Goal: Information Seeking & Learning: Compare options

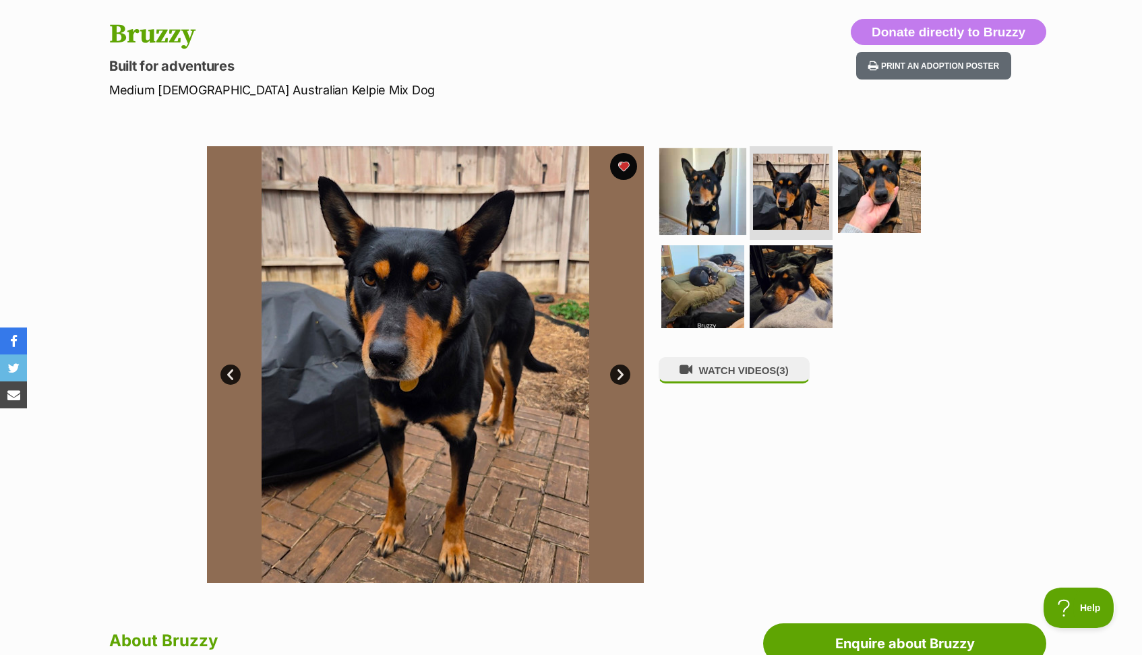
click at [710, 189] on img at bounding box center [702, 191] width 87 height 87
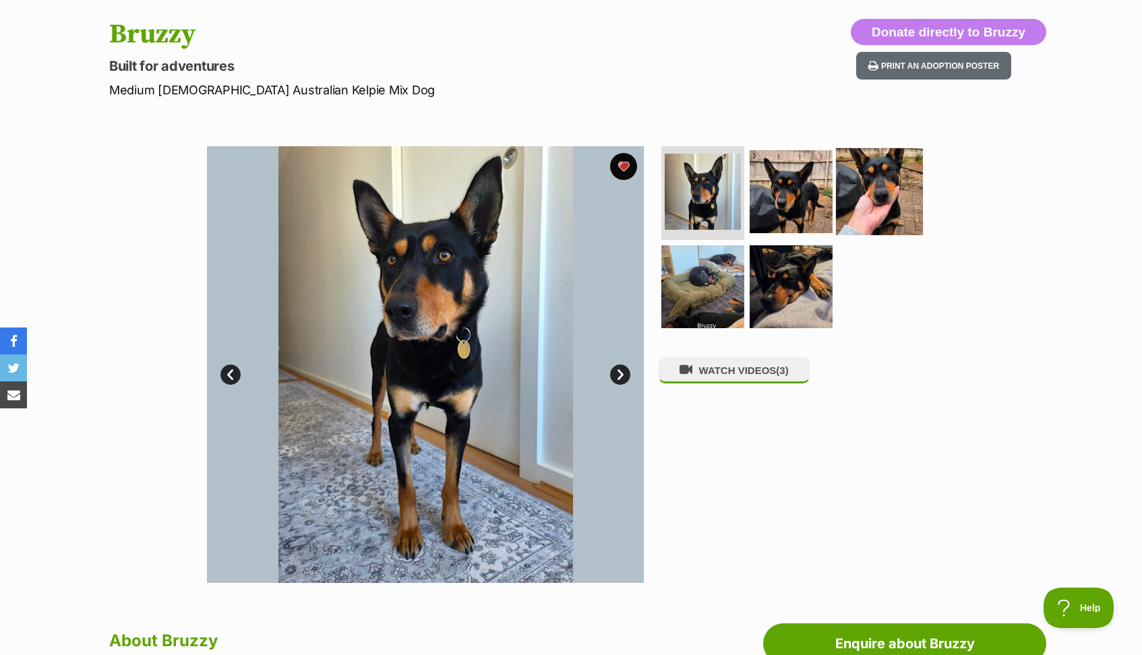
click at [876, 173] on img at bounding box center [879, 191] width 87 height 87
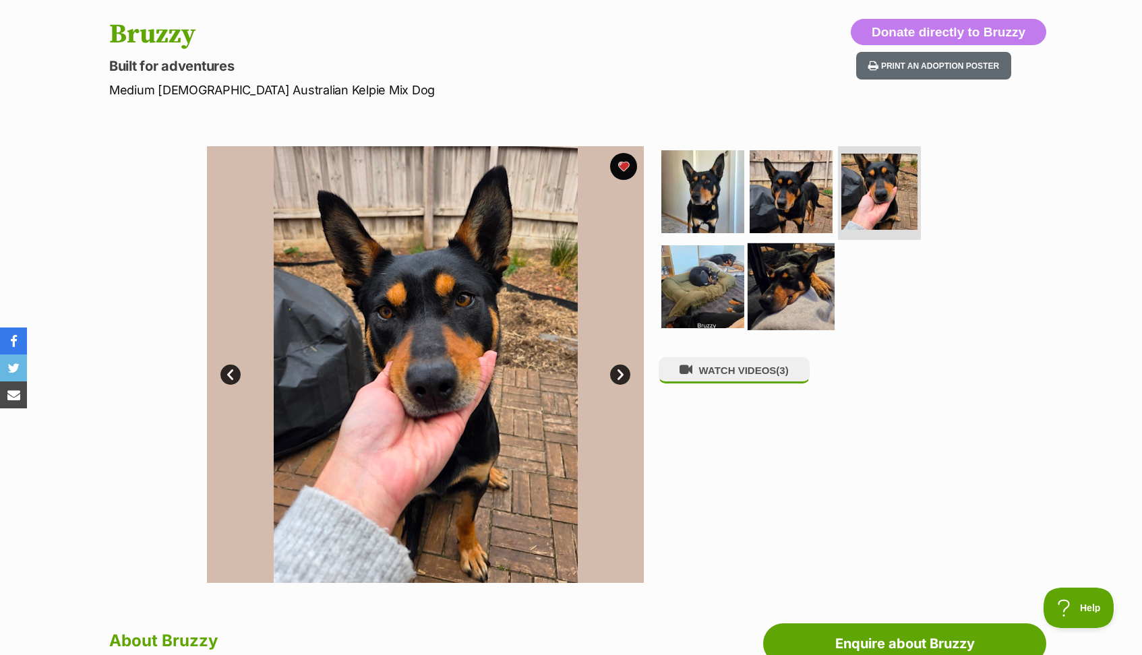
click at [769, 288] on img at bounding box center [791, 286] width 87 height 87
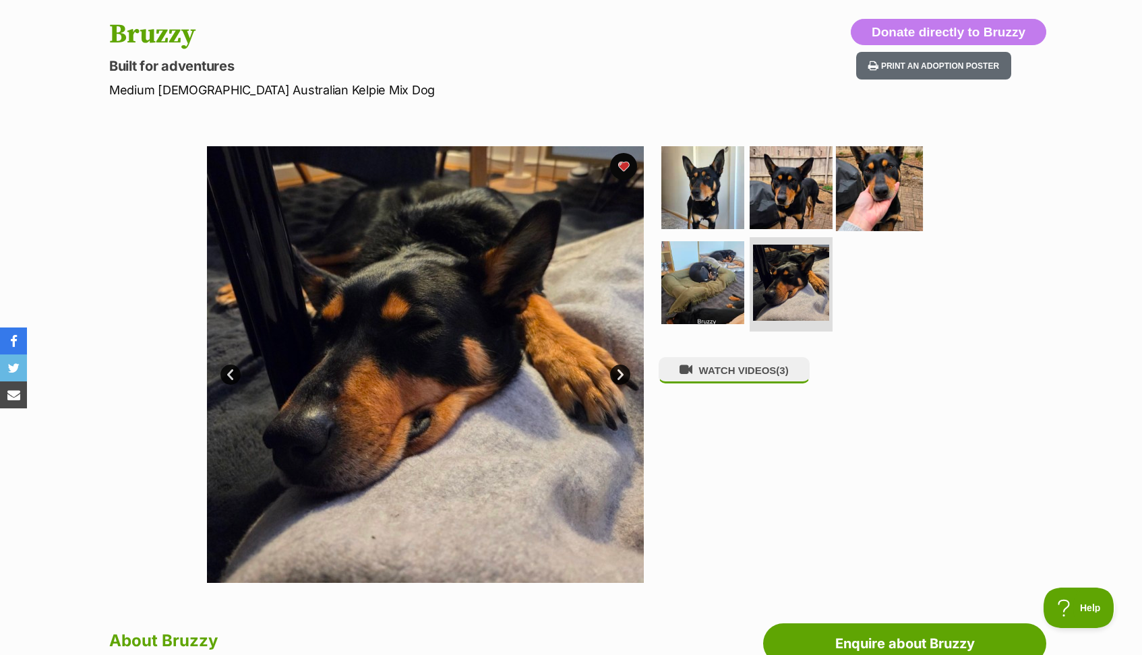
click at [882, 185] on img at bounding box center [879, 187] width 87 height 87
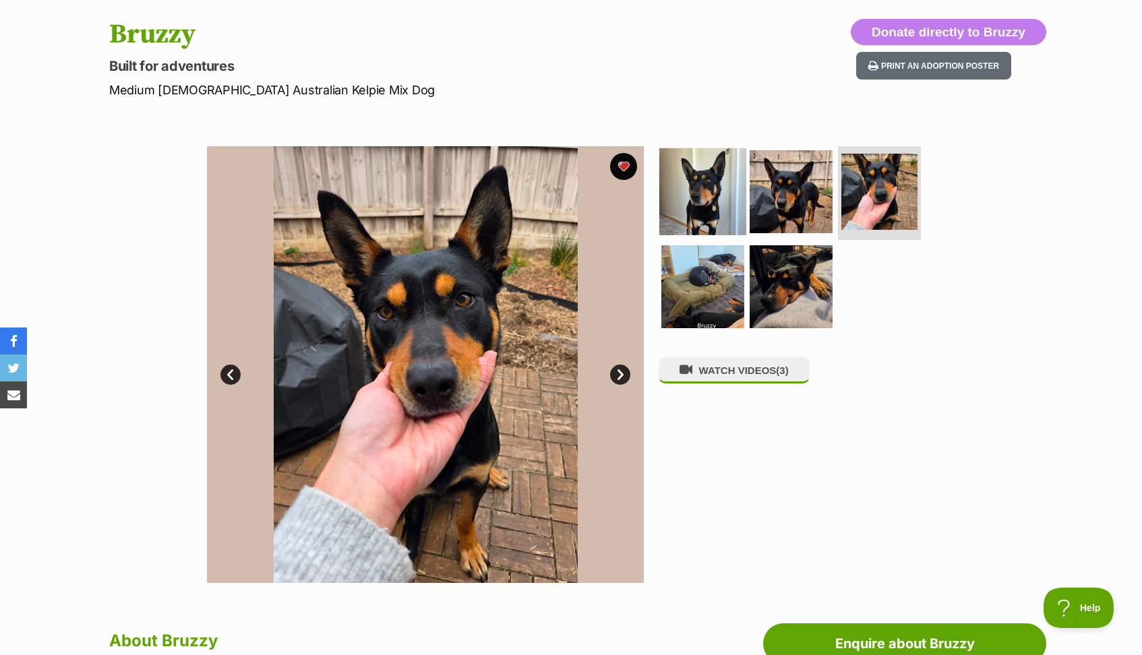
click at [683, 175] on img at bounding box center [702, 191] width 87 height 87
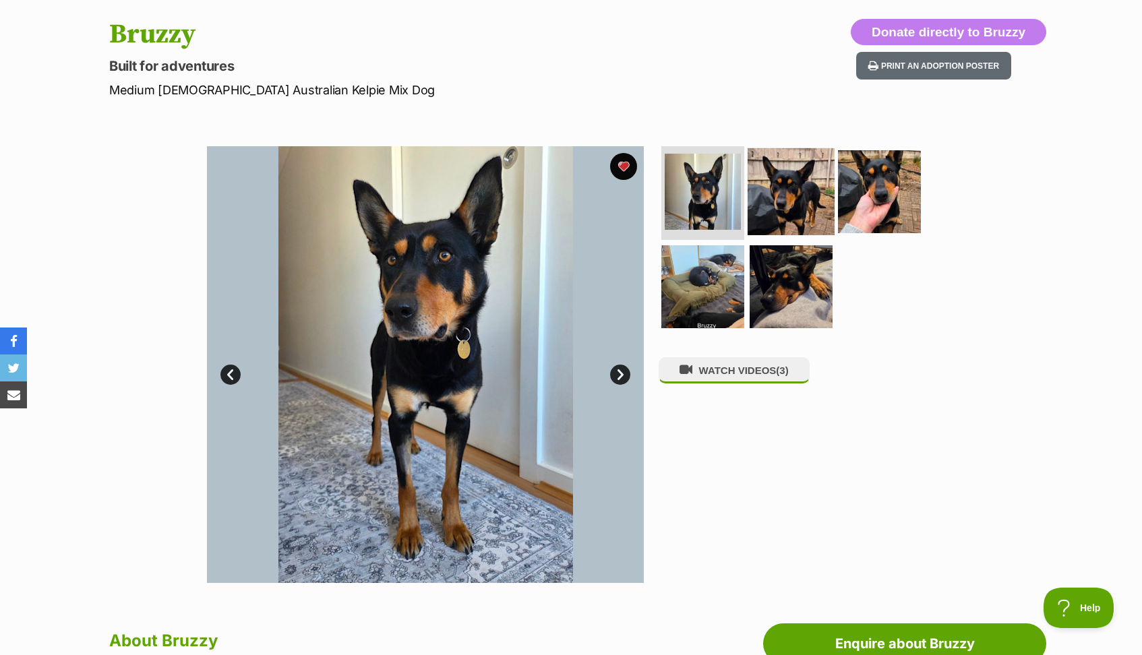
click at [806, 168] on img at bounding box center [791, 191] width 87 height 87
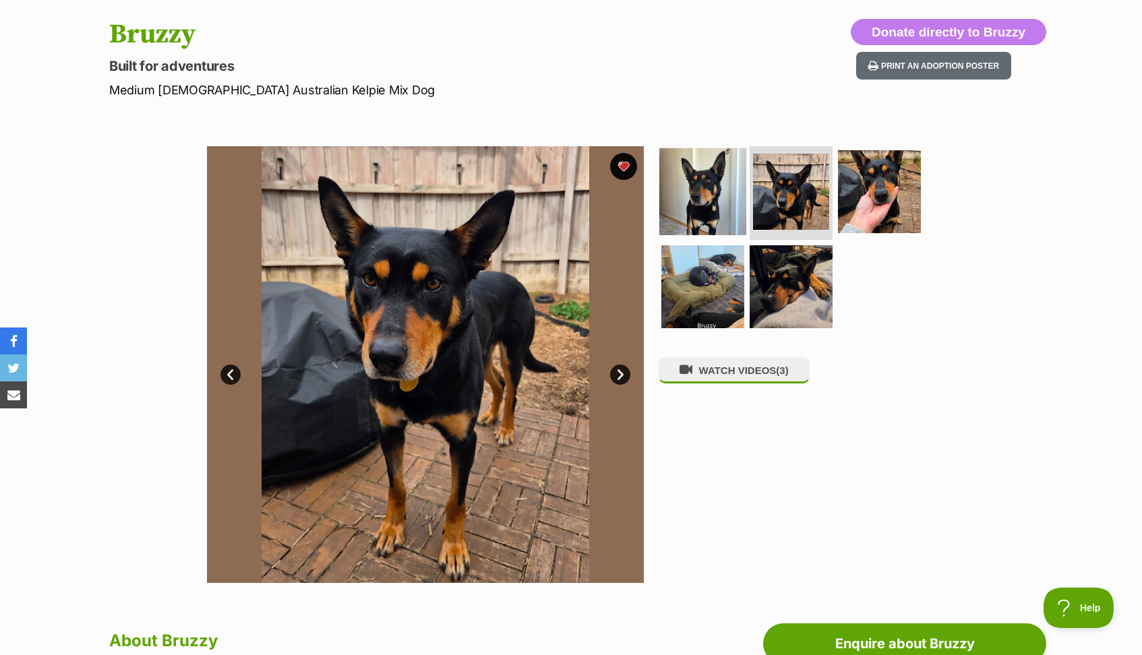
click at [687, 212] on img at bounding box center [702, 191] width 87 height 87
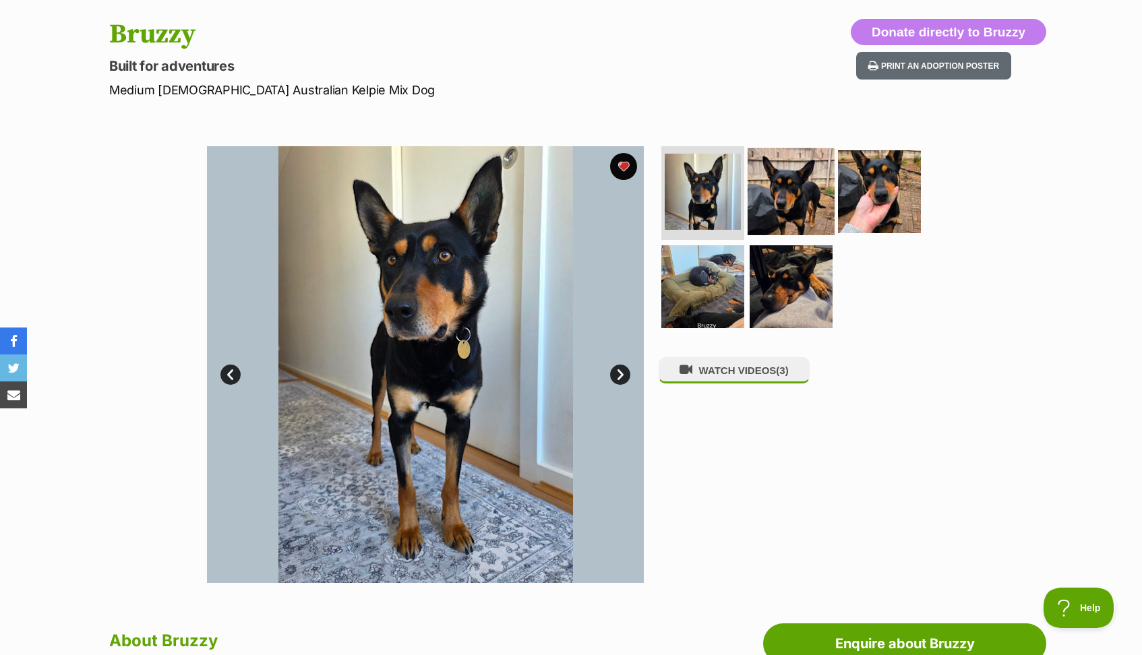
click at [794, 208] on img at bounding box center [791, 191] width 87 height 87
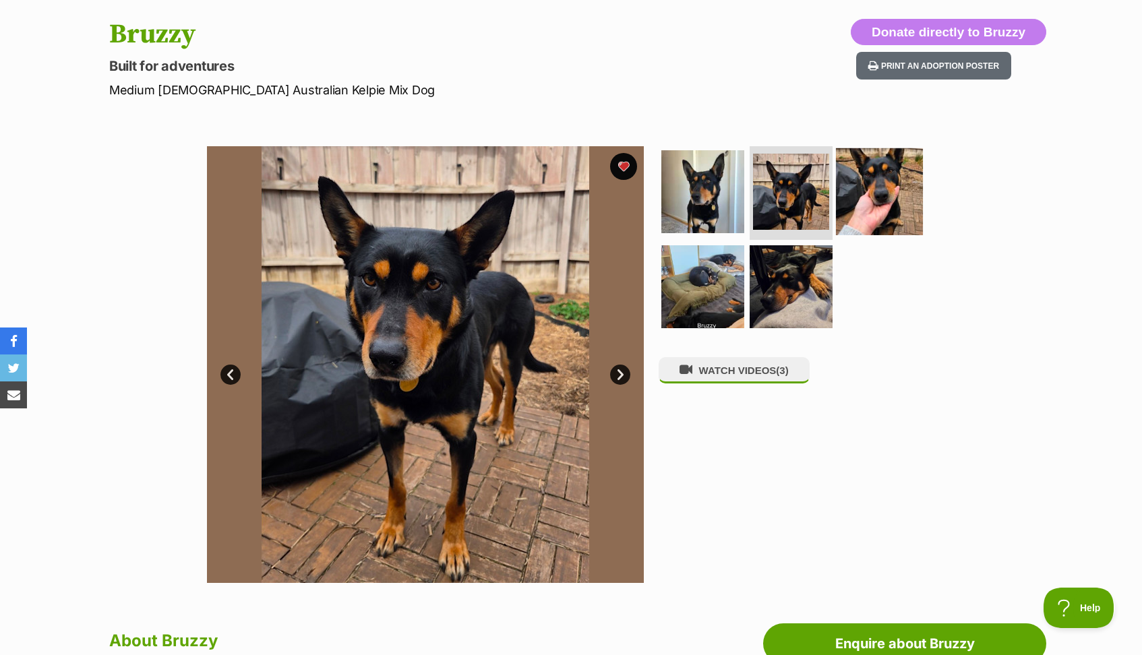
click at [872, 198] on img at bounding box center [879, 191] width 87 height 87
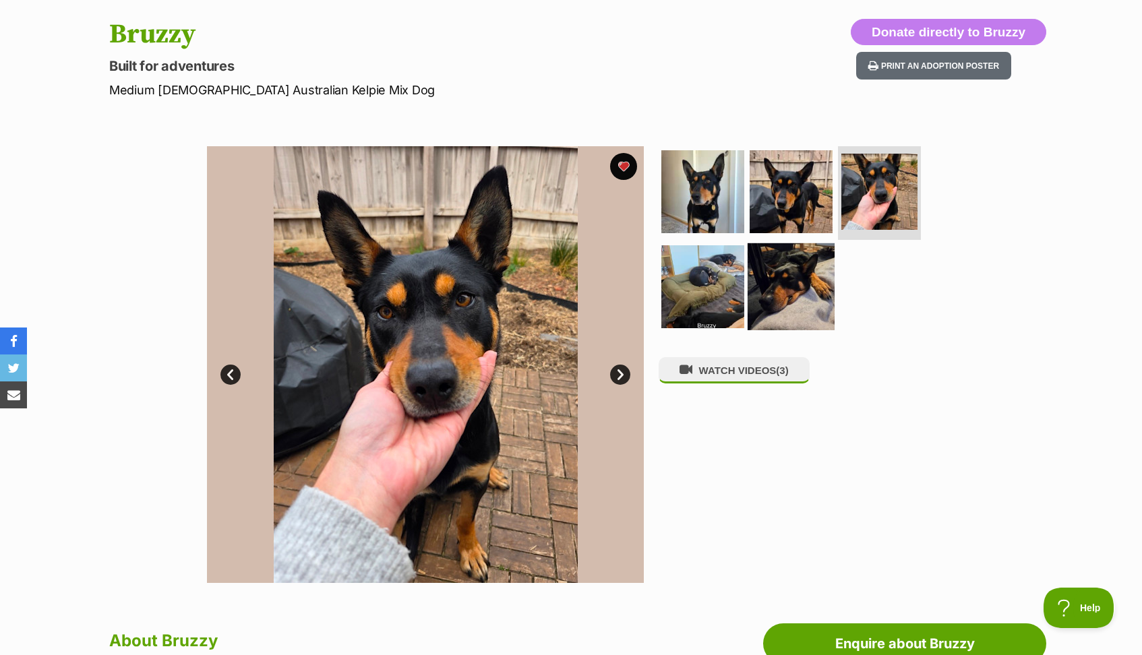
click at [792, 283] on img at bounding box center [791, 286] width 87 height 87
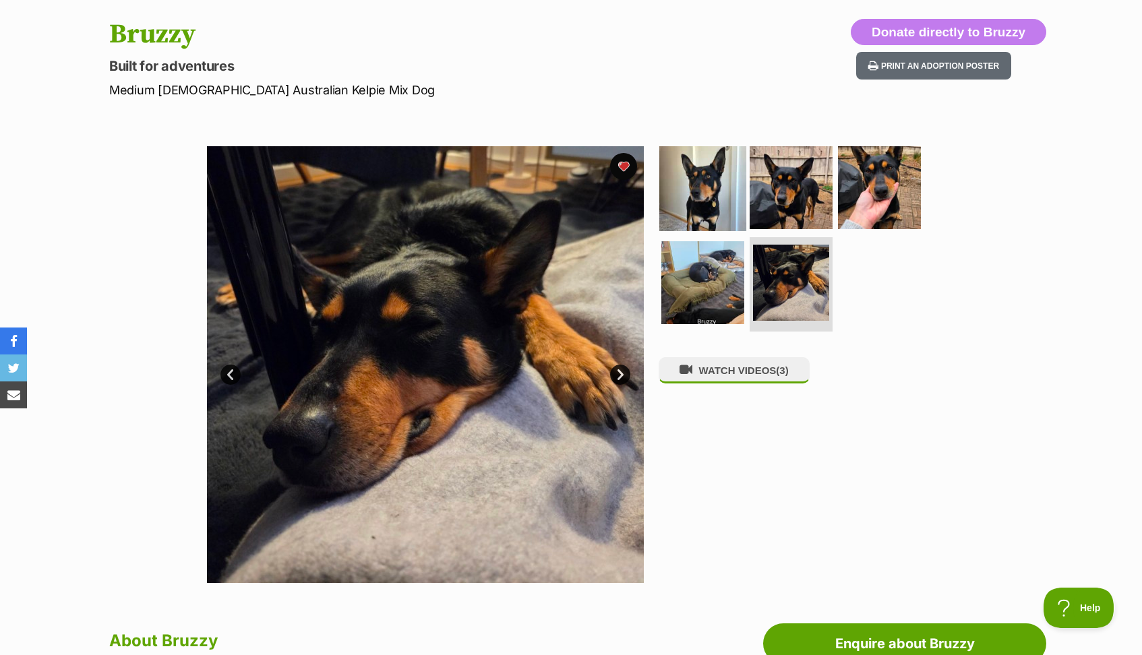
click at [687, 188] on img at bounding box center [702, 187] width 87 height 87
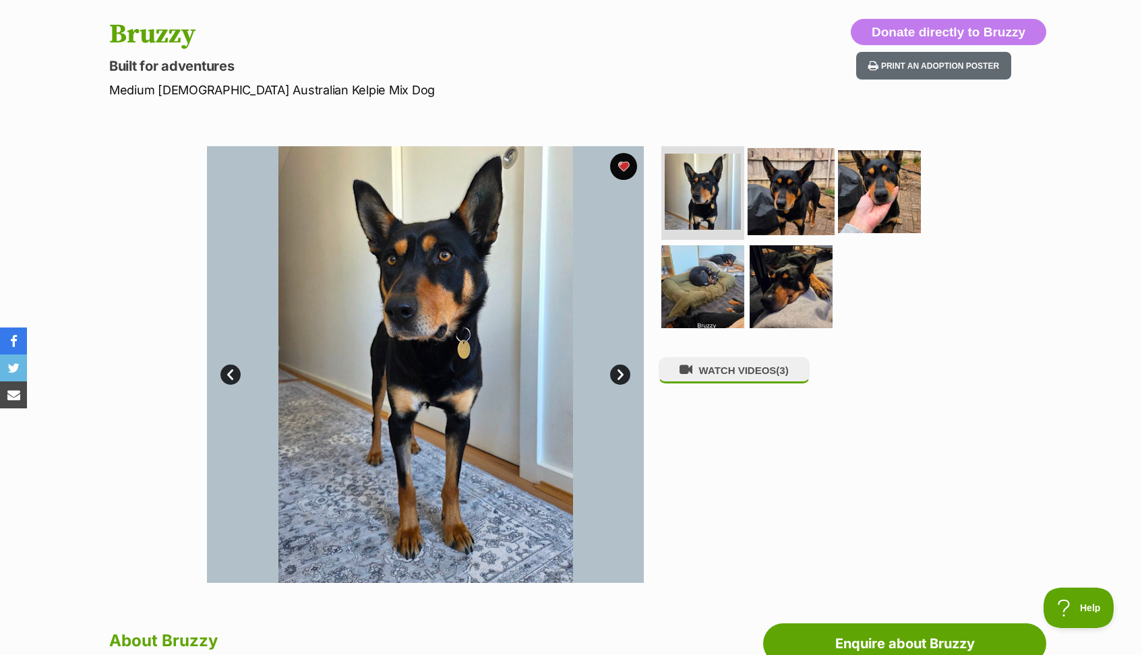
click at [784, 197] on img at bounding box center [791, 191] width 87 height 87
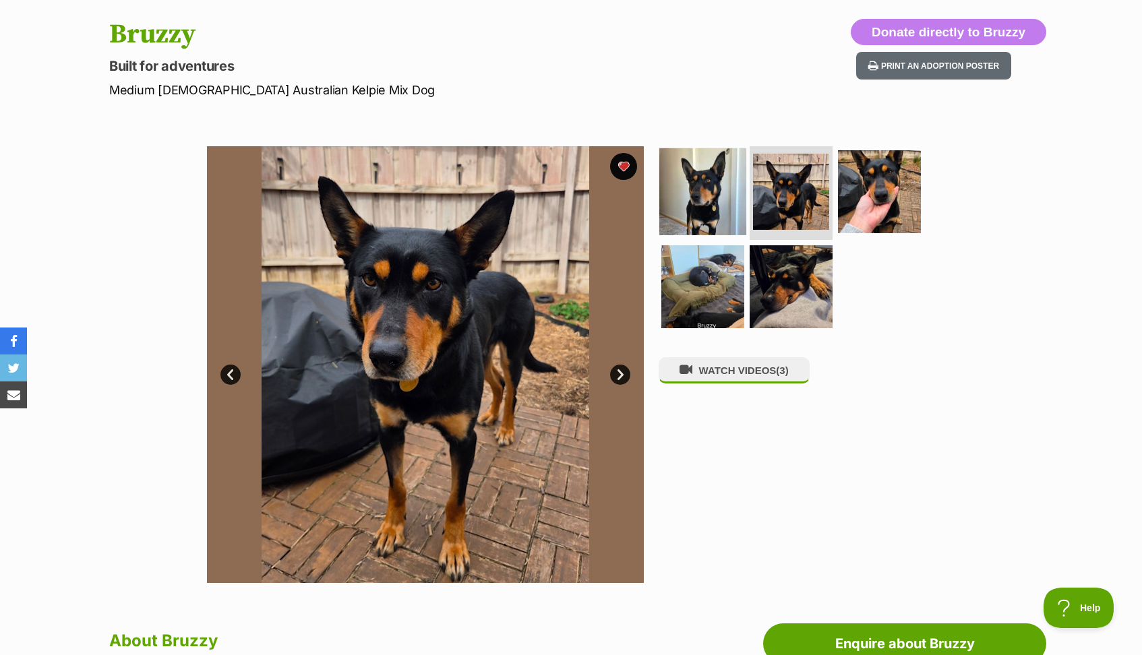
click at [709, 181] on img at bounding box center [702, 191] width 87 height 87
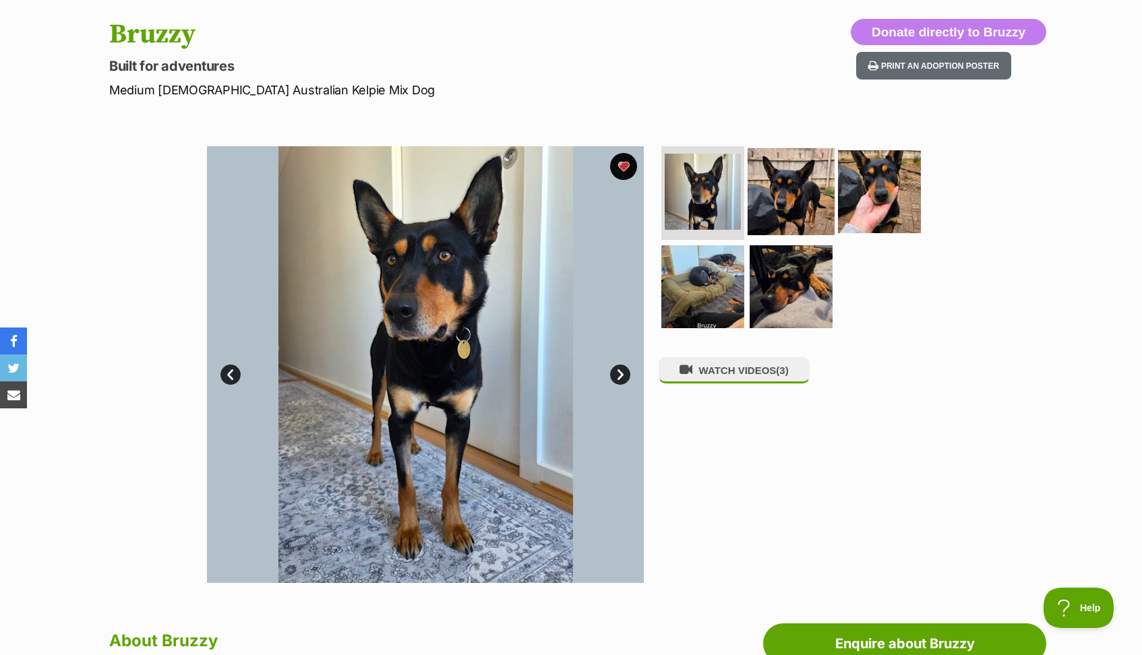
click at [777, 189] on img at bounding box center [791, 191] width 87 height 87
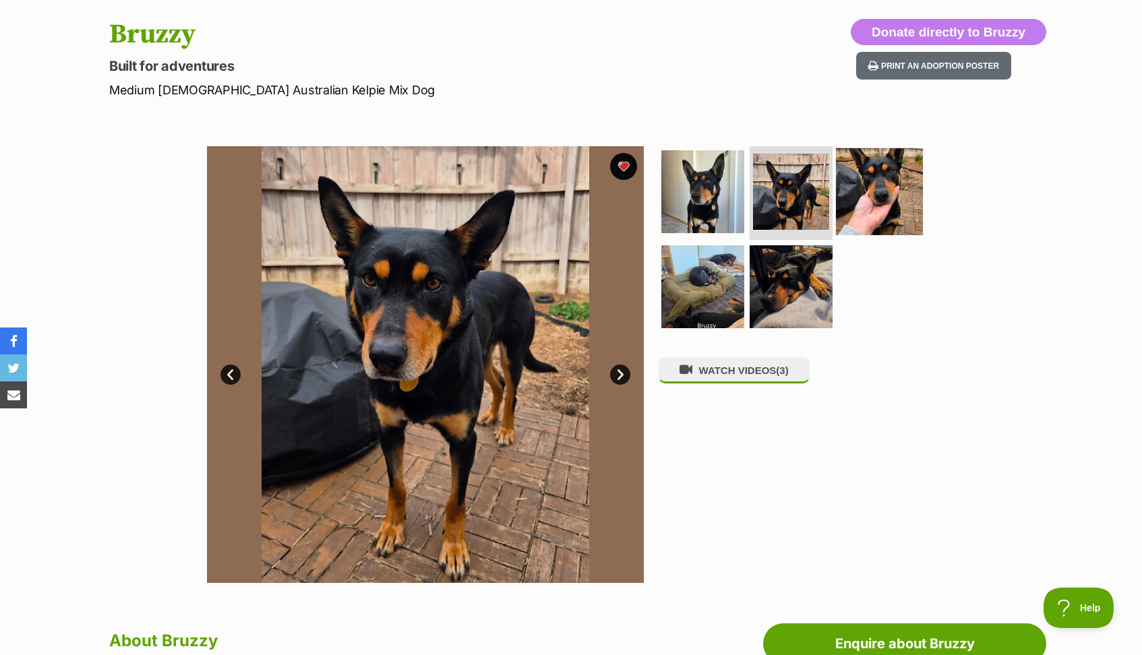
click at [871, 187] on img at bounding box center [879, 191] width 87 height 87
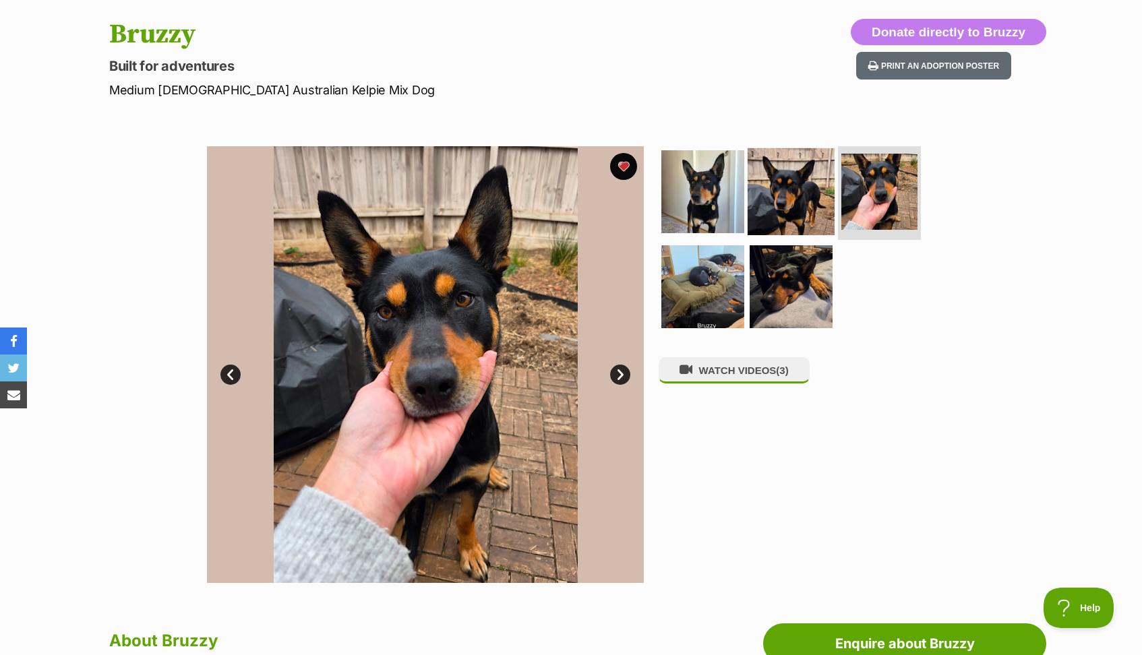
click at [810, 189] on img at bounding box center [791, 191] width 87 height 87
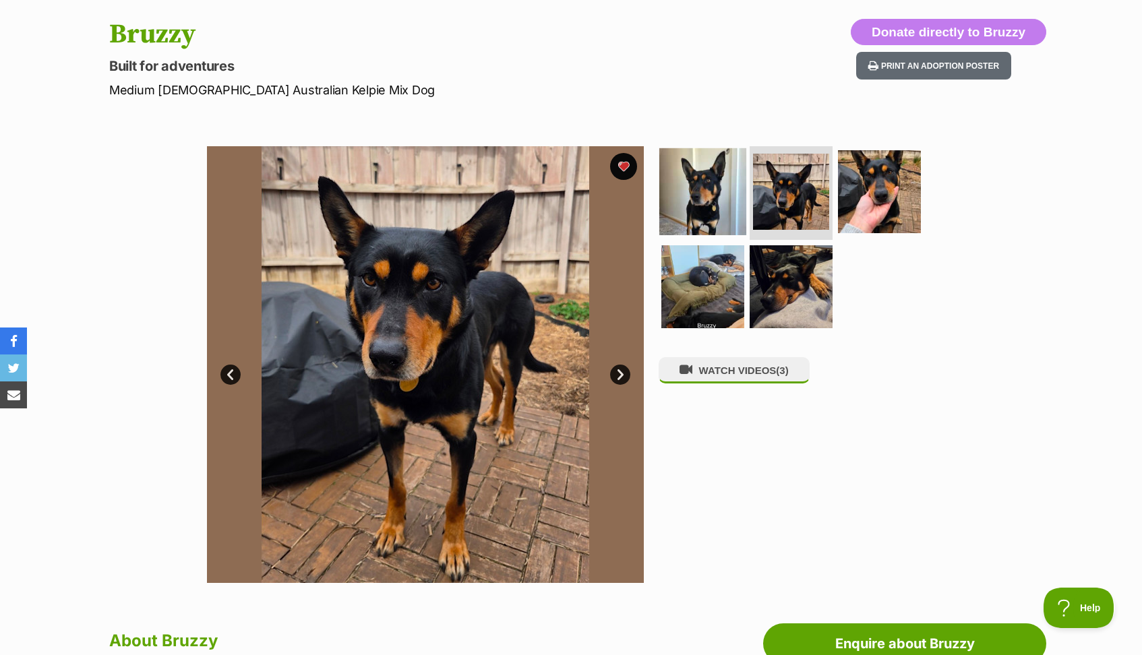
click at [695, 212] on img at bounding box center [702, 191] width 87 height 87
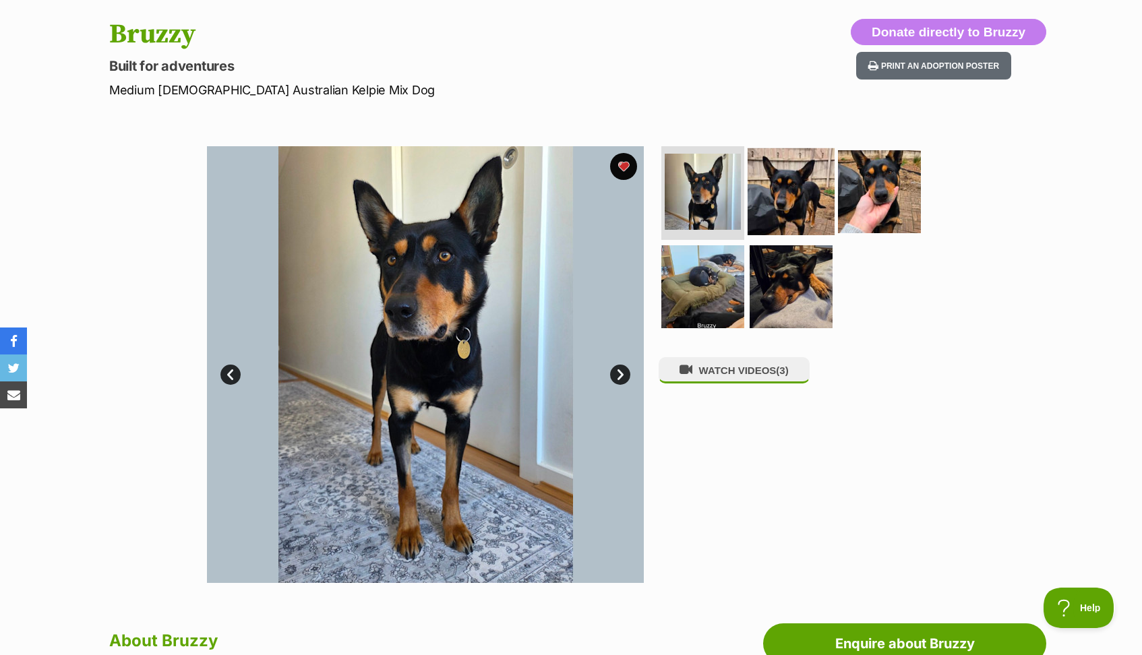
click at [770, 210] on img at bounding box center [791, 191] width 87 height 87
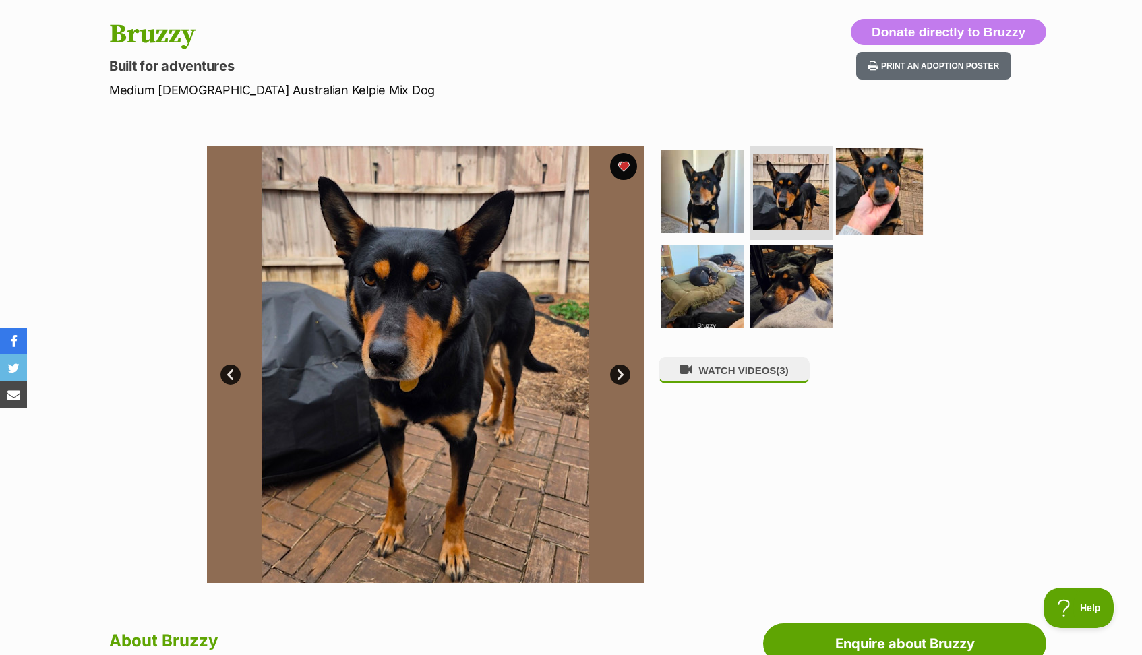
click at [895, 202] on img at bounding box center [879, 191] width 87 height 87
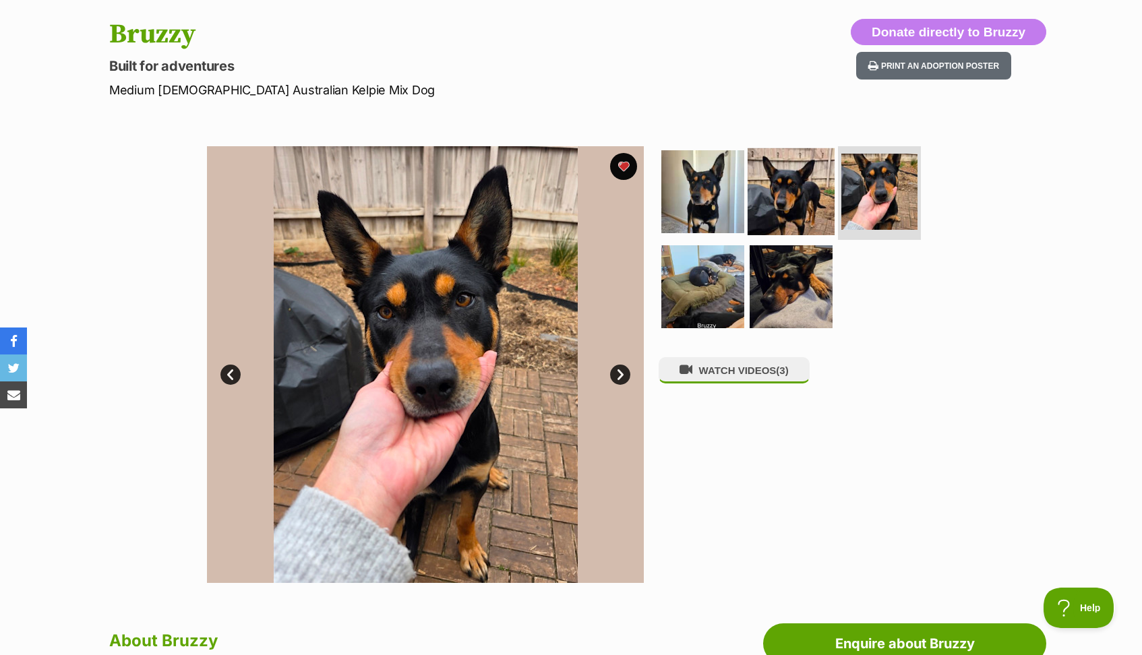
click at [796, 201] on img at bounding box center [791, 191] width 87 height 87
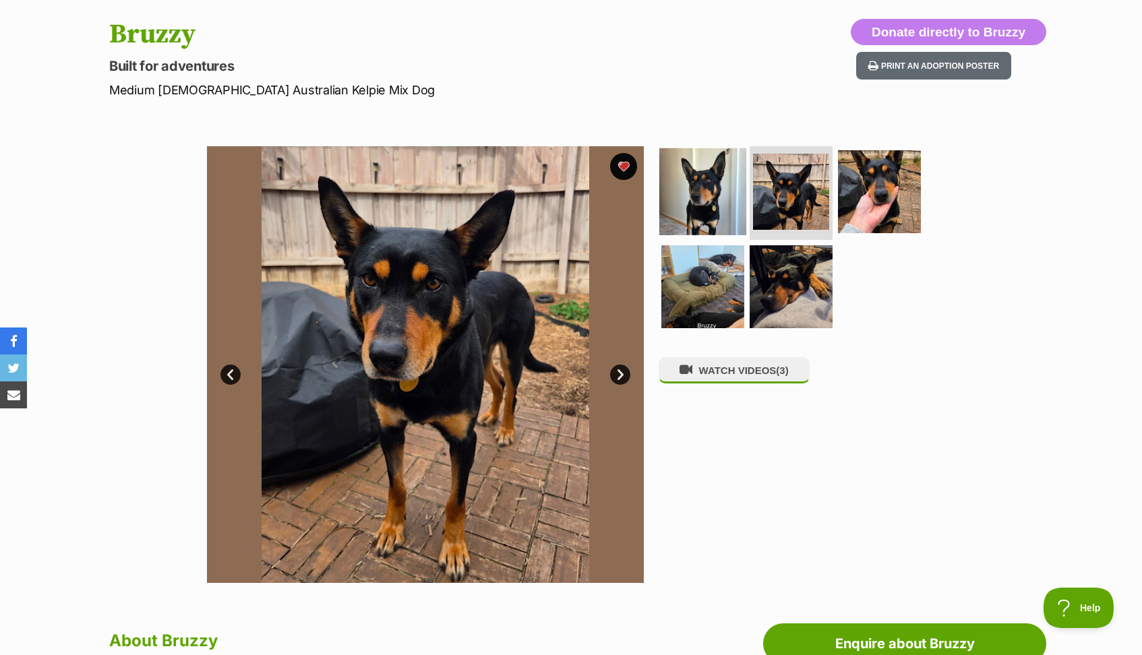
click at [707, 194] on img at bounding box center [702, 191] width 87 height 87
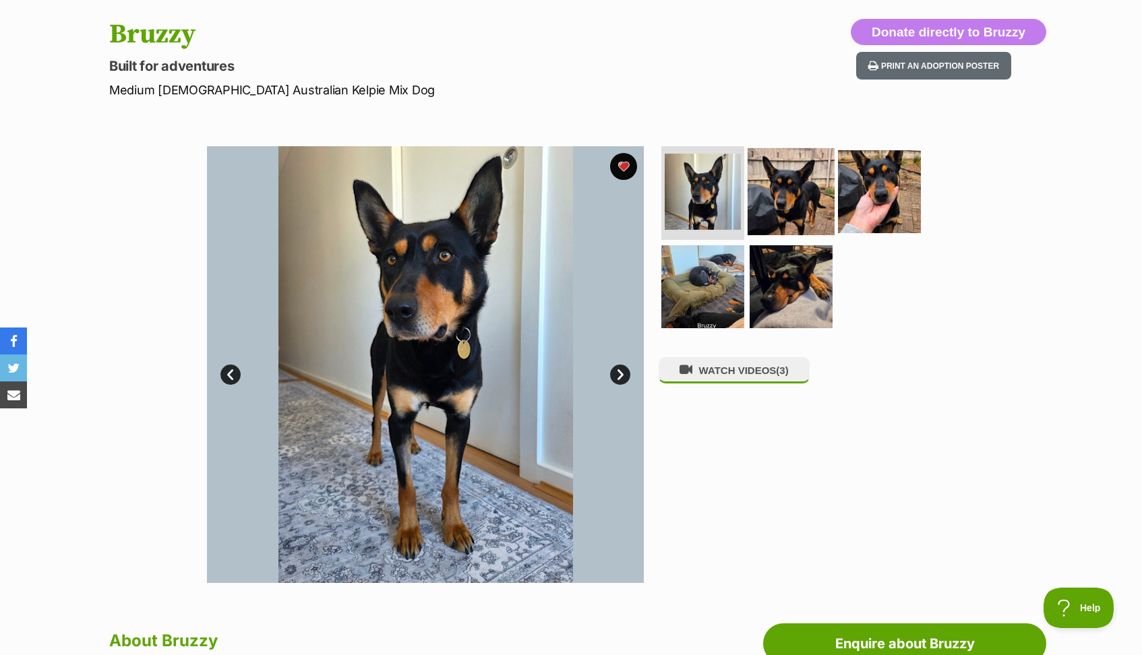
click at [791, 177] on img at bounding box center [791, 191] width 87 height 87
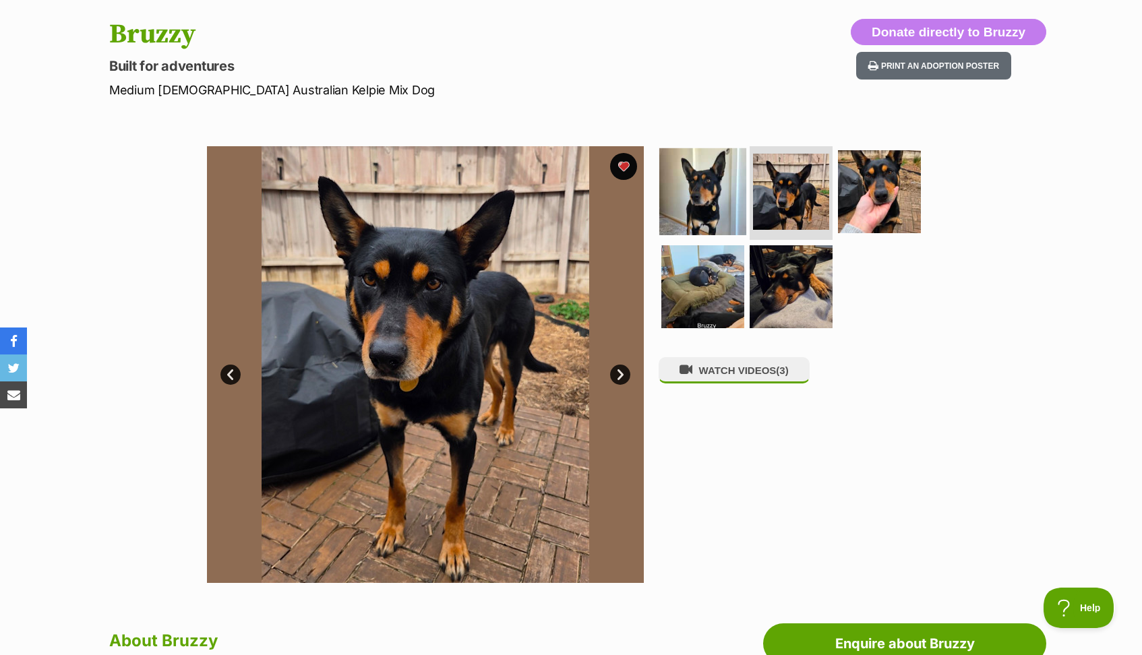
click at [704, 190] on img at bounding box center [702, 191] width 87 height 87
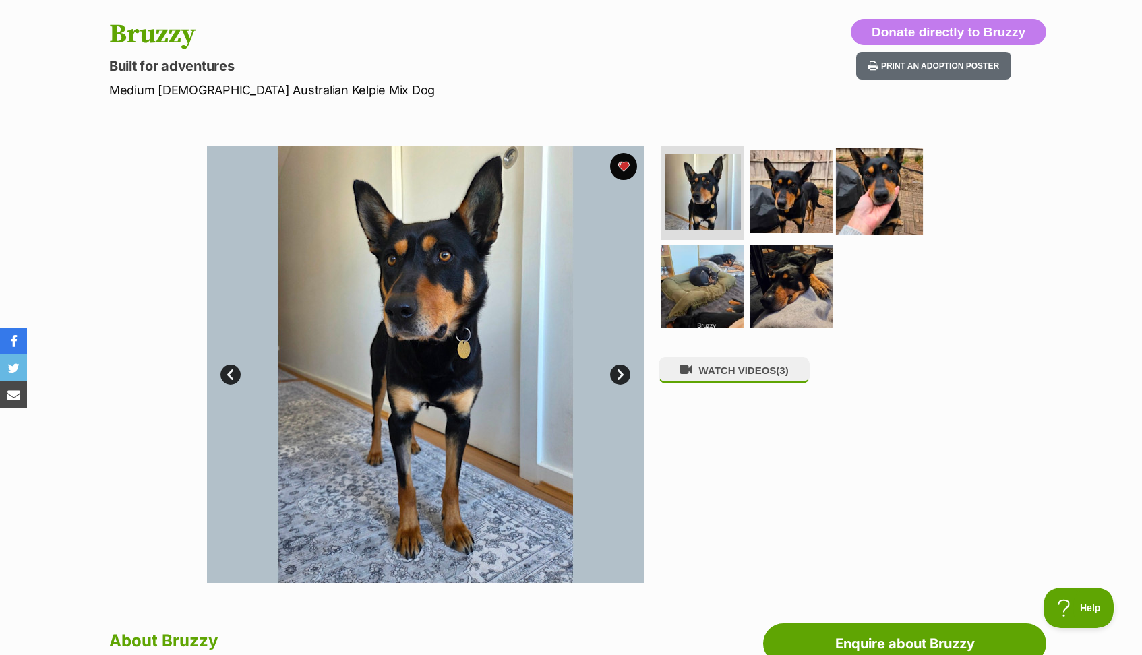
click at [856, 200] on img at bounding box center [879, 191] width 87 height 87
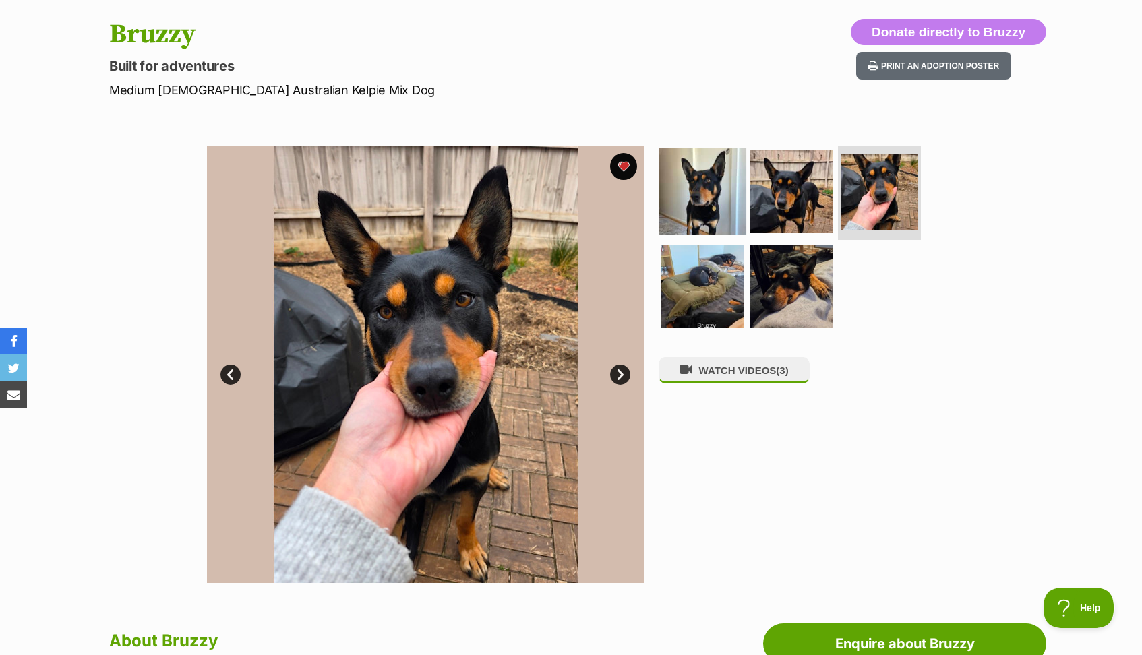
click at [719, 200] on img at bounding box center [702, 191] width 87 height 87
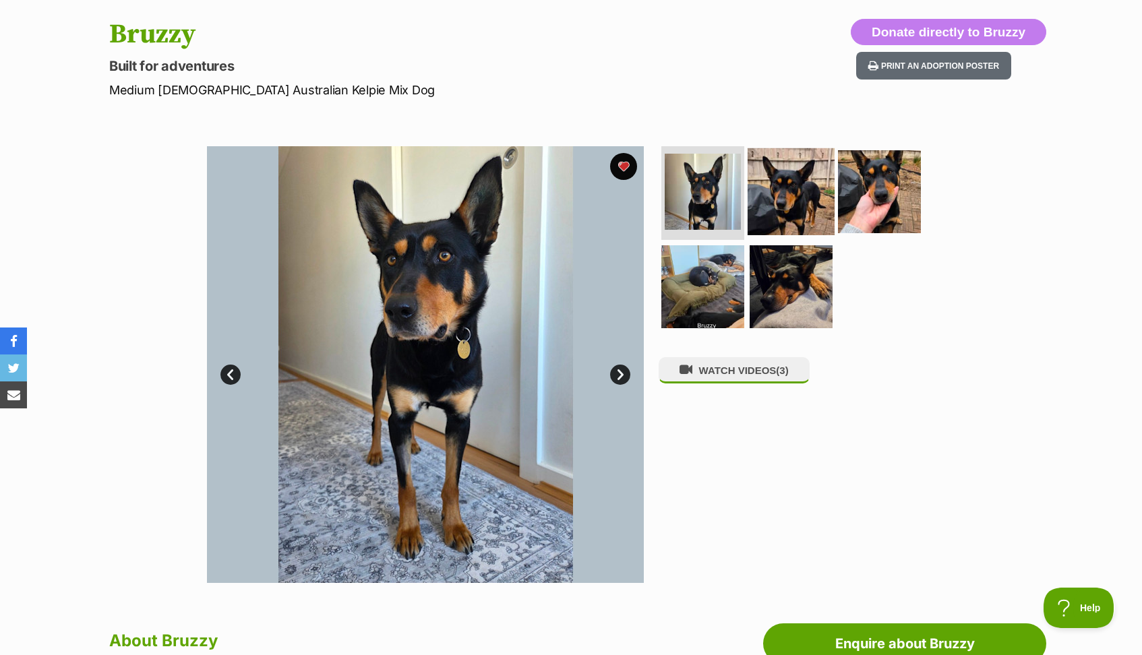
click at [783, 216] on img at bounding box center [791, 191] width 87 height 87
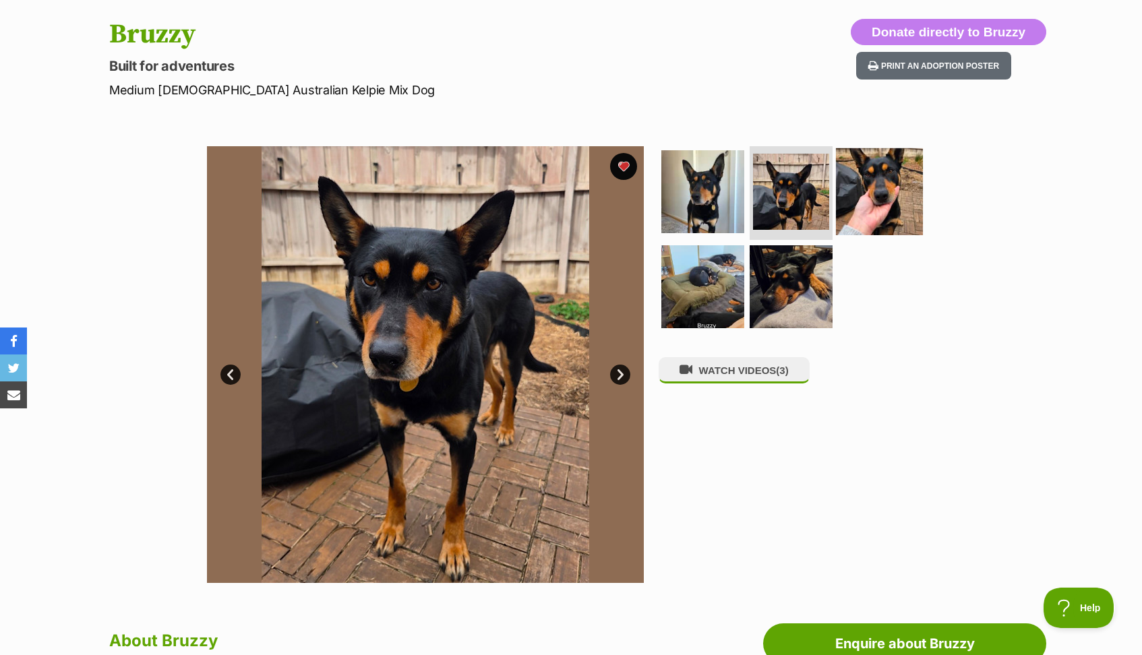
click at [858, 196] on img at bounding box center [879, 191] width 87 height 87
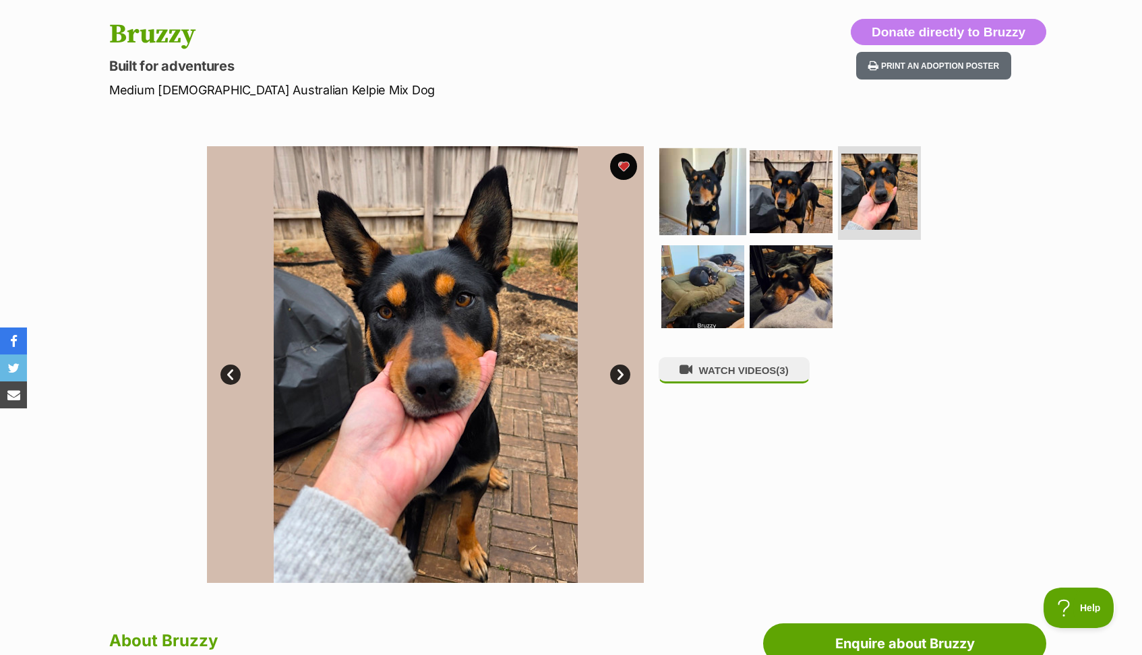
click at [703, 175] on img at bounding box center [702, 191] width 87 height 87
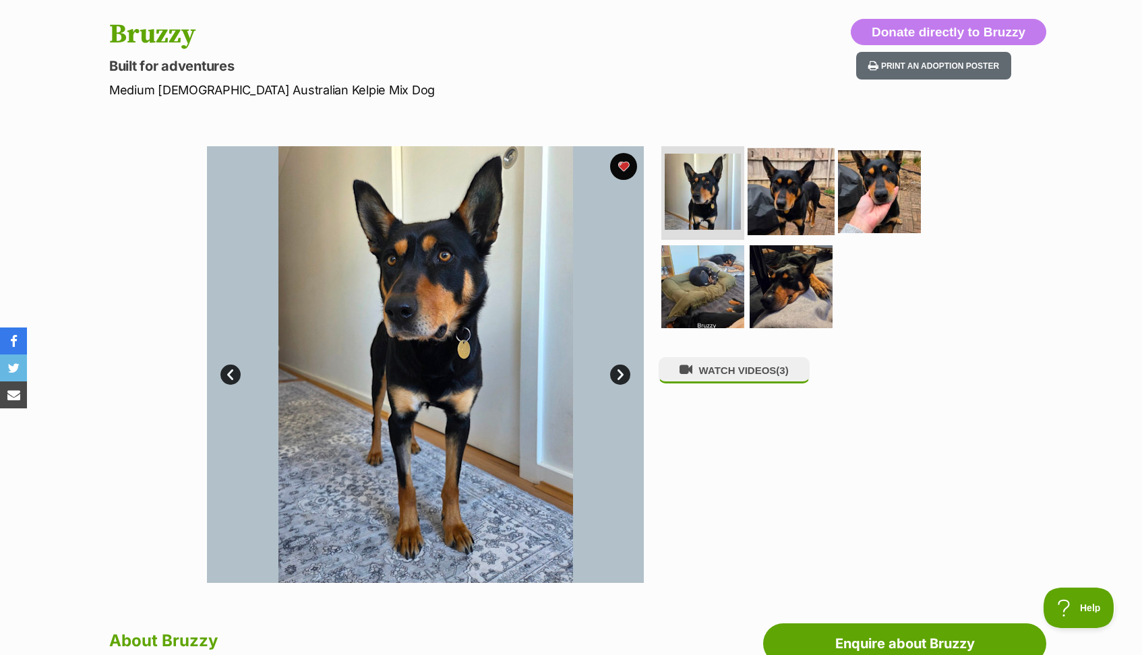
click at [804, 191] on img at bounding box center [791, 191] width 87 height 87
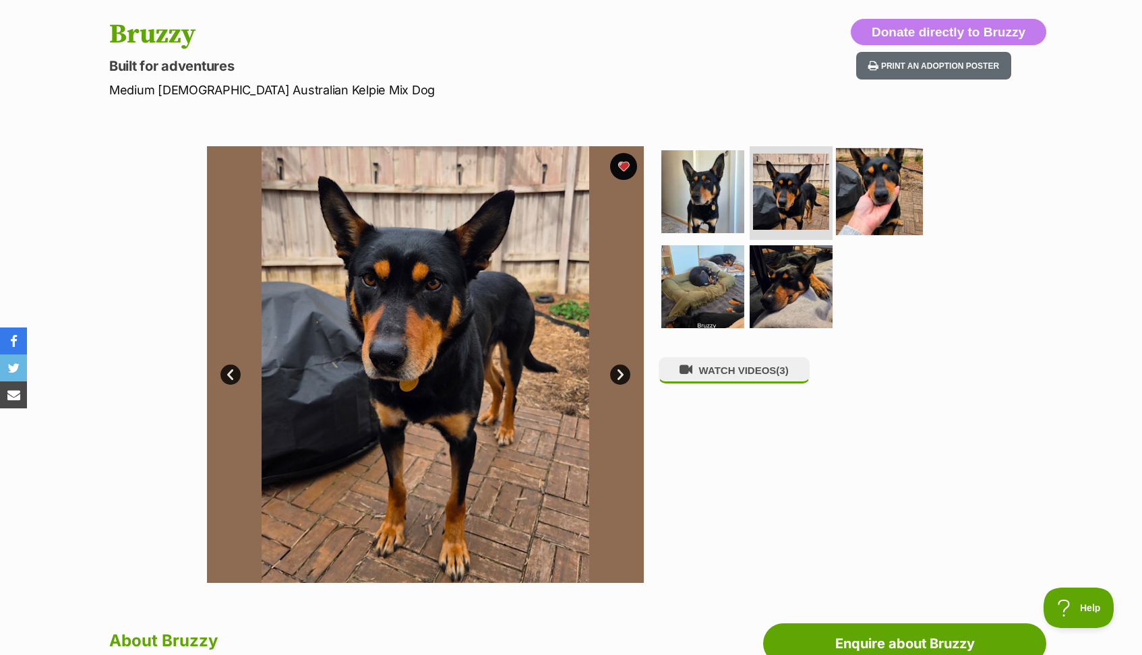
click at [885, 202] on img at bounding box center [879, 191] width 87 height 87
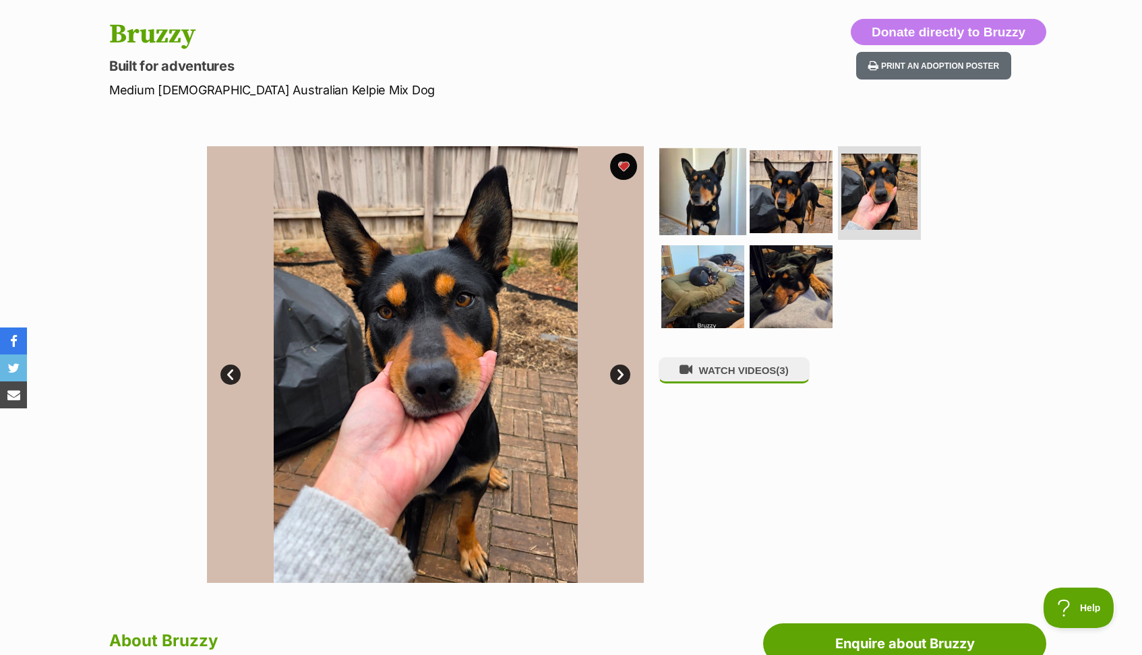
click at [713, 206] on img at bounding box center [702, 191] width 87 height 87
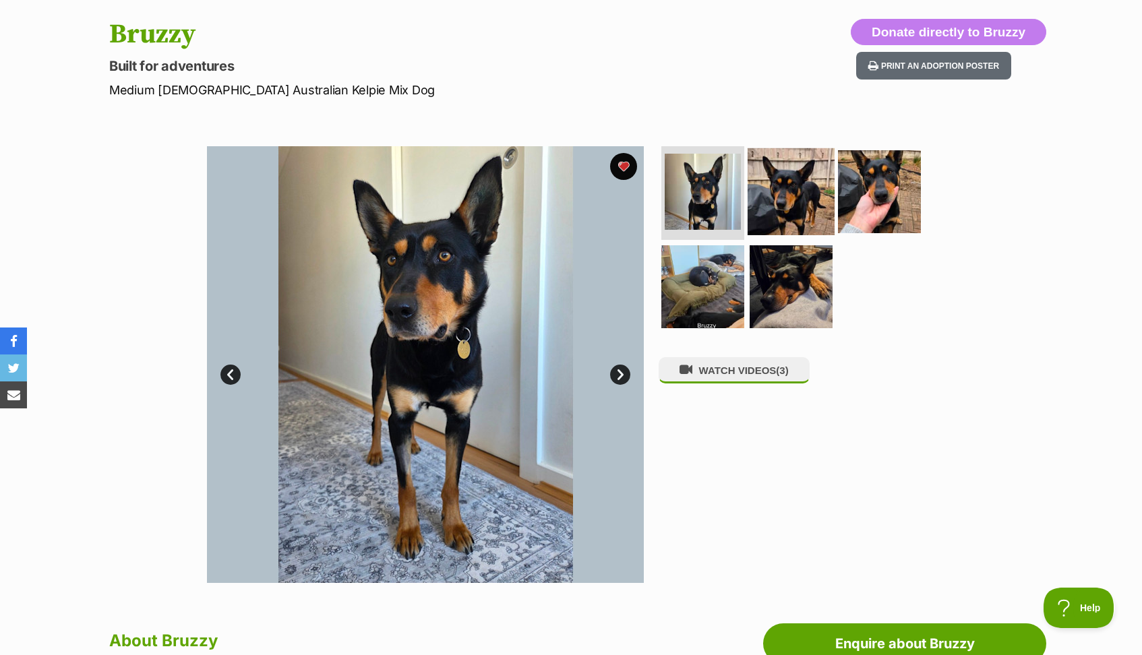
click at [767, 186] on img at bounding box center [791, 191] width 87 height 87
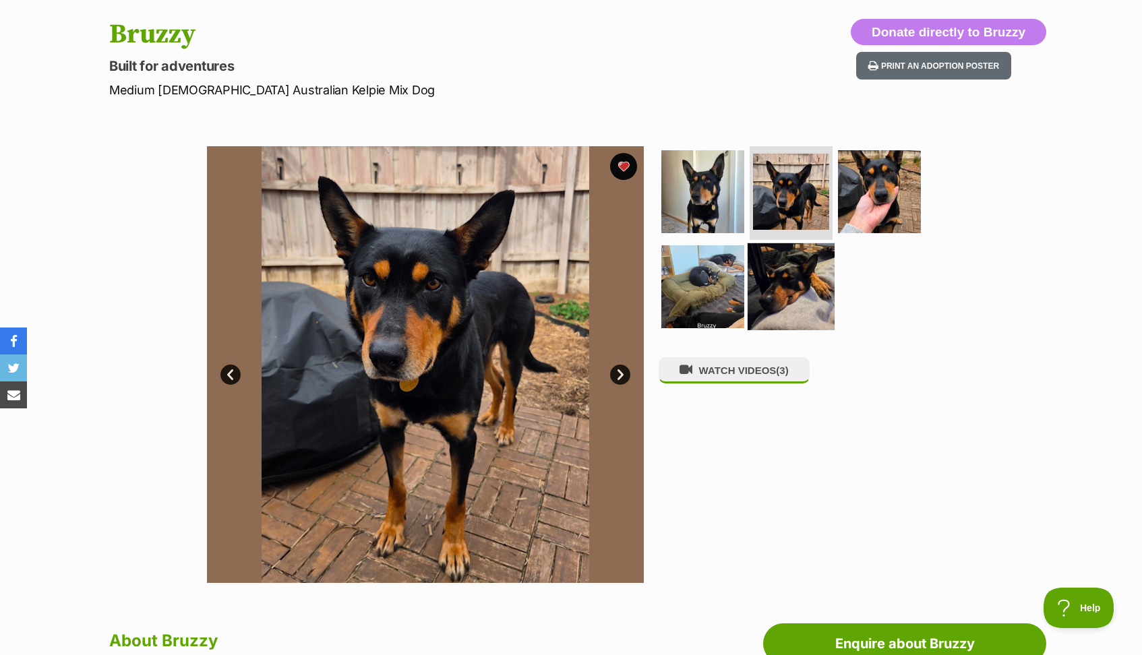
click at [806, 288] on img at bounding box center [791, 286] width 87 height 87
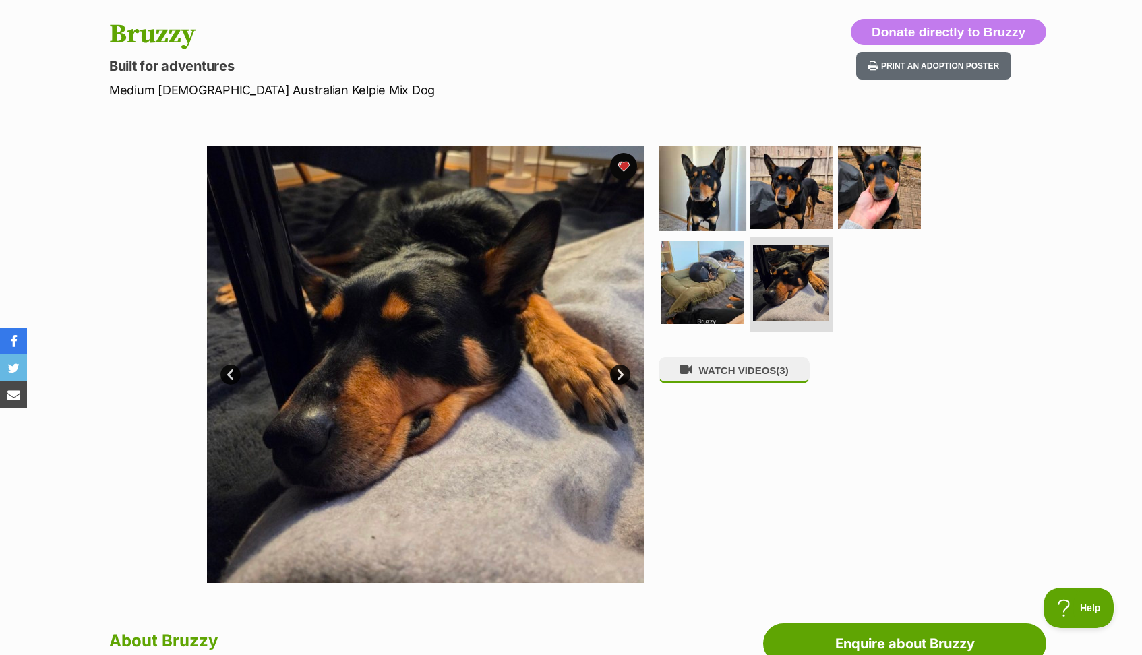
click at [698, 206] on img at bounding box center [702, 187] width 87 height 87
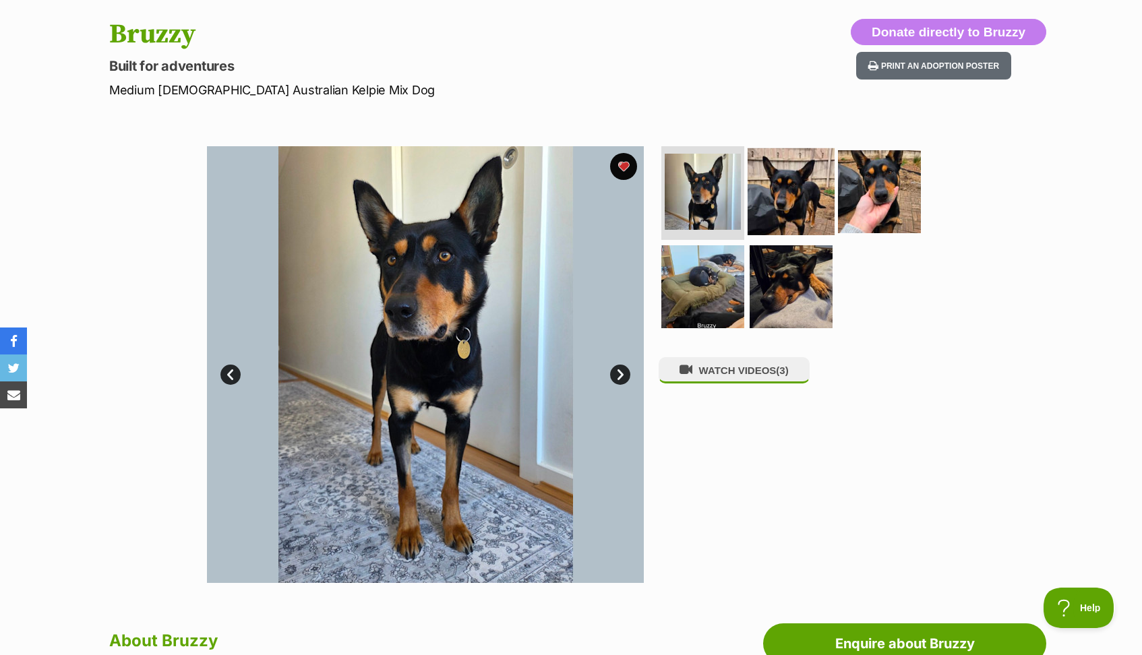
click at [769, 200] on img at bounding box center [791, 191] width 87 height 87
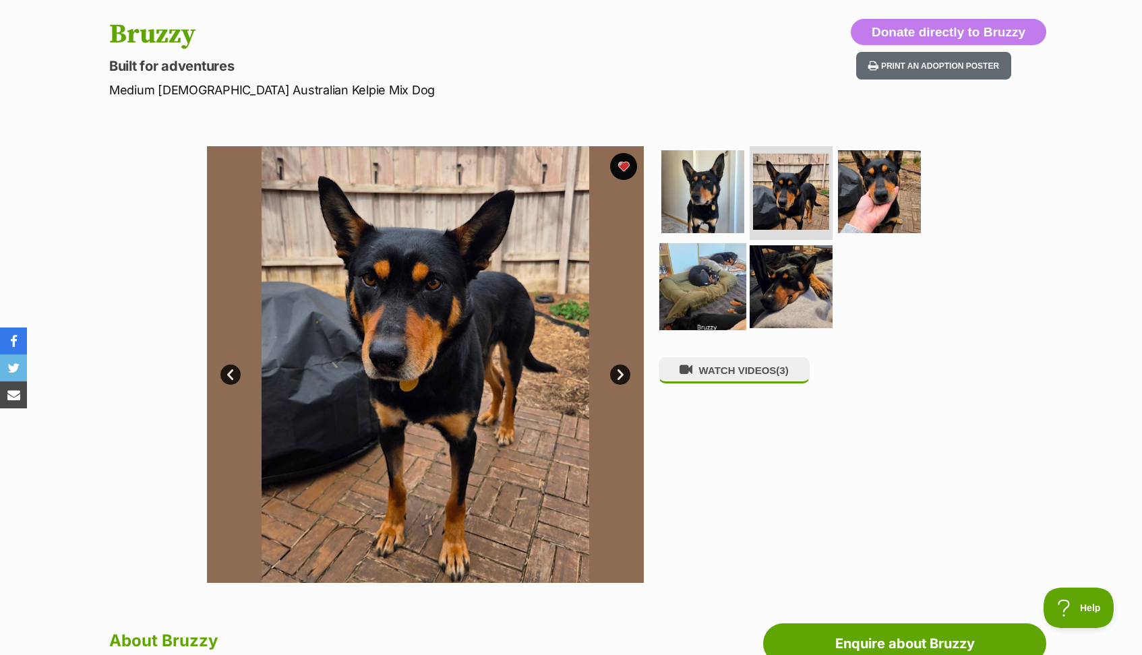
click at [715, 278] on img at bounding box center [702, 286] width 87 height 87
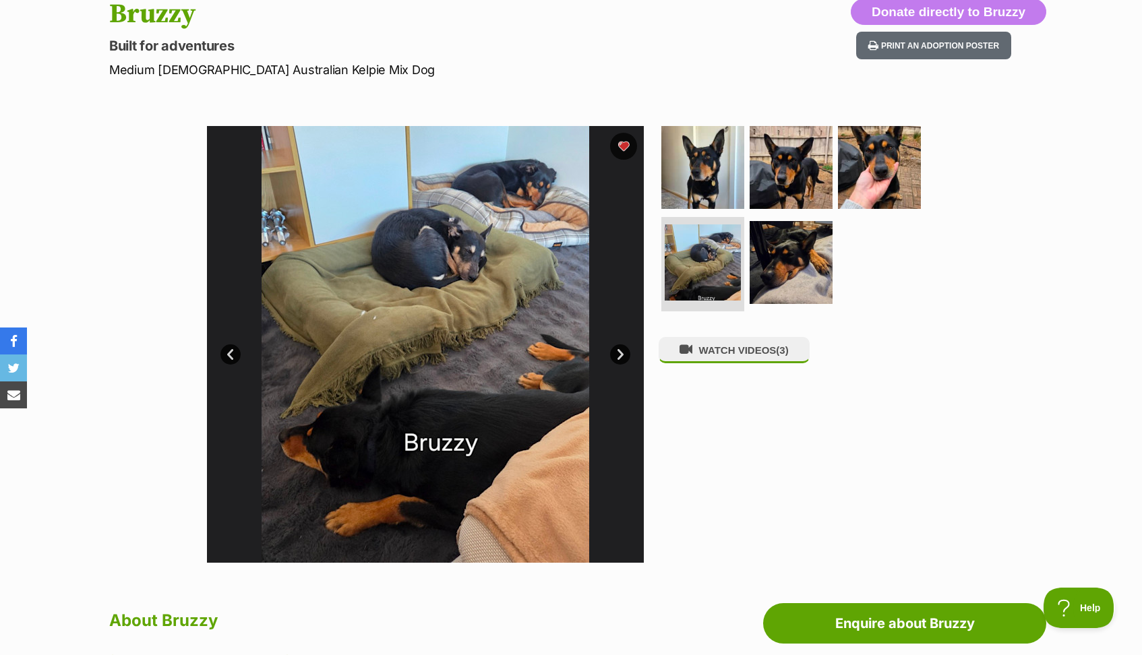
scroll to position [167, 0]
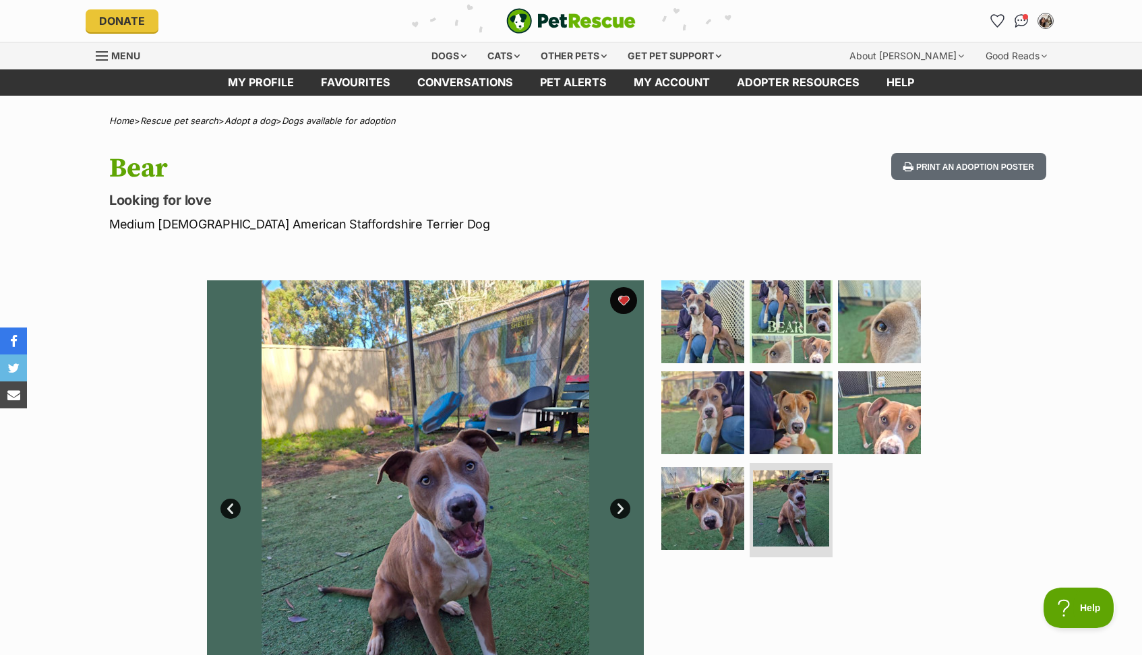
scroll to position [73, 0]
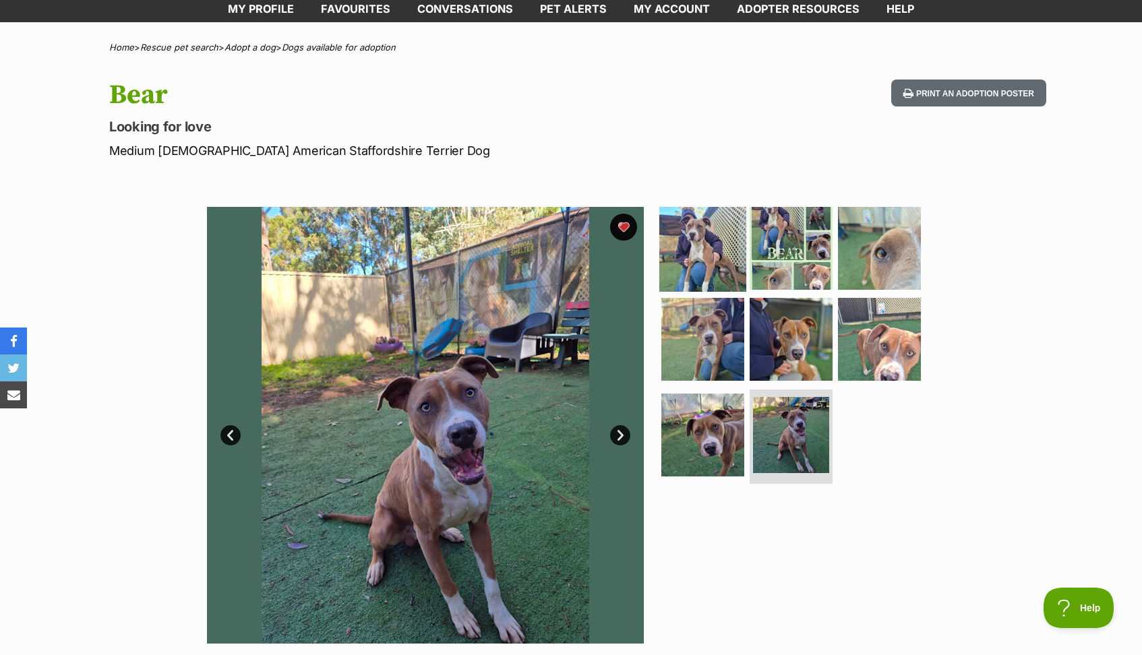
click at [712, 254] on img at bounding box center [702, 247] width 87 height 87
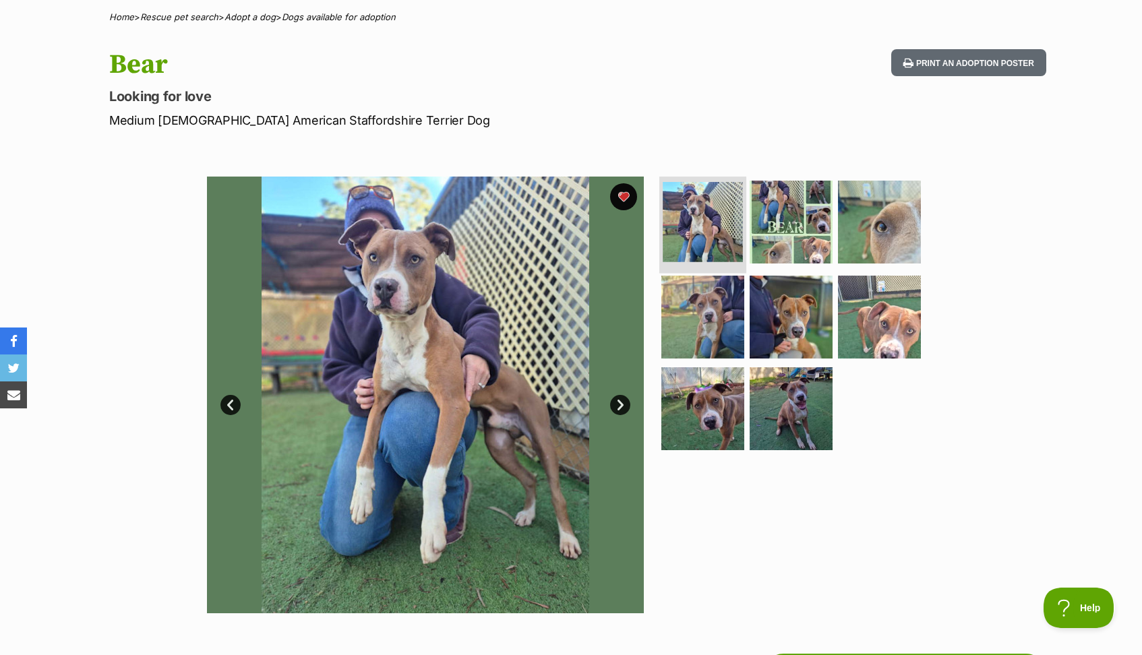
scroll to position [104, 0]
click at [802, 239] on img at bounding box center [791, 221] width 87 height 87
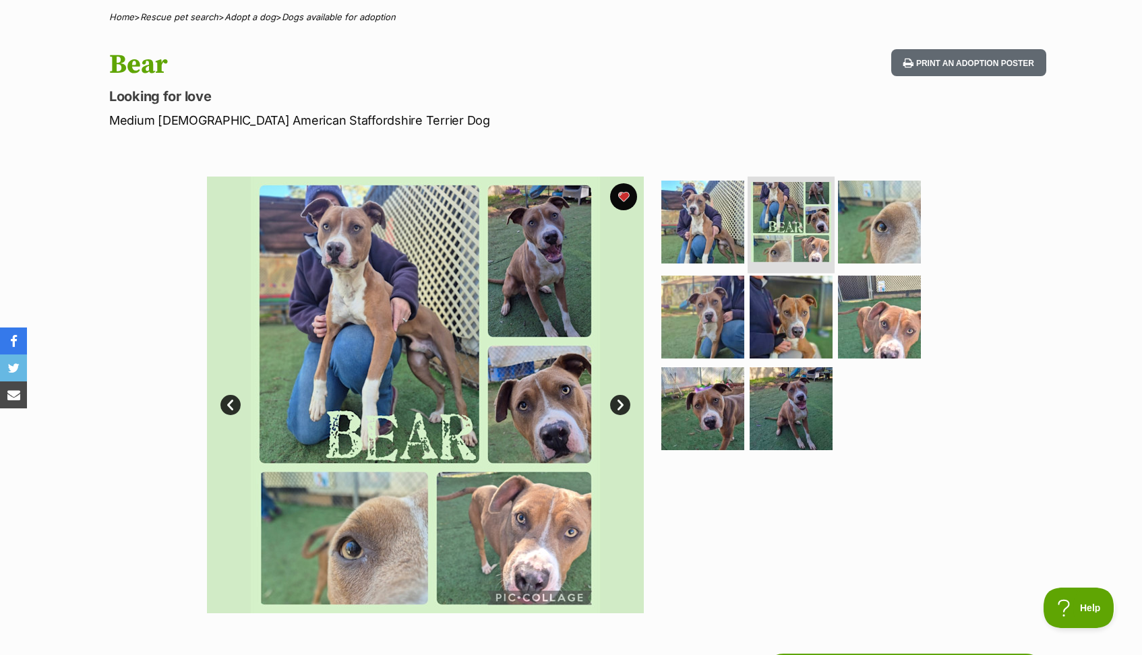
scroll to position [0, 0]
click at [701, 423] on img at bounding box center [702, 408] width 87 height 87
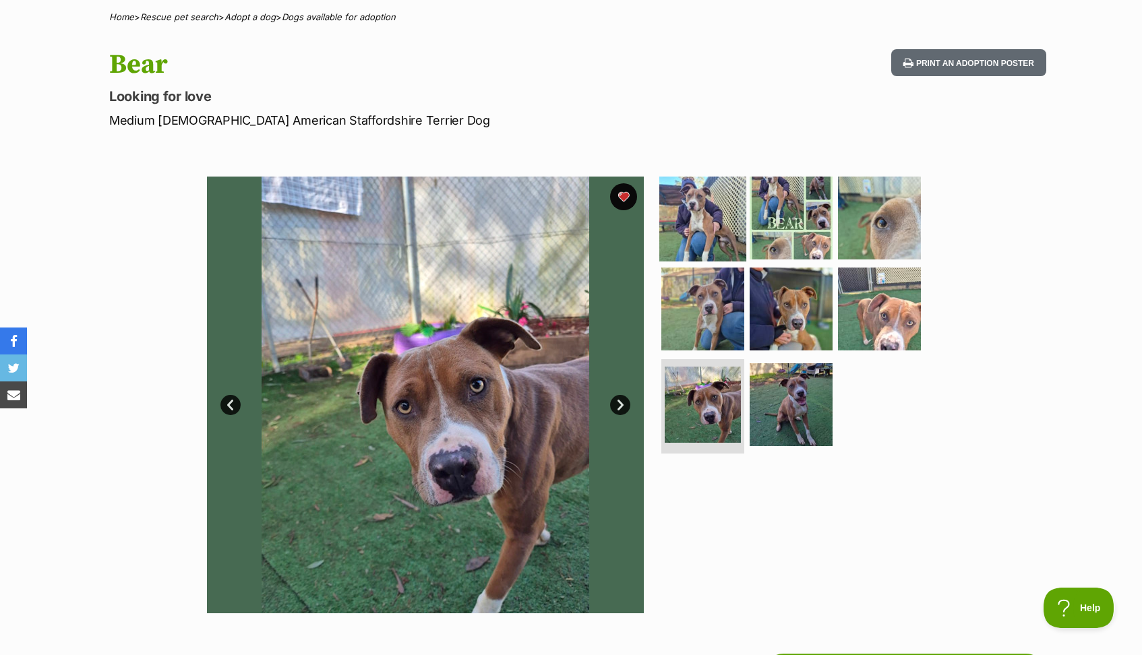
click at [702, 205] on img at bounding box center [702, 217] width 87 height 87
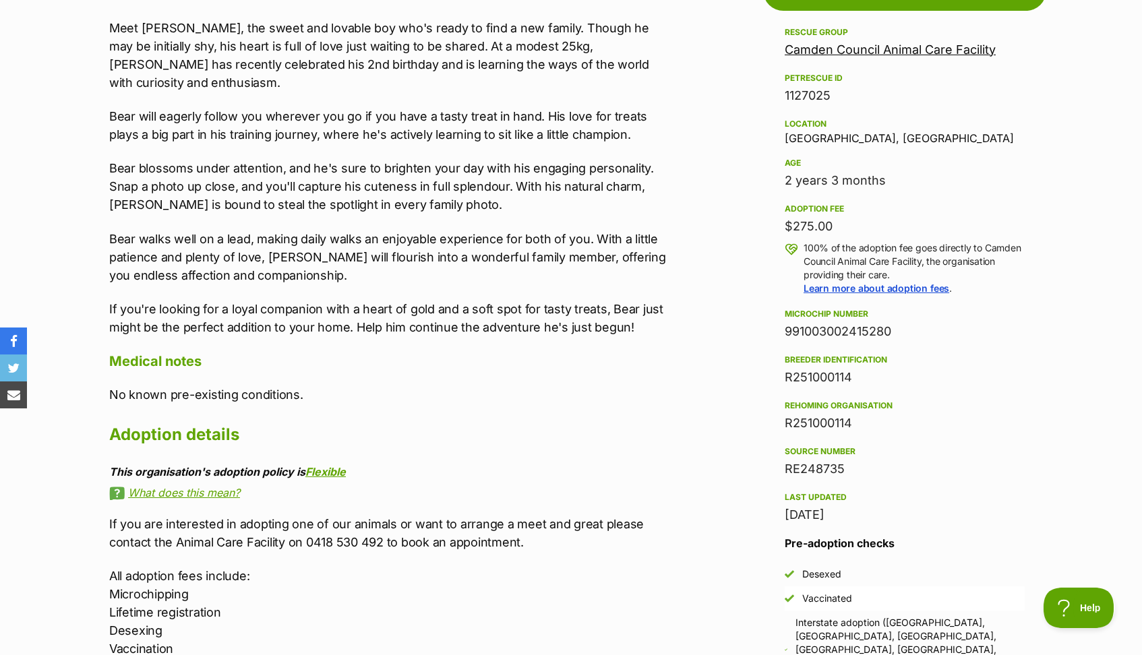
scroll to position [792, 0]
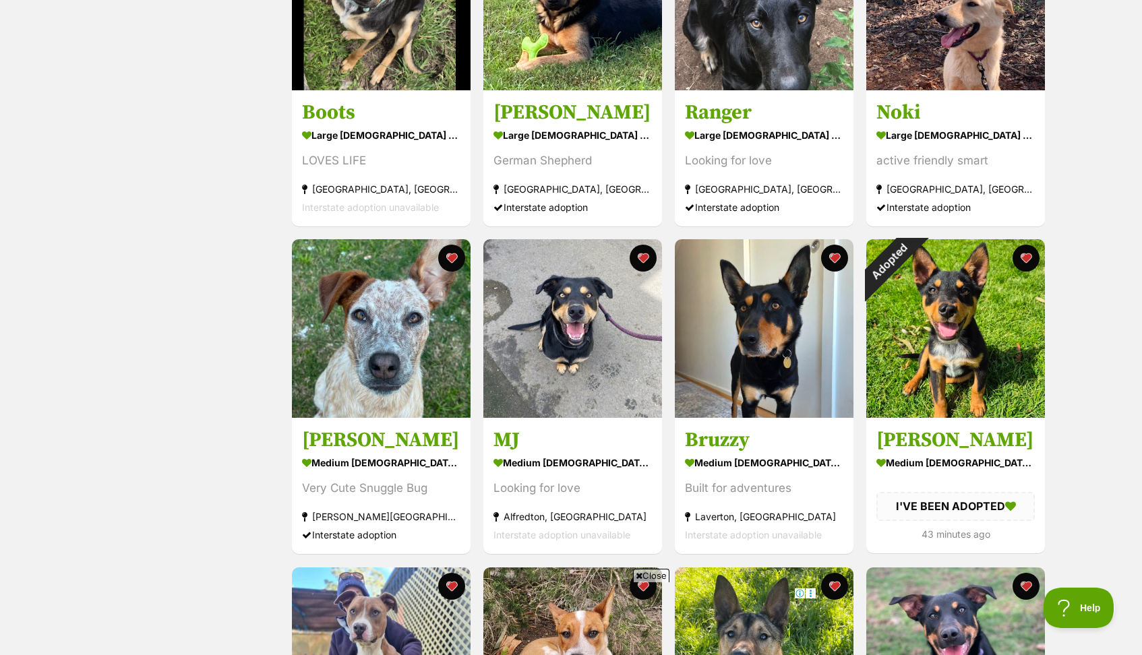
scroll to position [1020, 0]
click at [644, 574] on span "Close" at bounding box center [651, 575] width 36 height 13
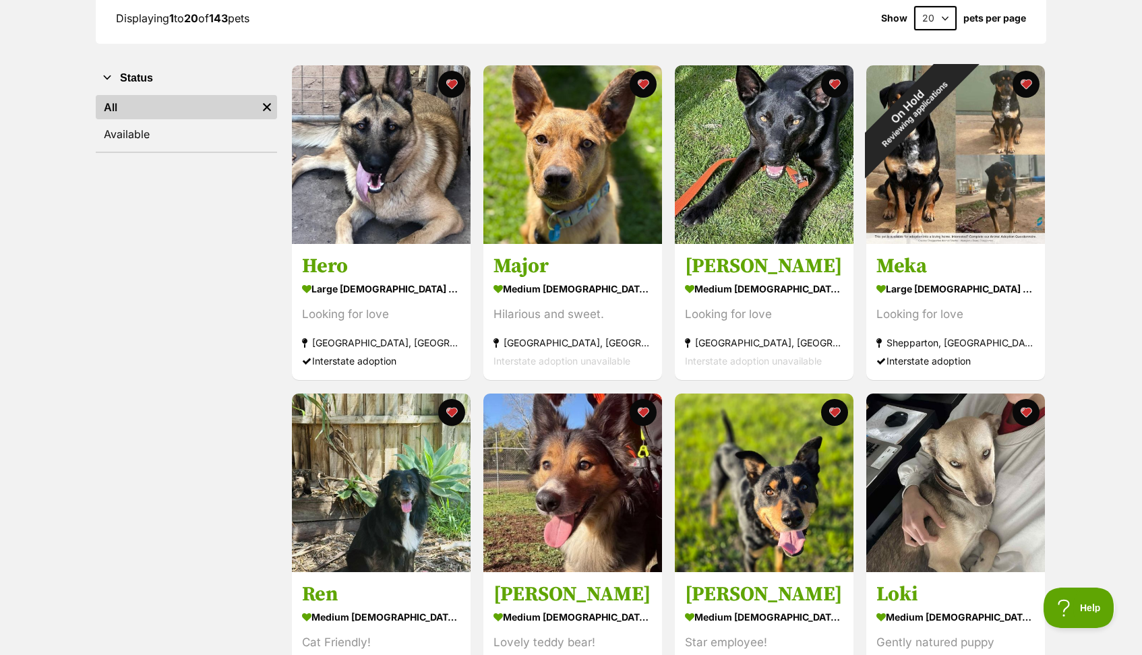
scroll to position [201, 0]
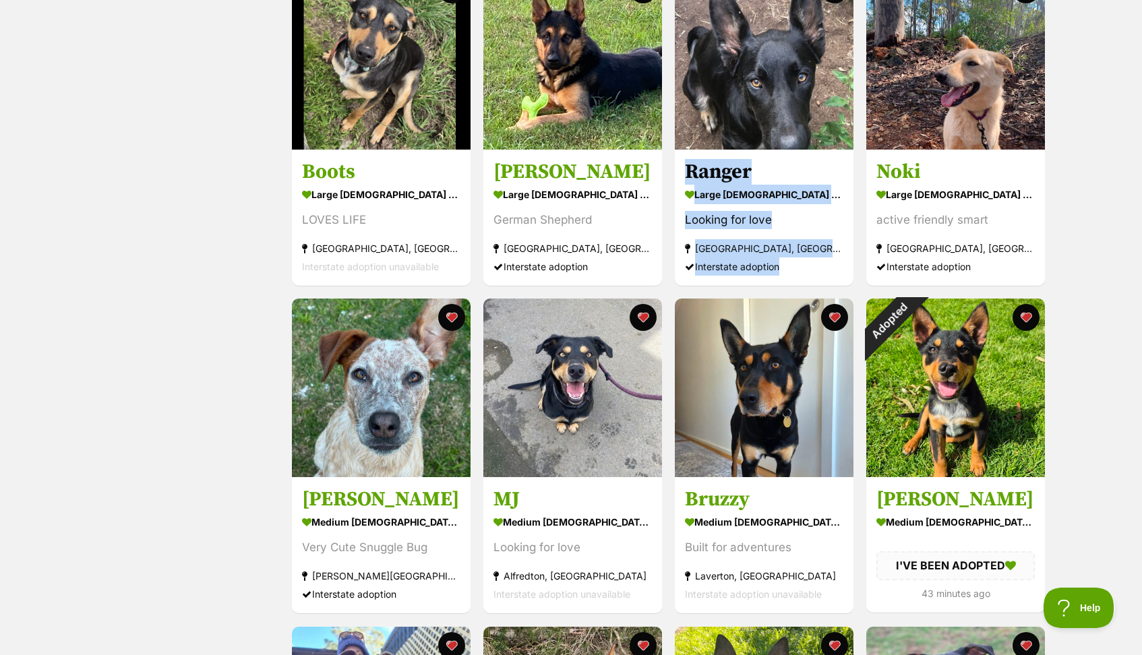
scroll to position [965, 0]
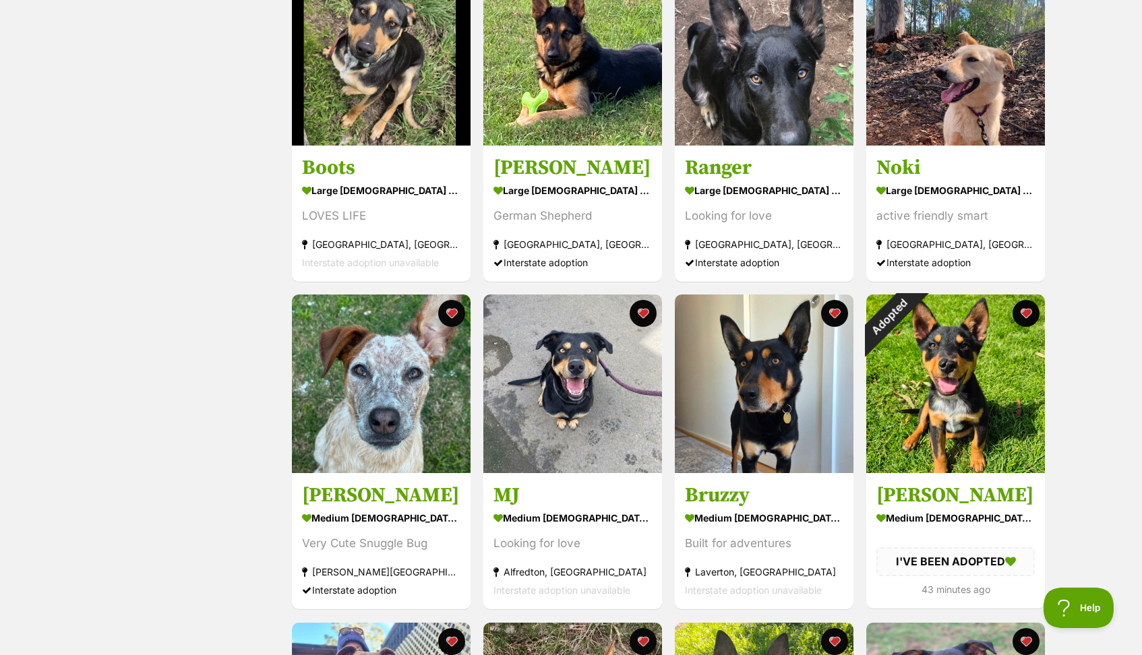
click at [200, 402] on div "Status All Remove filter Available" at bounding box center [186, 153] width 181 height 1686
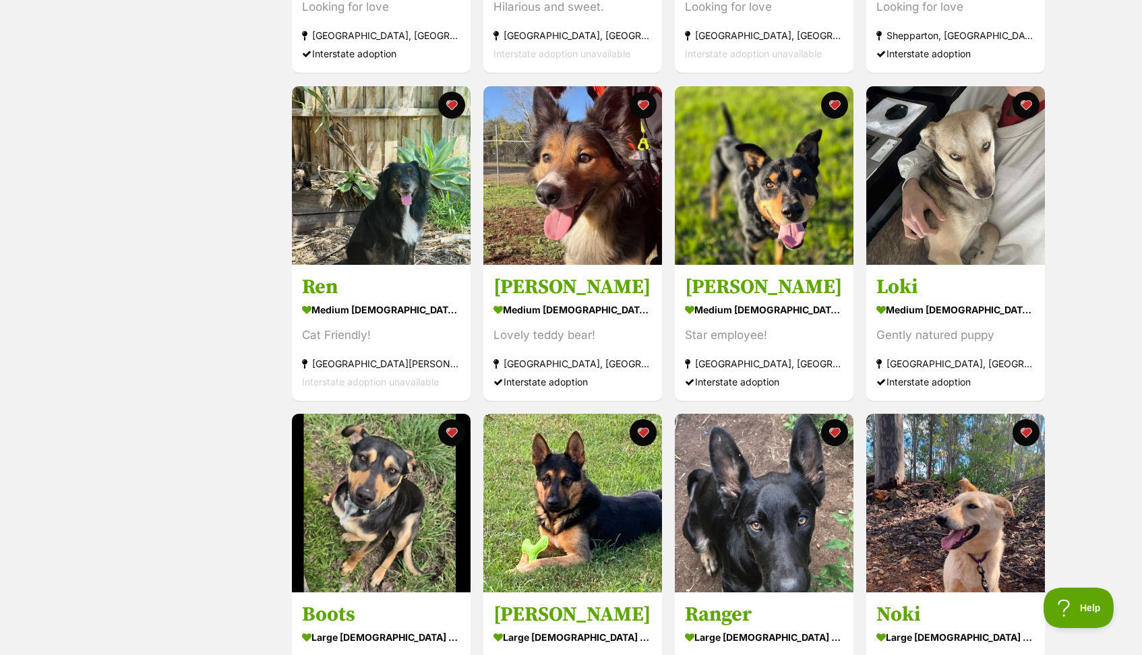
scroll to position [301, 0]
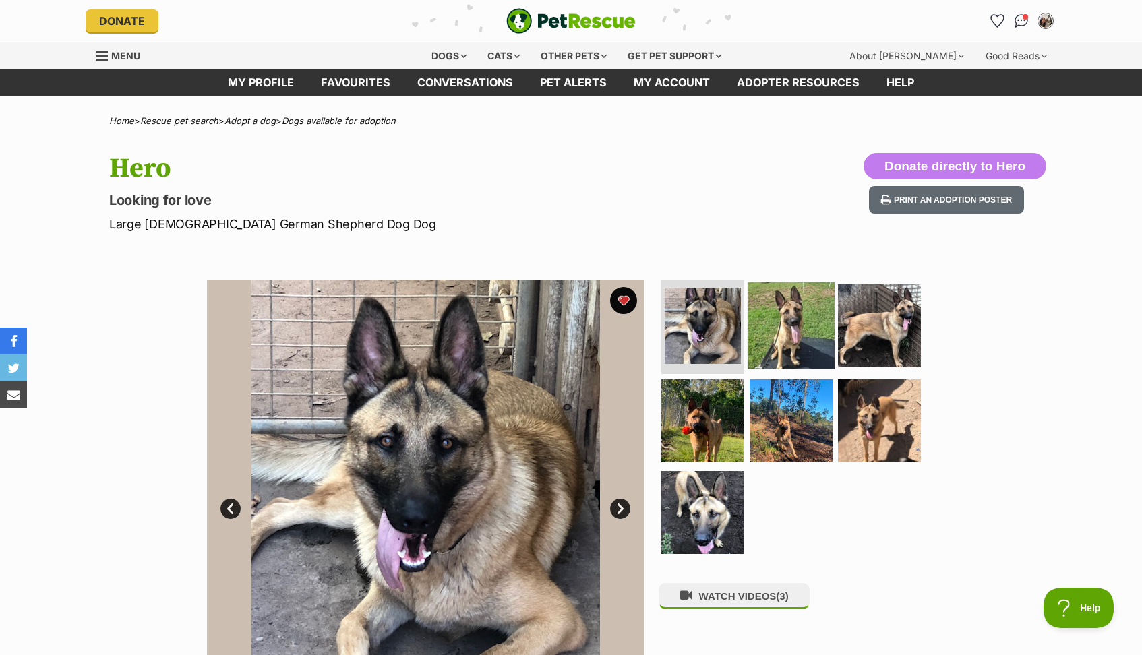
click at [794, 320] on img at bounding box center [791, 325] width 87 height 87
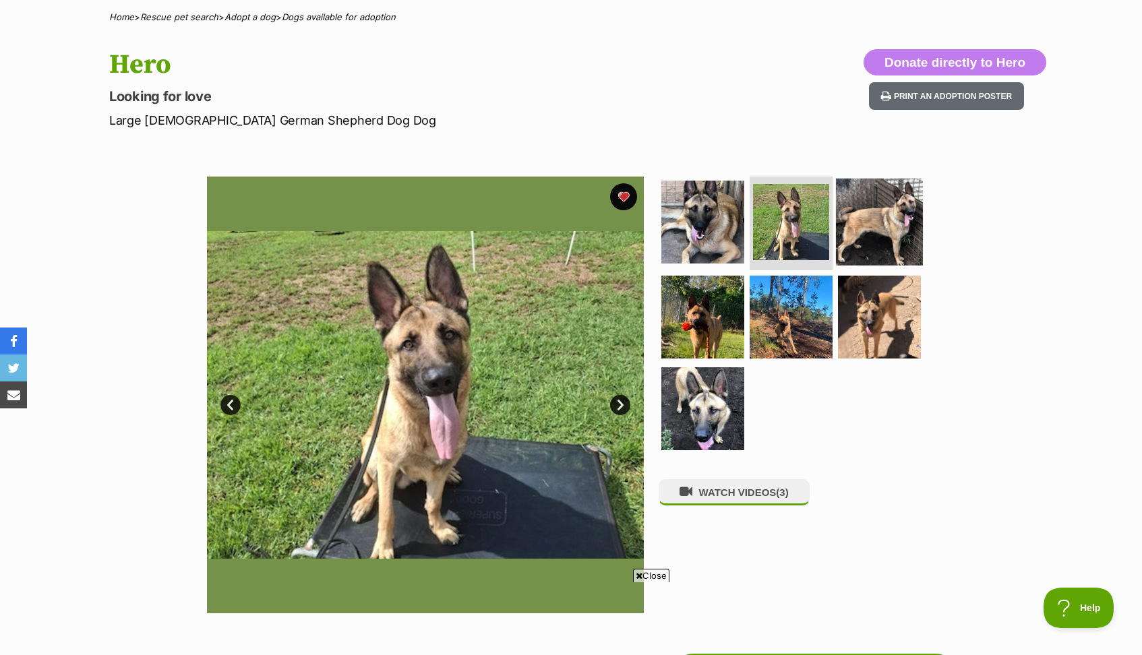
click at [896, 229] on img at bounding box center [879, 221] width 87 height 87
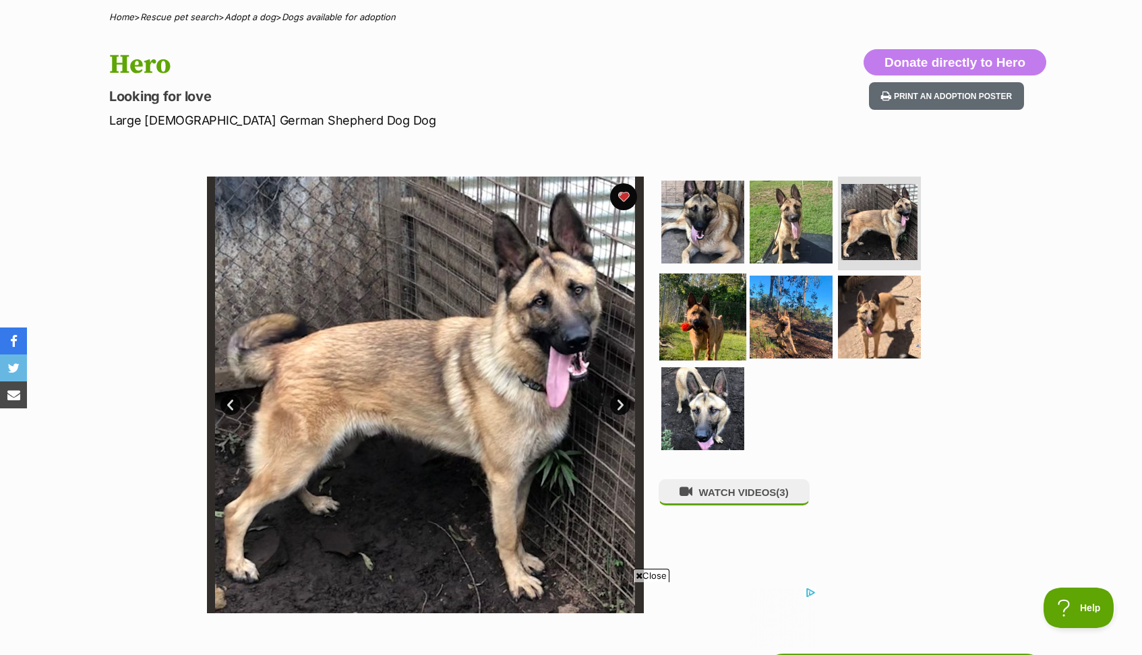
click at [701, 325] on img at bounding box center [702, 317] width 87 height 87
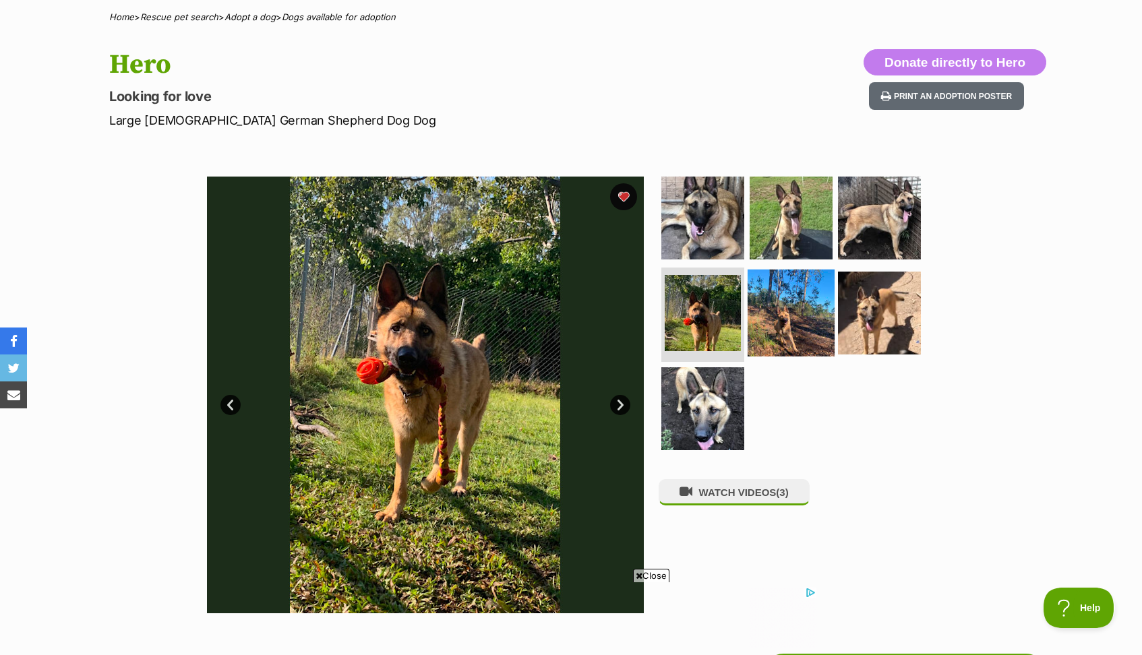
click at [779, 316] on img at bounding box center [791, 313] width 87 height 87
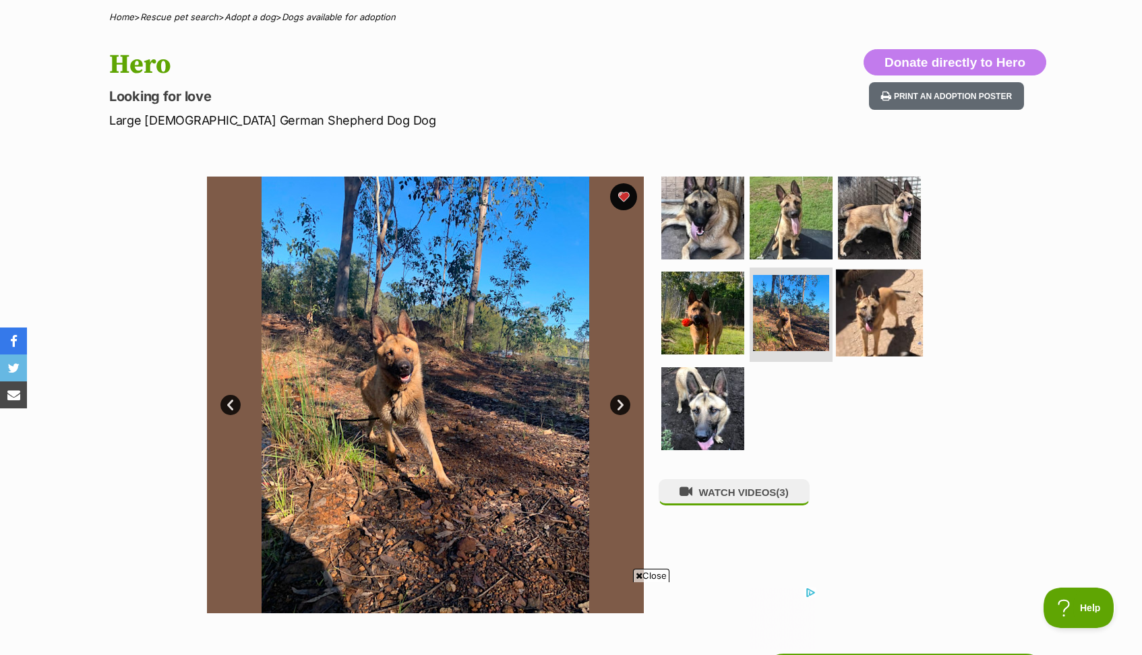
click at [883, 320] on img at bounding box center [879, 313] width 87 height 87
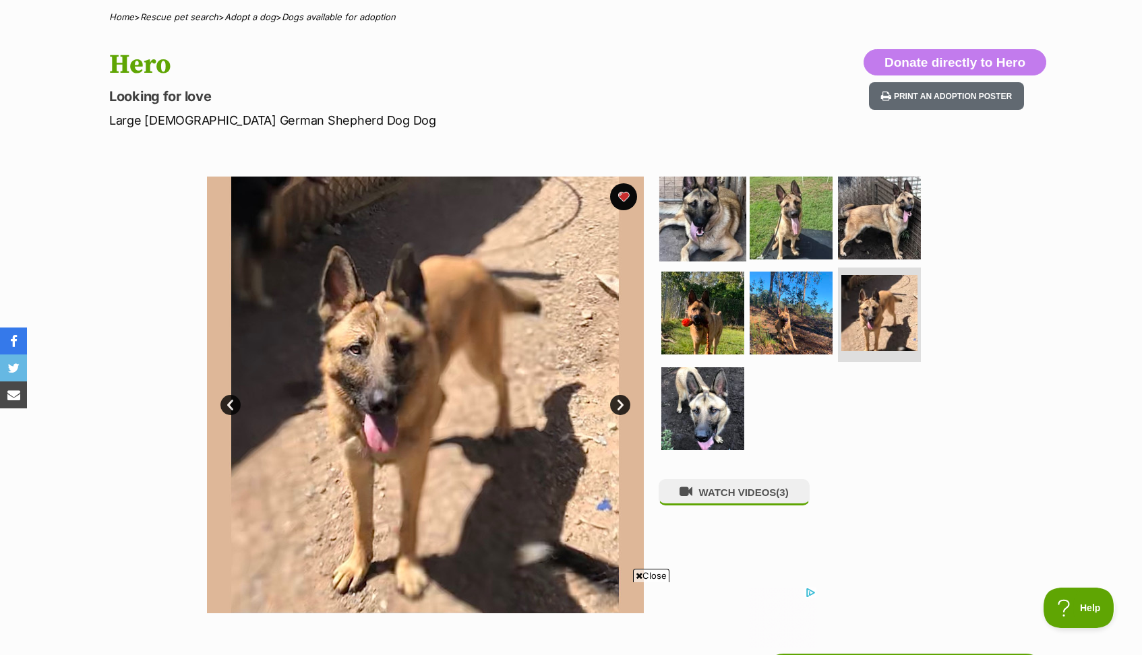
click at [723, 219] on img at bounding box center [702, 217] width 87 height 87
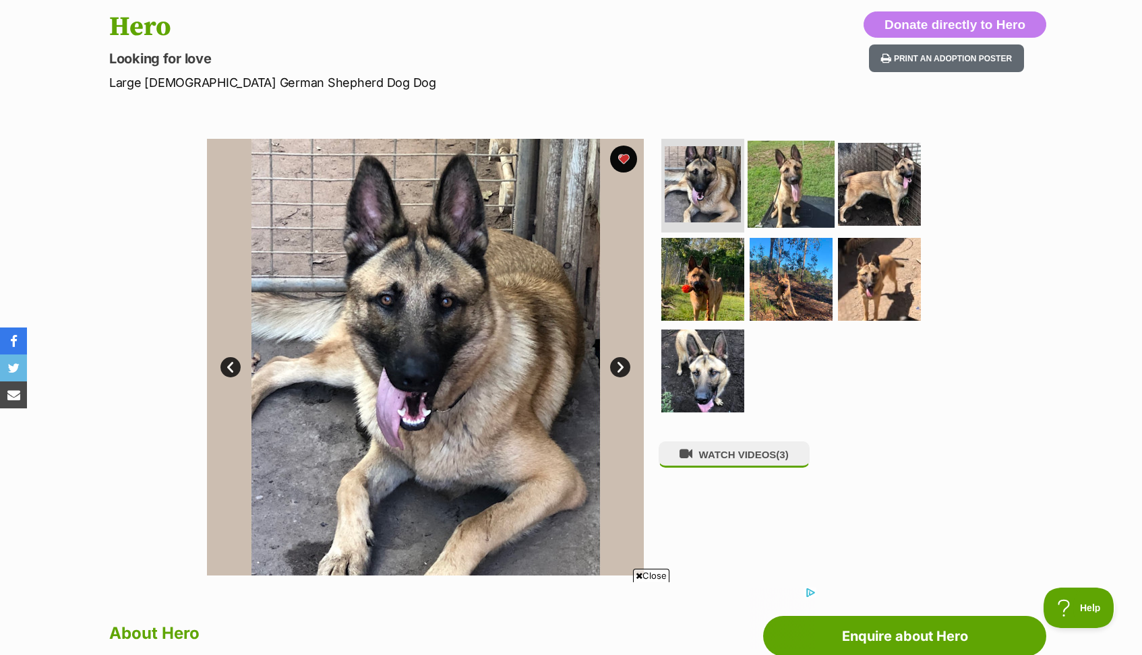
scroll to position [142, 0]
click at [784, 167] on img at bounding box center [791, 183] width 87 height 87
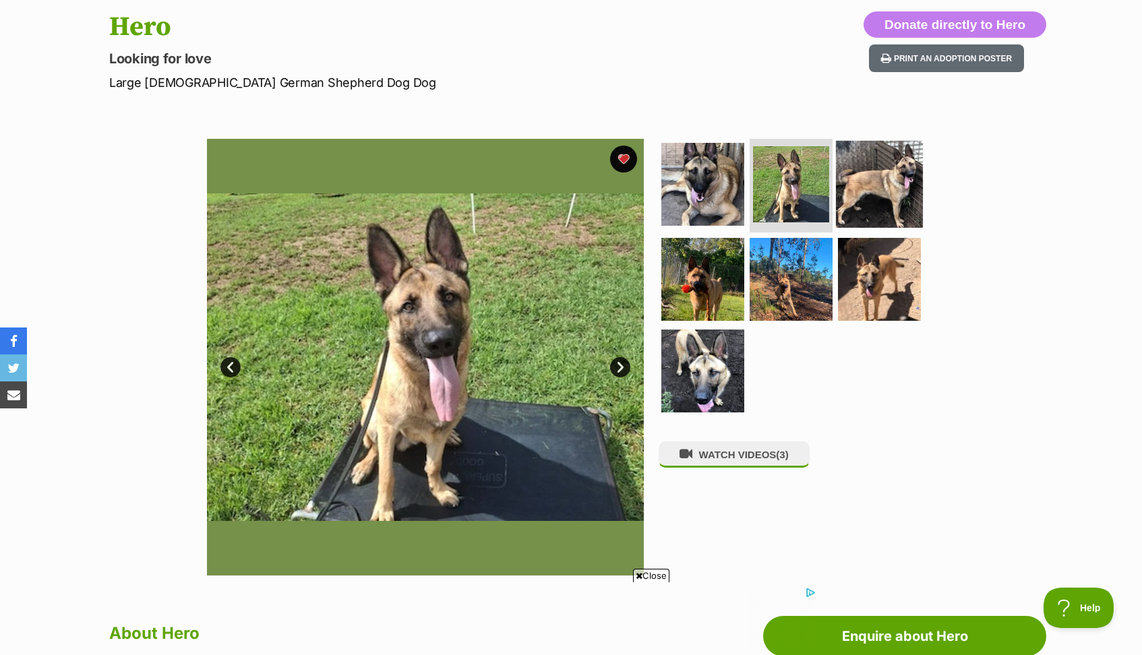
click at [879, 193] on img at bounding box center [879, 183] width 87 height 87
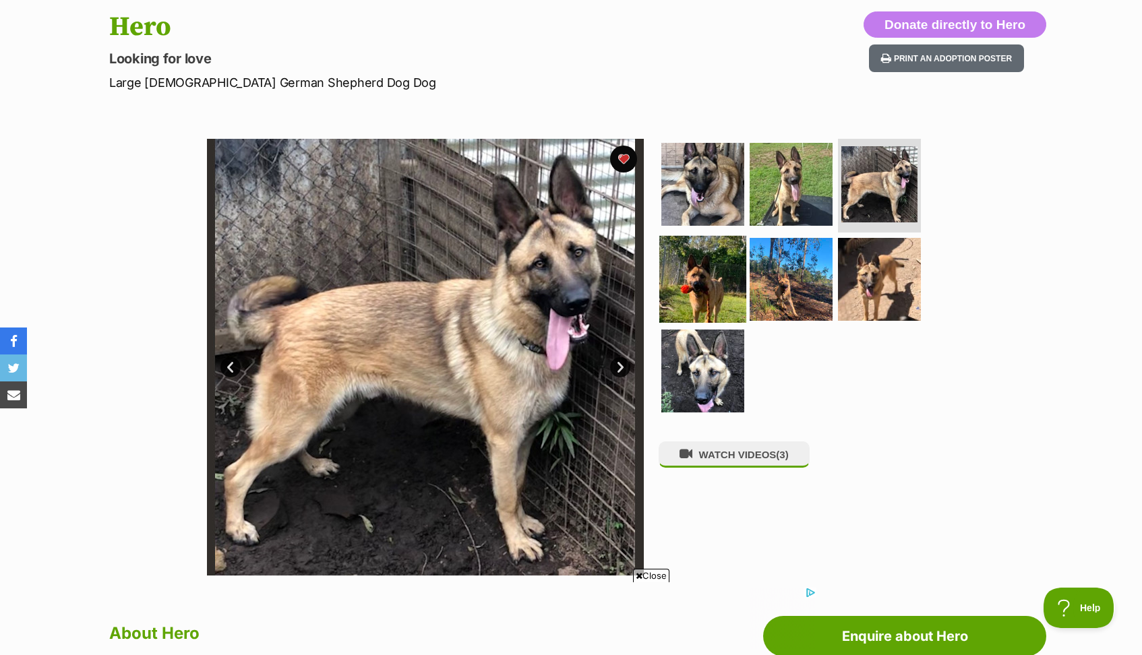
click at [701, 291] on img at bounding box center [702, 279] width 87 height 87
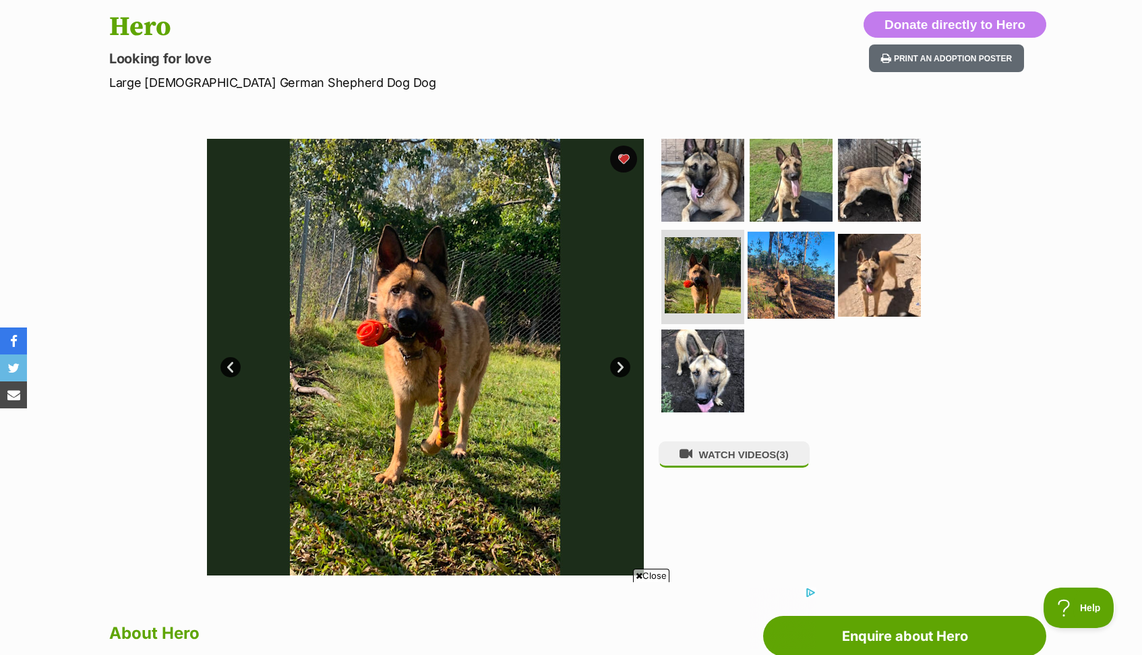
click at [812, 266] on img at bounding box center [791, 275] width 87 height 87
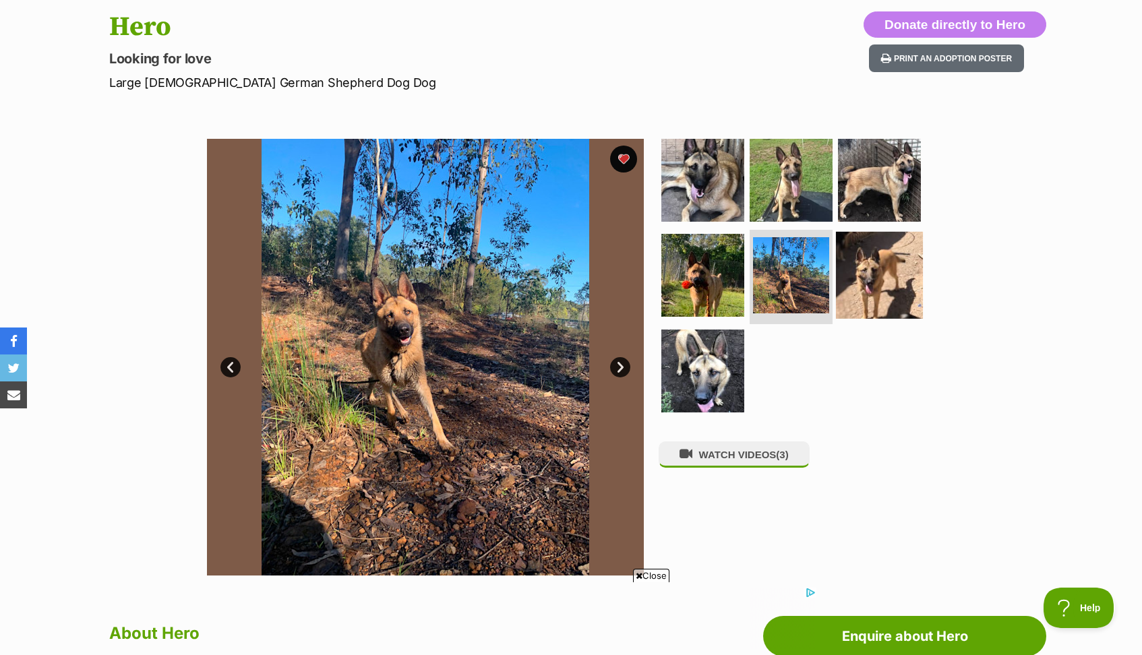
click at [889, 287] on img at bounding box center [879, 275] width 87 height 87
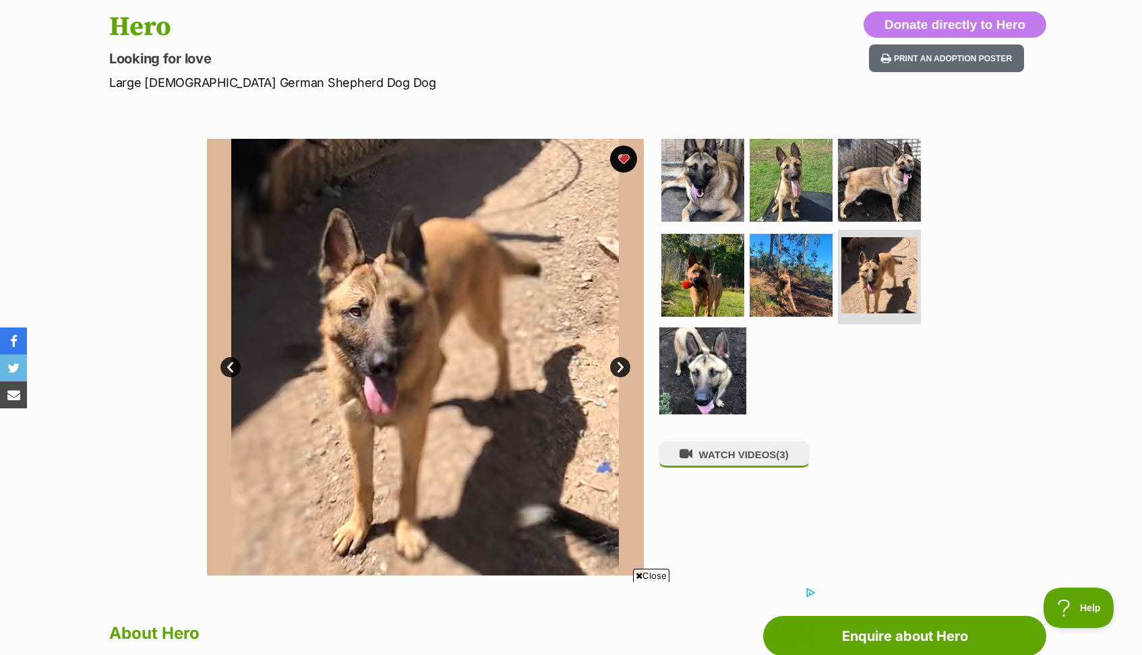
click at [711, 378] on img at bounding box center [702, 371] width 87 height 87
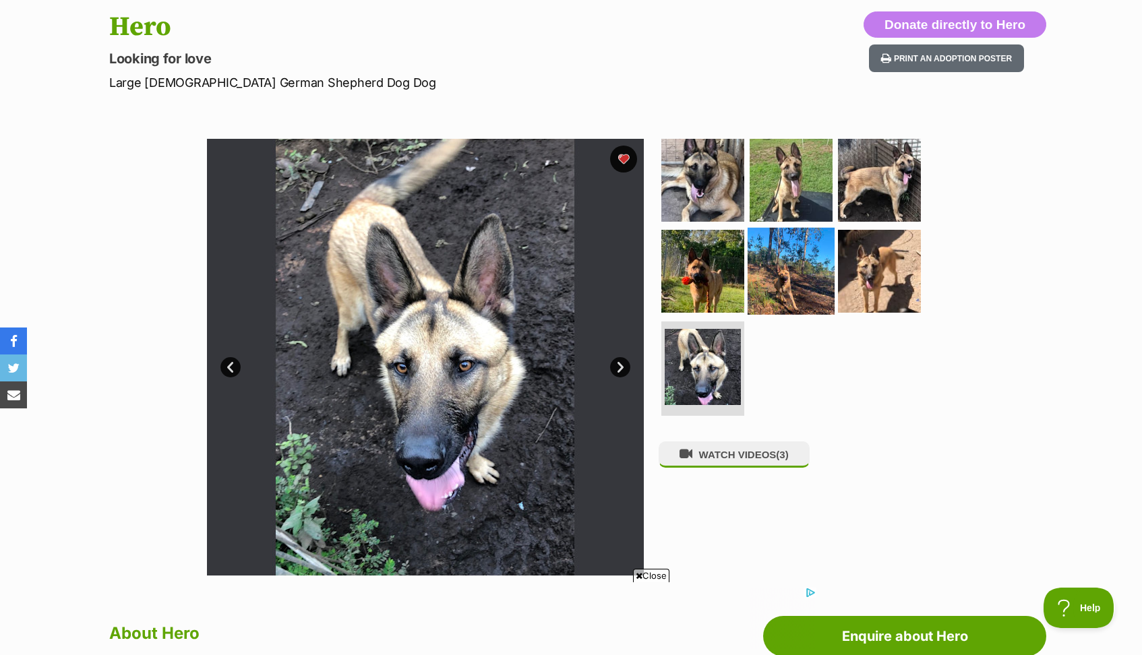
click at [783, 282] on img at bounding box center [791, 271] width 87 height 87
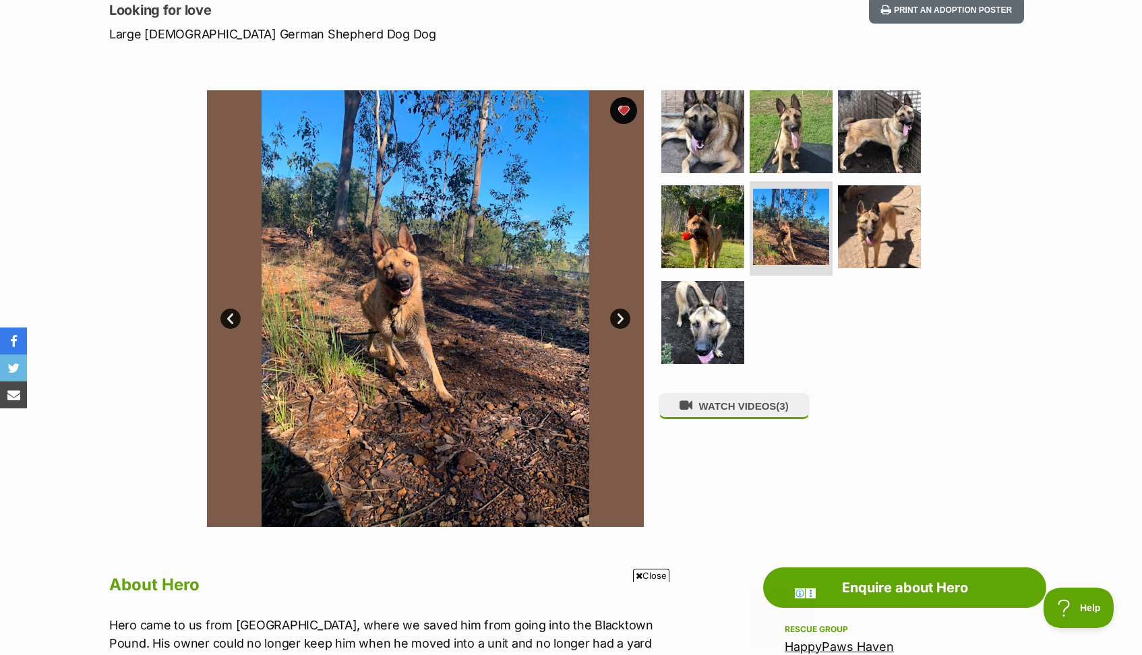
scroll to position [190, 0]
click at [719, 125] on img at bounding box center [702, 131] width 87 height 87
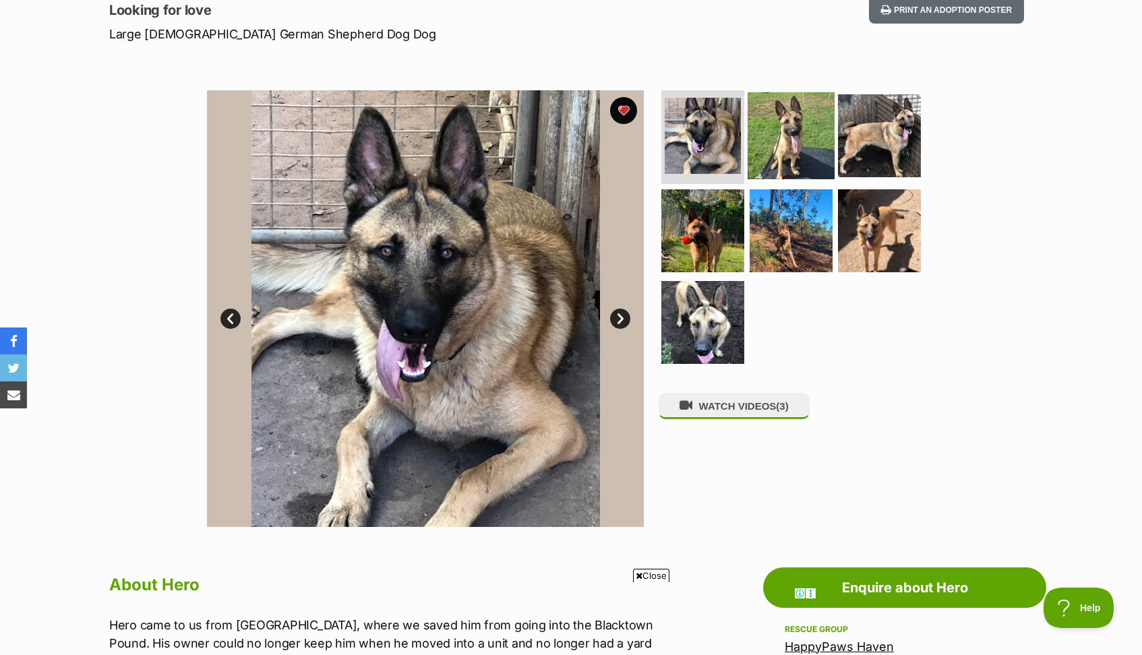
click at [800, 144] on img at bounding box center [791, 135] width 87 height 87
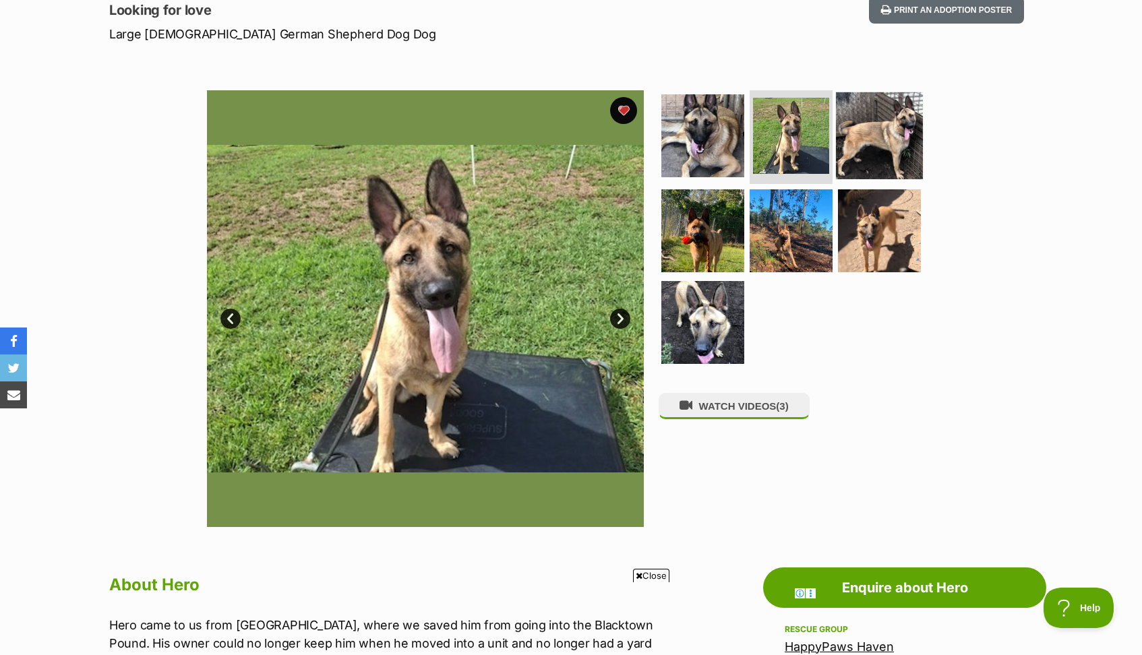
click at [899, 134] on img at bounding box center [879, 135] width 87 height 87
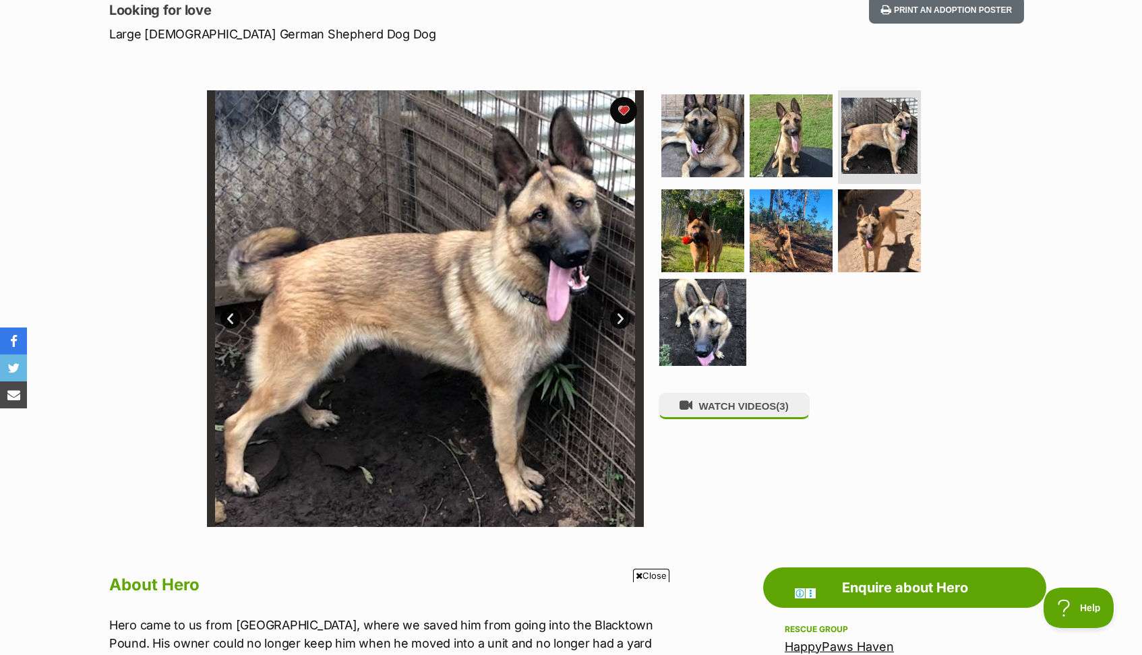
click at [723, 303] on img at bounding box center [702, 322] width 87 height 87
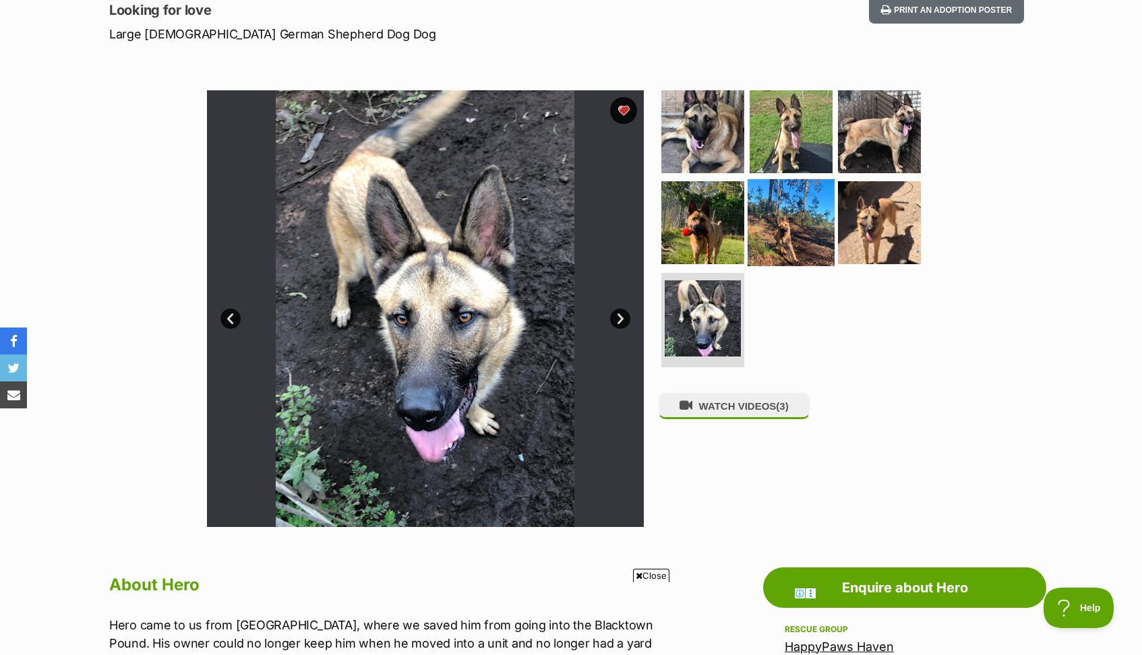
click at [789, 241] on img at bounding box center [791, 222] width 87 height 87
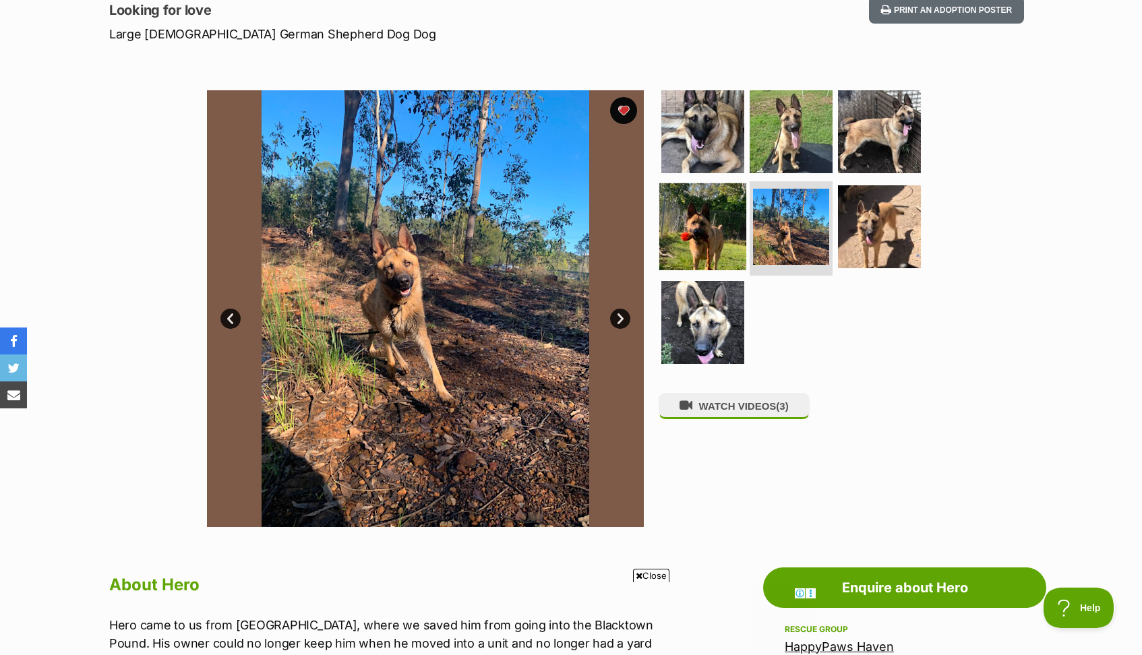
click at [713, 205] on img at bounding box center [702, 226] width 87 height 87
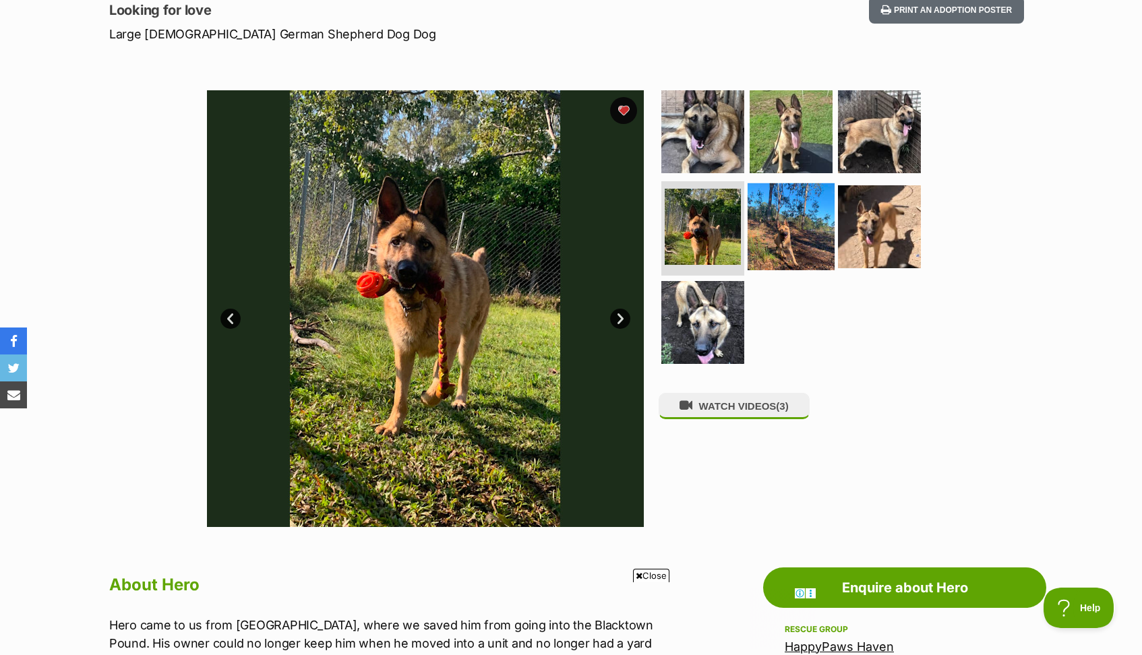
click at [784, 211] on img at bounding box center [791, 226] width 87 height 87
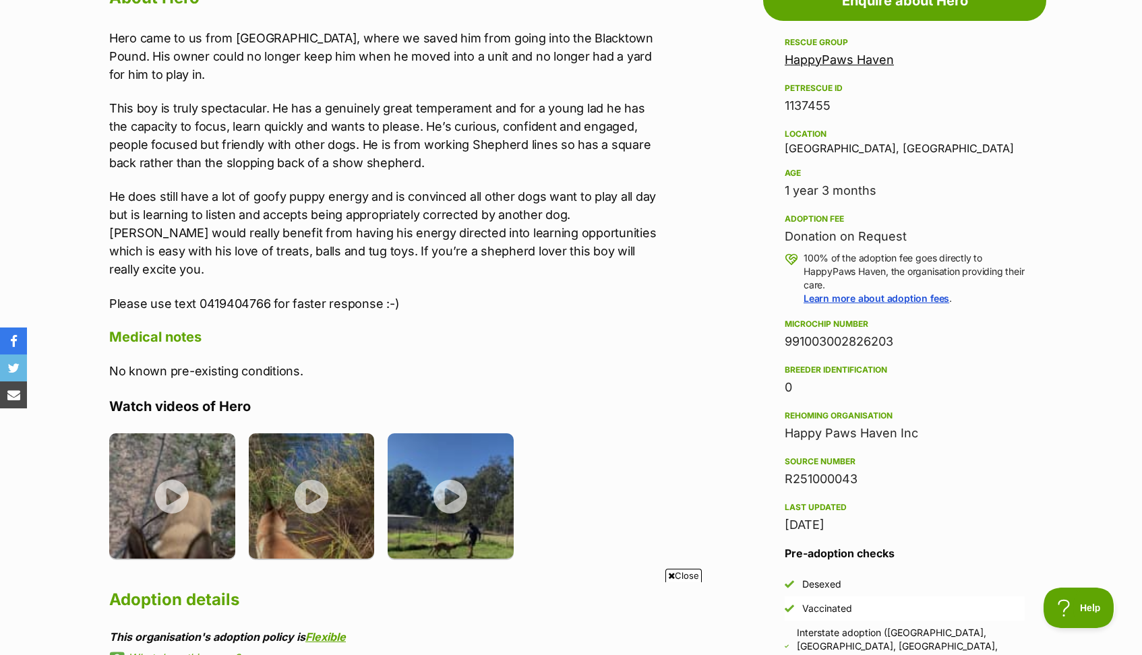
scroll to position [783, 0]
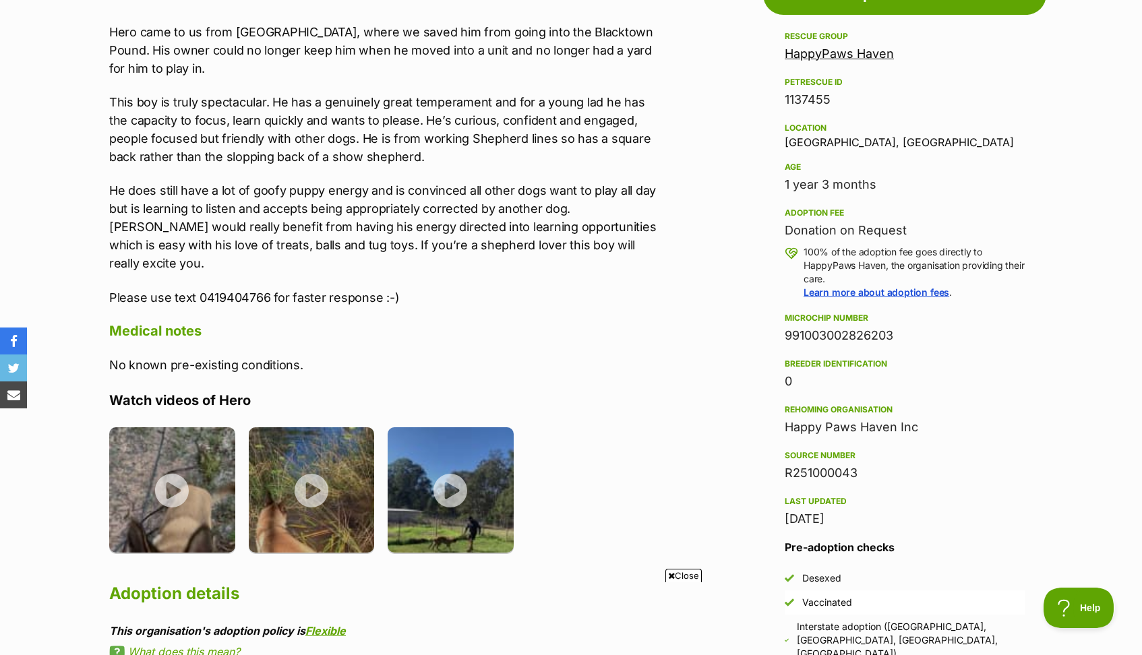
click at [681, 574] on span "Close" at bounding box center [683, 575] width 36 height 13
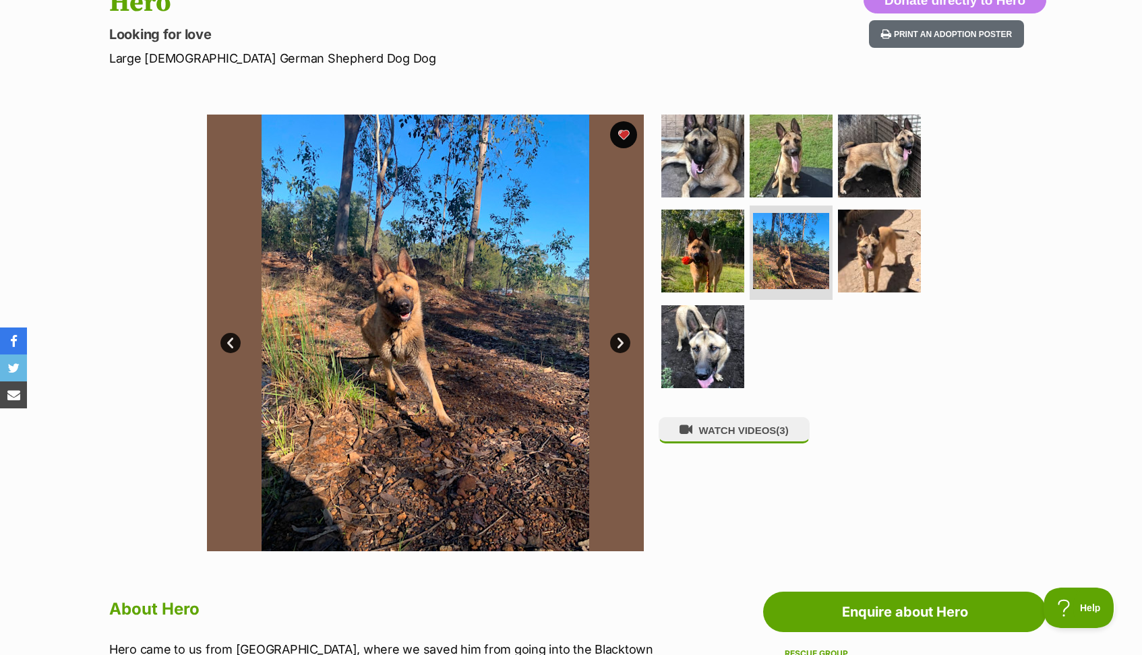
scroll to position [0, 0]
click at [887, 151] on img at bounding box center [879, 155] width 87 height 87
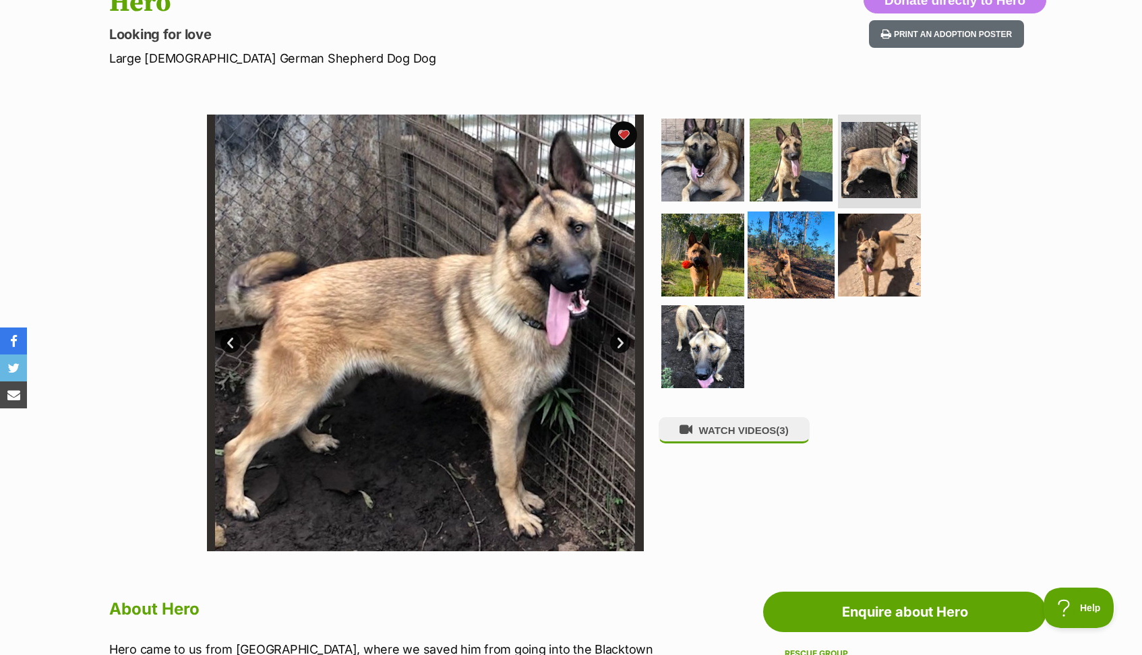
click at [798, 266] on img at bounding box center [791, 255] width 87 height 87
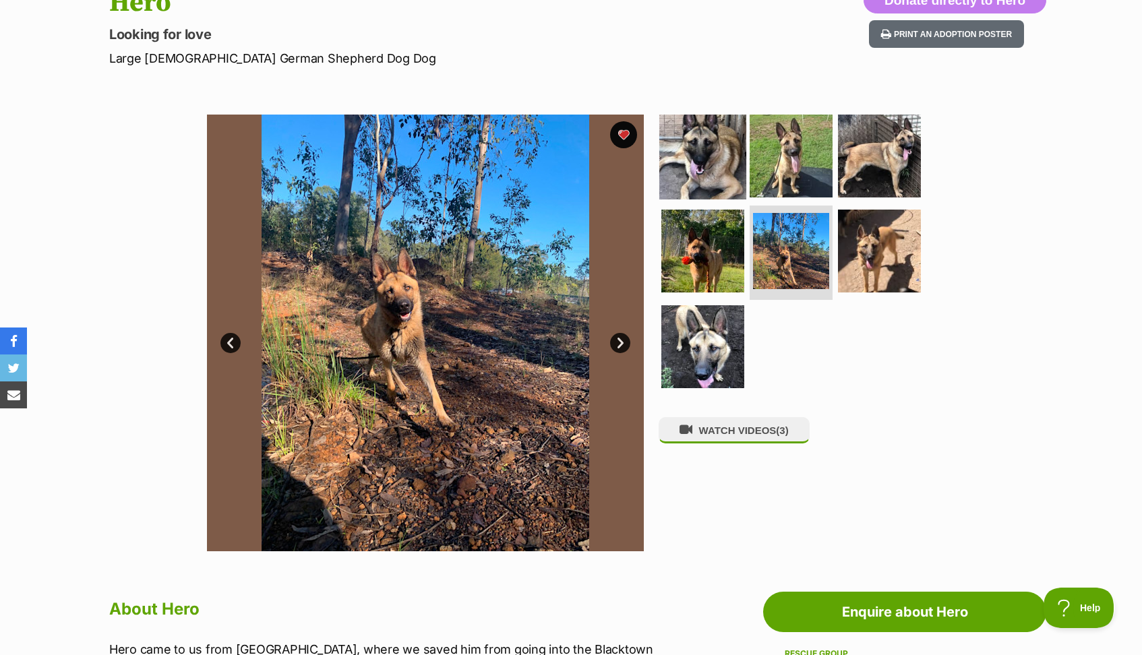
click at [702, 179] on img at bounding box center [702, 155] width 87 height 87
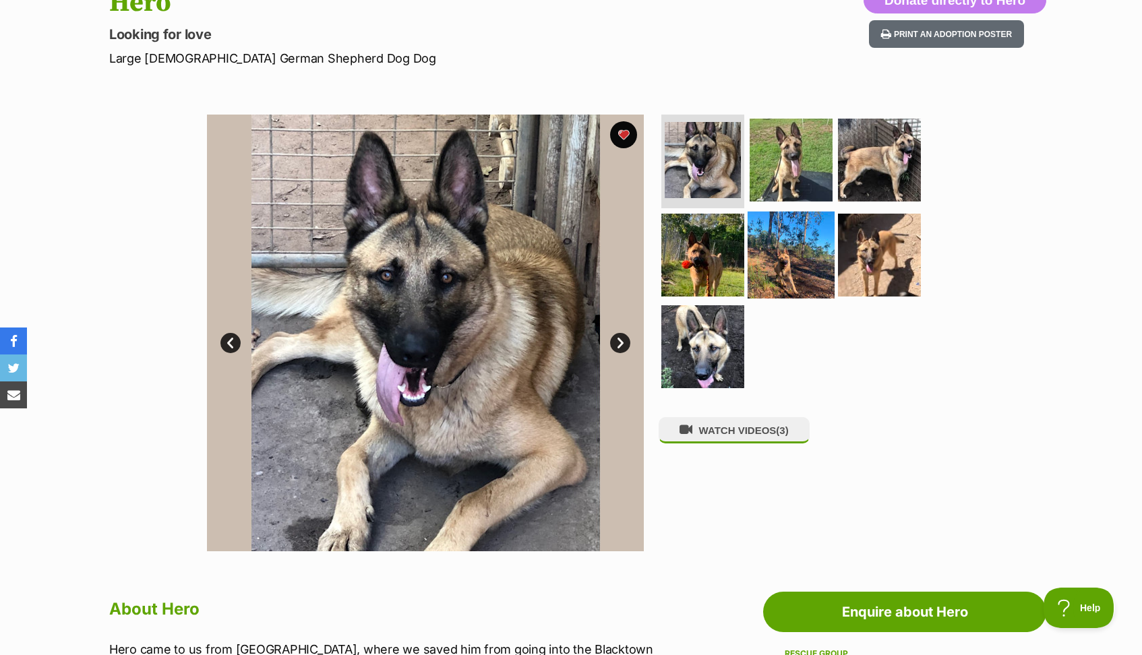
click at [785, 274] on img at bounding box center [791, 255] width 87 height 87
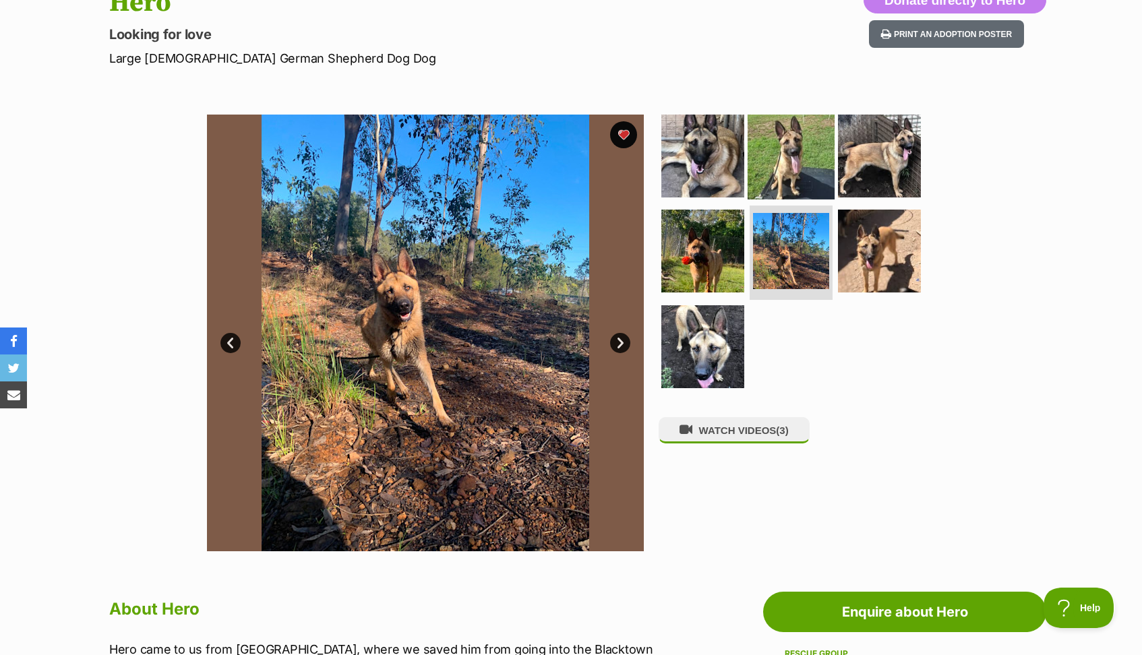
click at [777, 174] on img at bounding box center [791, 155] width 87 height 87
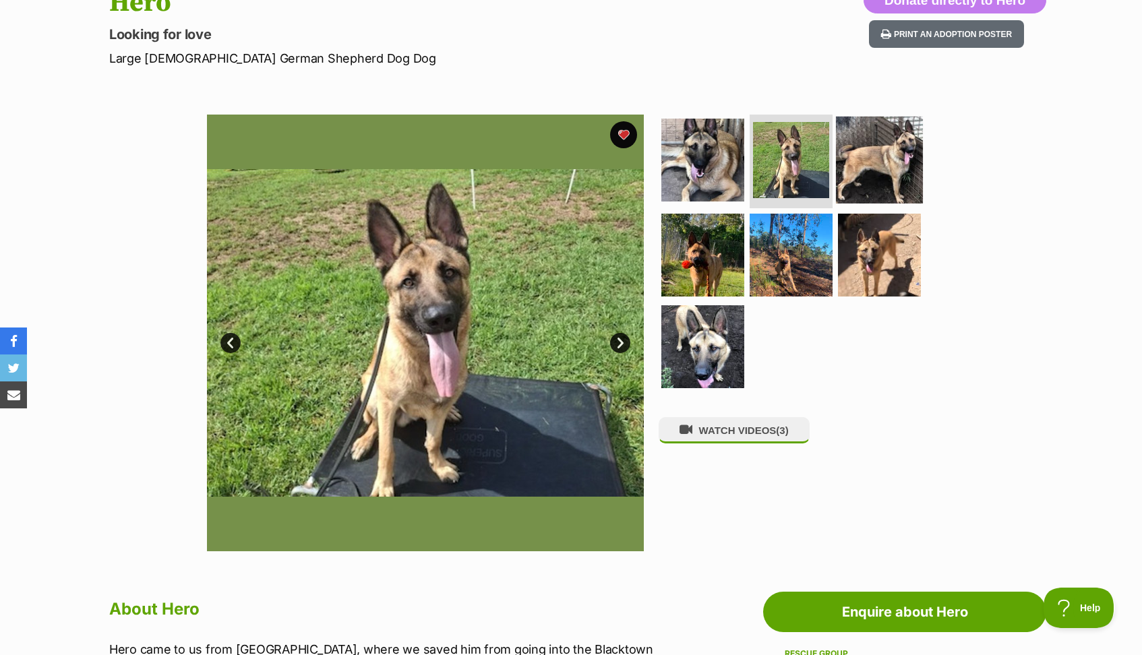
click at [883, 172] on img at bounding box center [879, 159] width 87 height 87
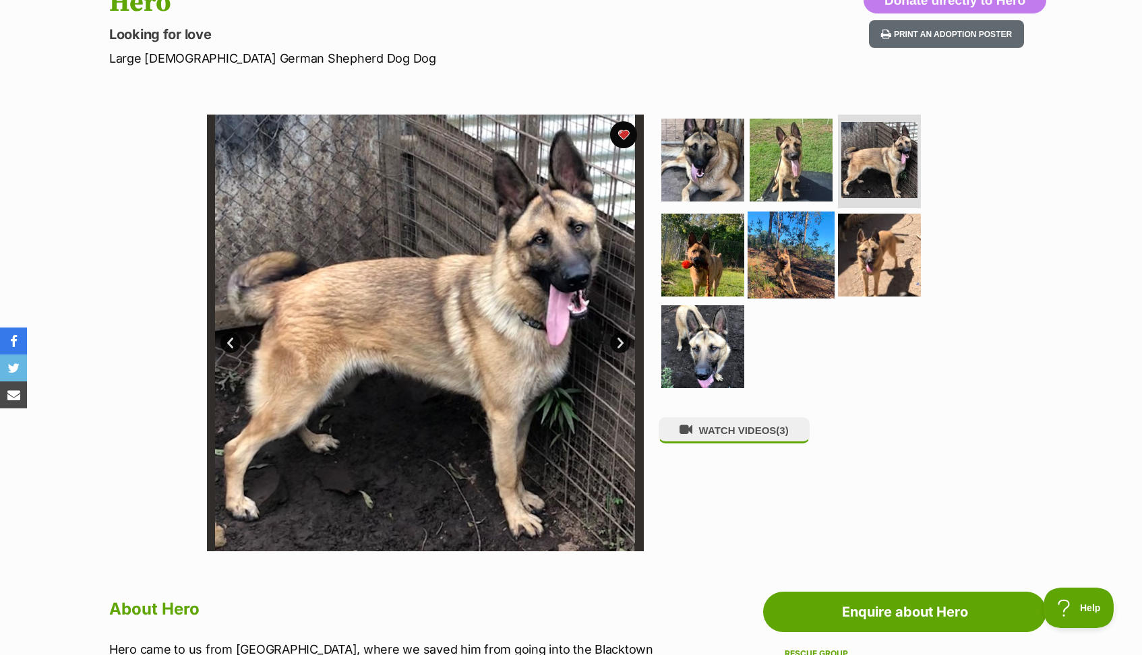
click at [786, 260] on img at bounding box center [791, 255] width 87 height 87
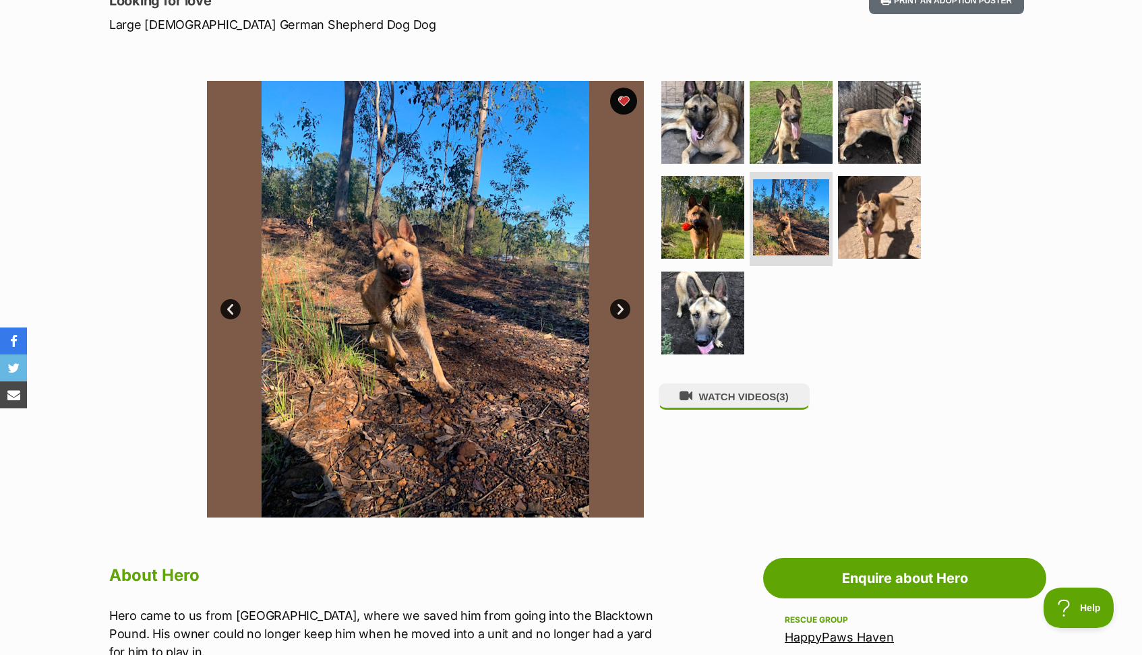
scroll to position [185, 0]
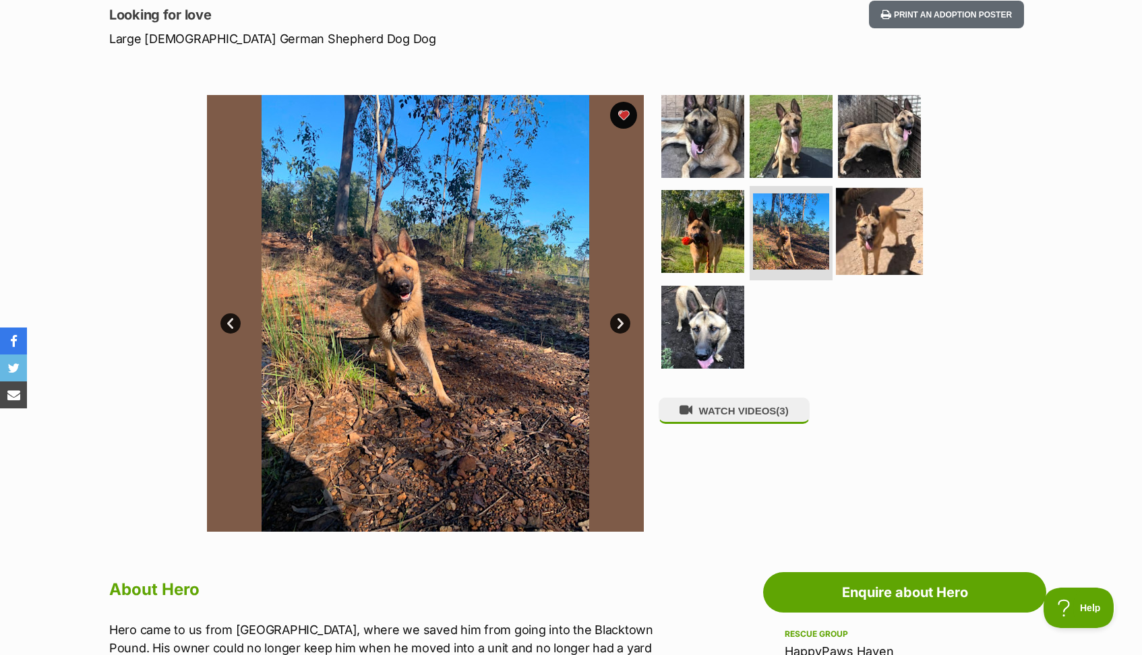
click at [868, 222] on img at bounding box center [879, 231] width 87 height 87
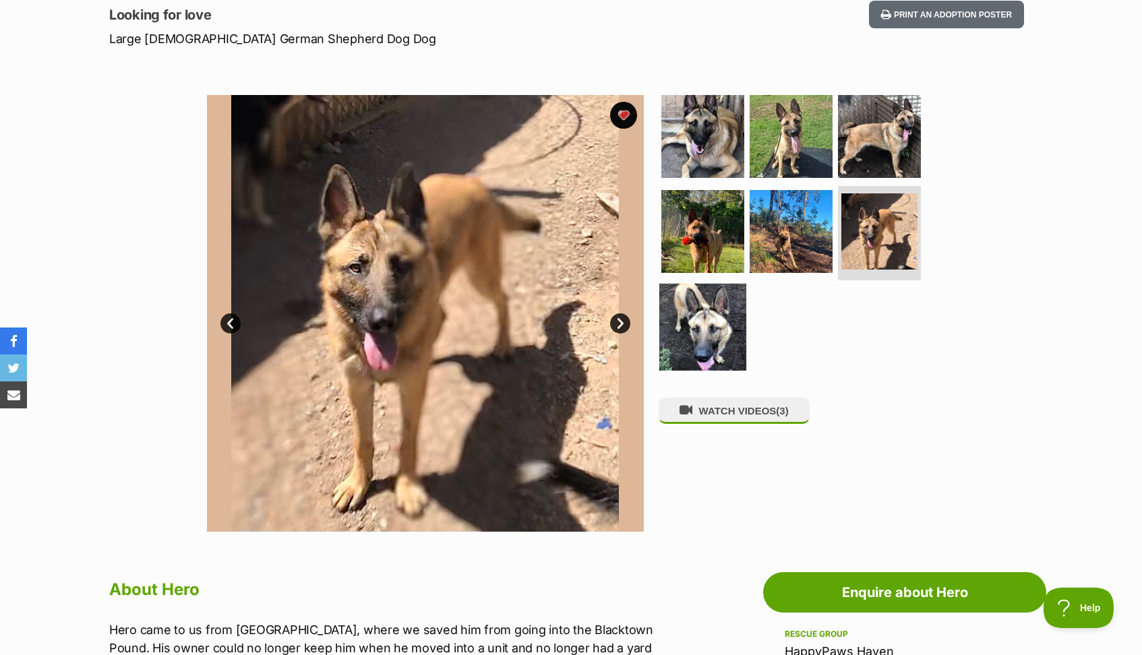
click at [711, 338] on img at bounding box center [702, 327] width 87 height 87
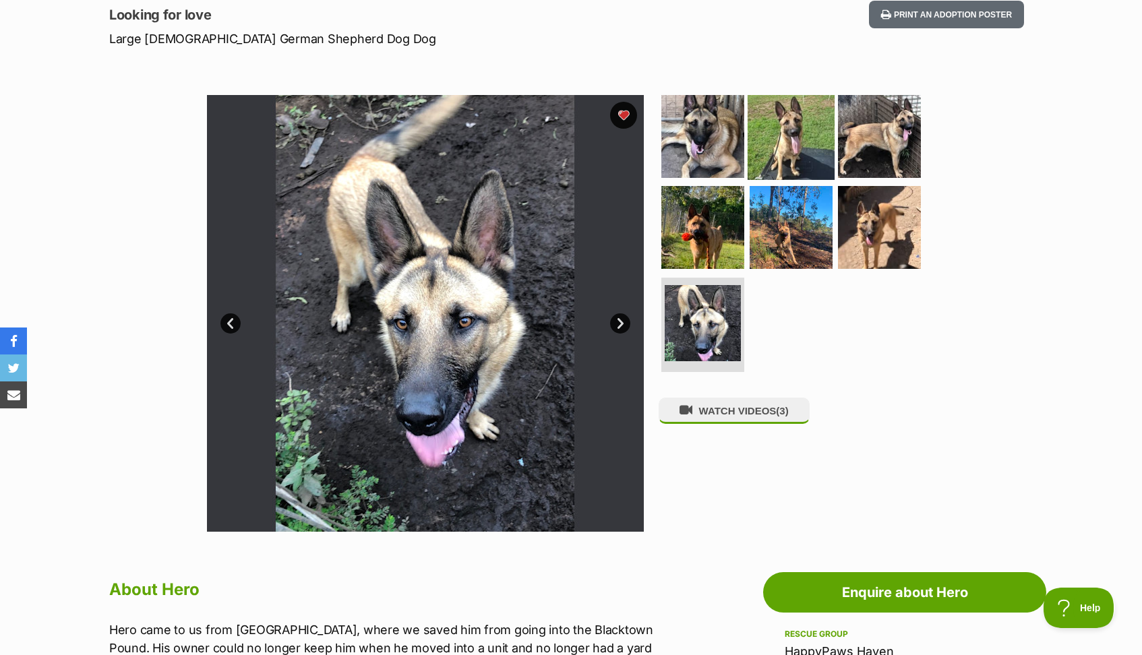
click at [788, 120] on img at bounding box center [791, 135] width 87 height 87
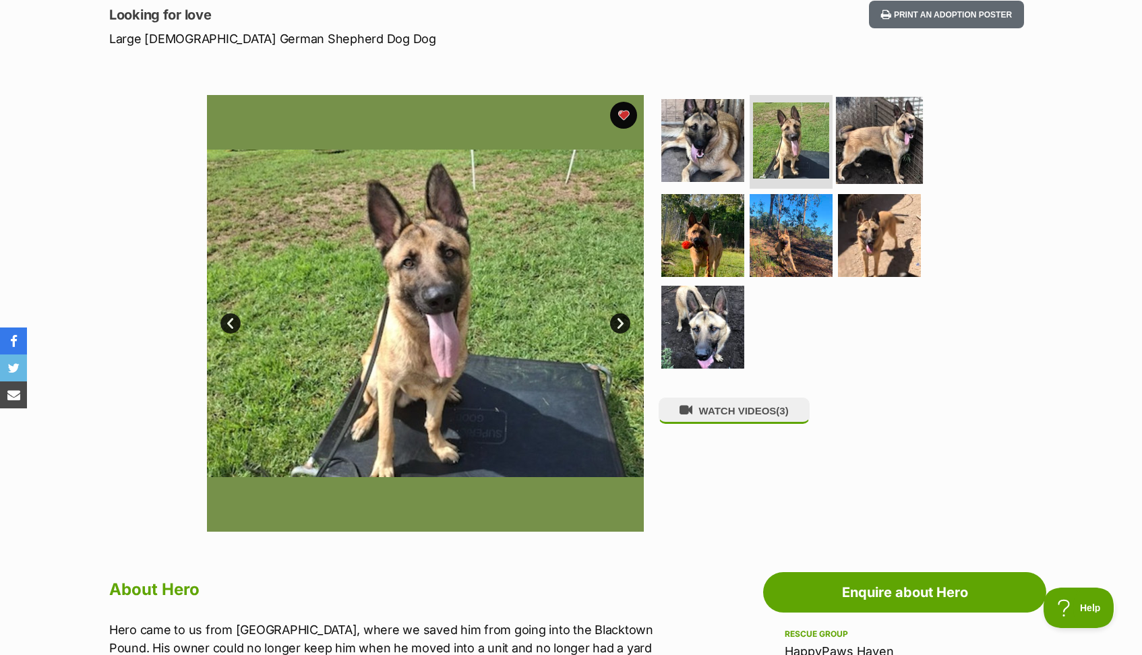
click at [879, 143] on img at bounding box center [879, 139] width 87 height 87
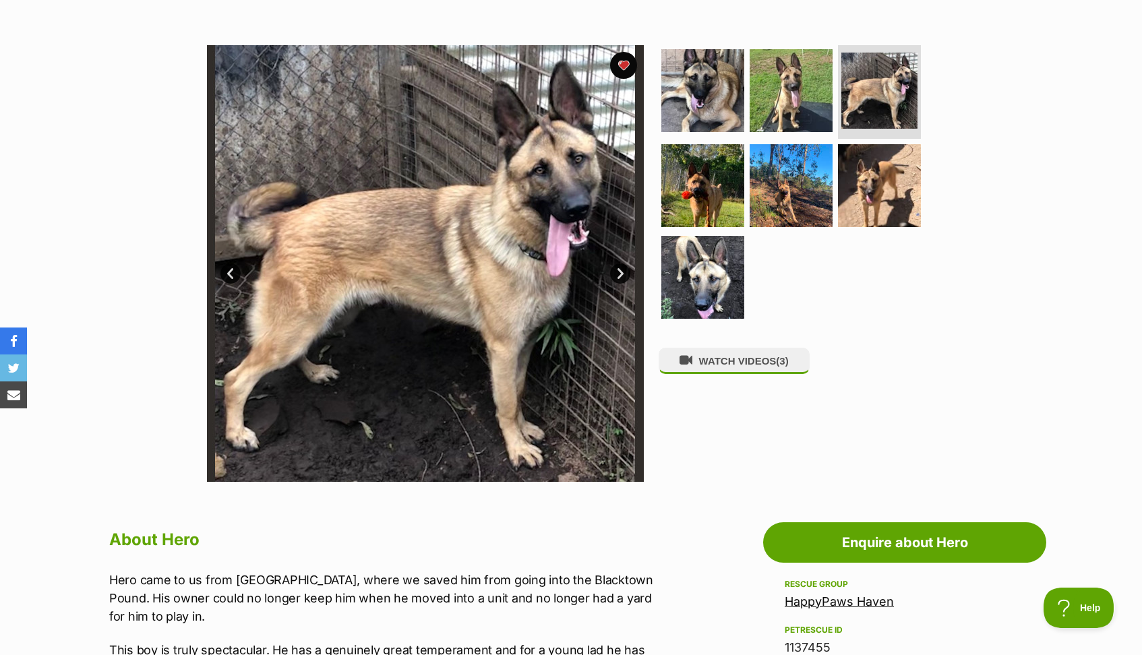
scroll to position [198, 0]
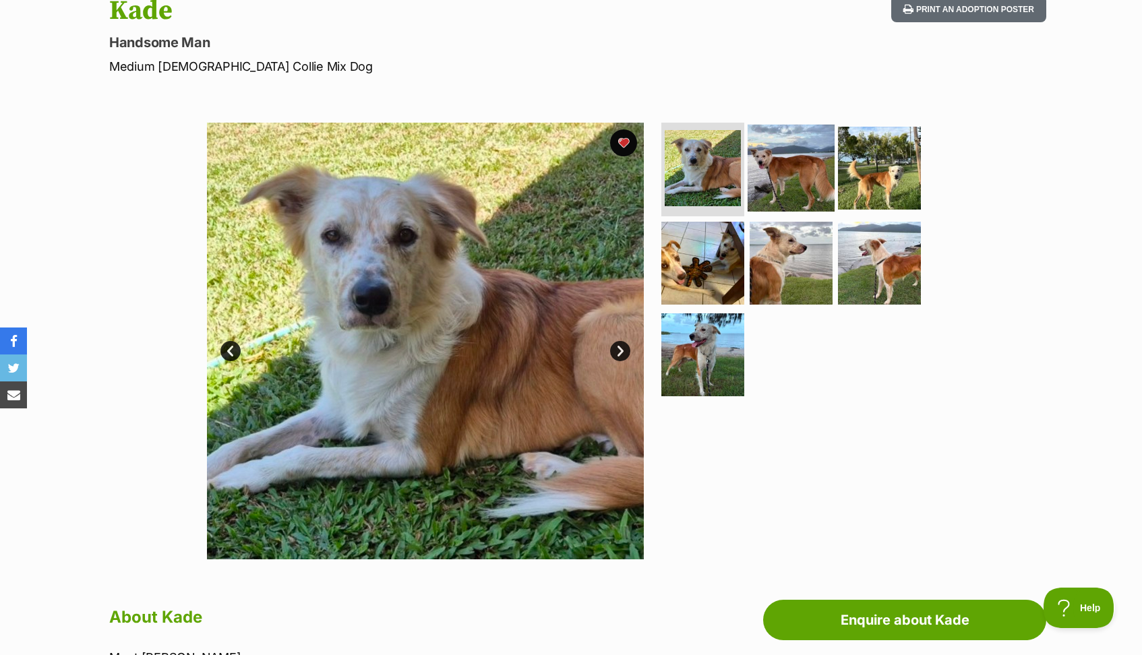
click at [777, 165] on img at bounding box center [791, 167] width 87 height 87
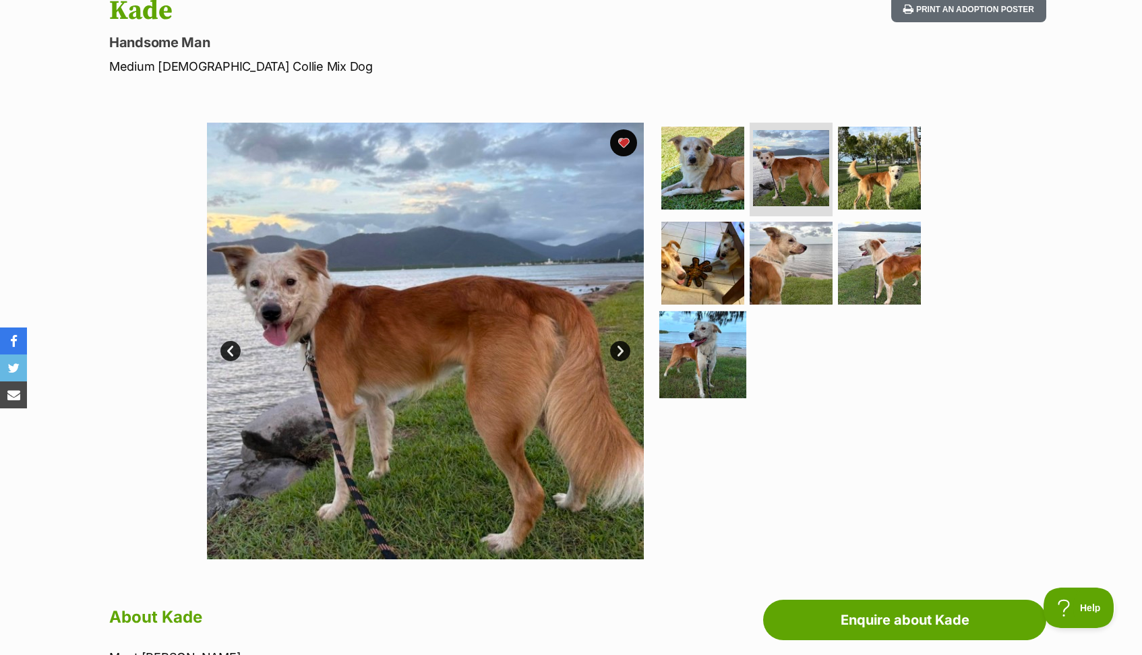
click at [702, 347] on img at bounding box center [702, 354] width 87 height 87
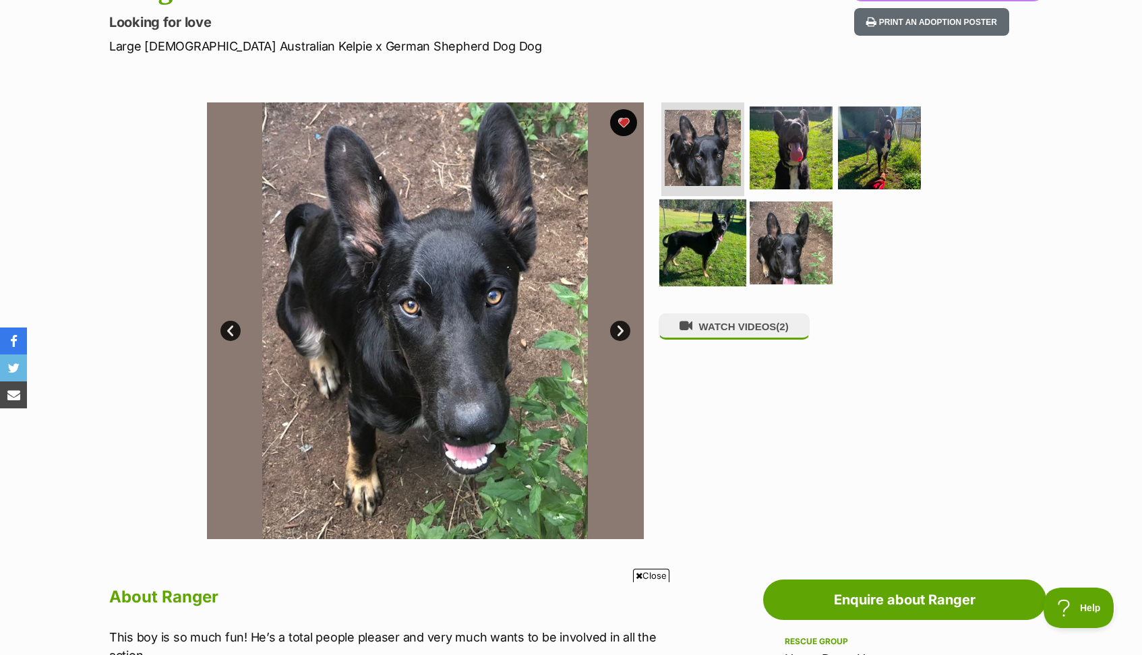
click at [707, 243] on img at bounding box center [702, 243] width 87 height 87
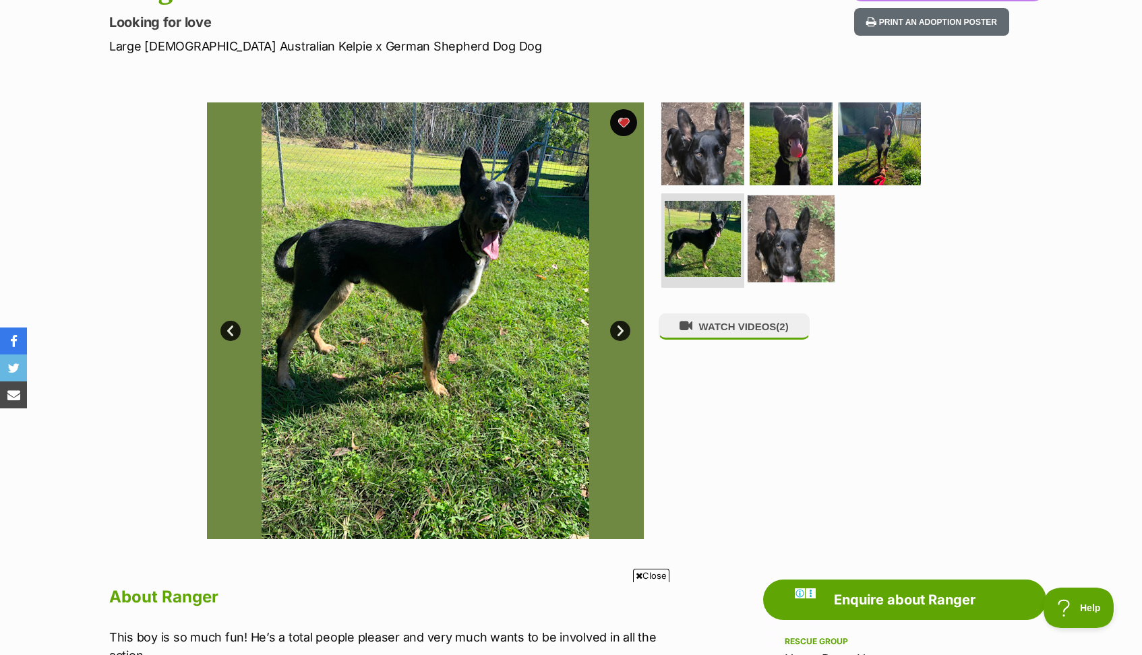
click at [806, 227] on img at bounding box center [791, 239] width 87 height 87
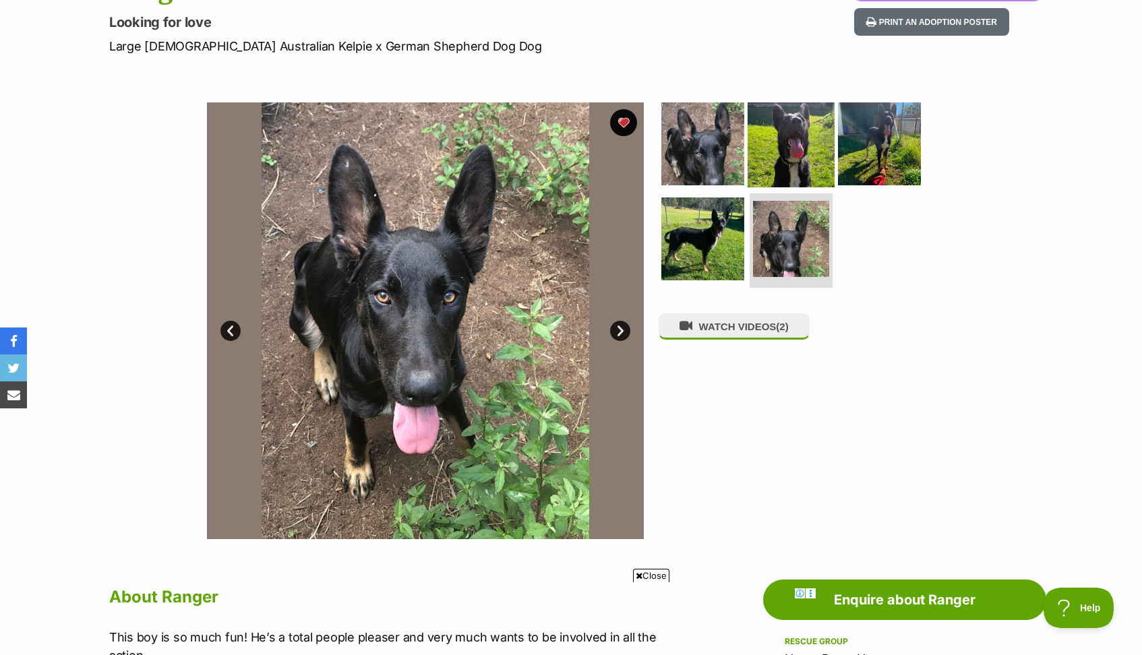
click at [790, 159] on img at bounding box center [791, 143] width 87 height 87
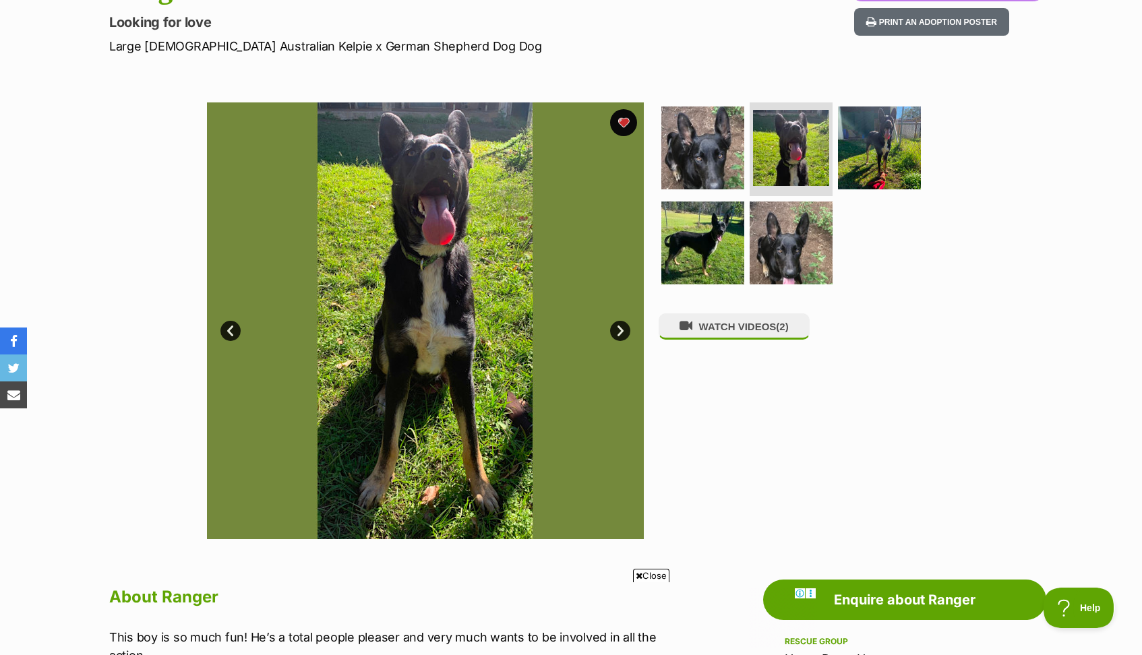
click at [657, 576] on span "Close" at bounding box center [651, 575] width 36 height 13
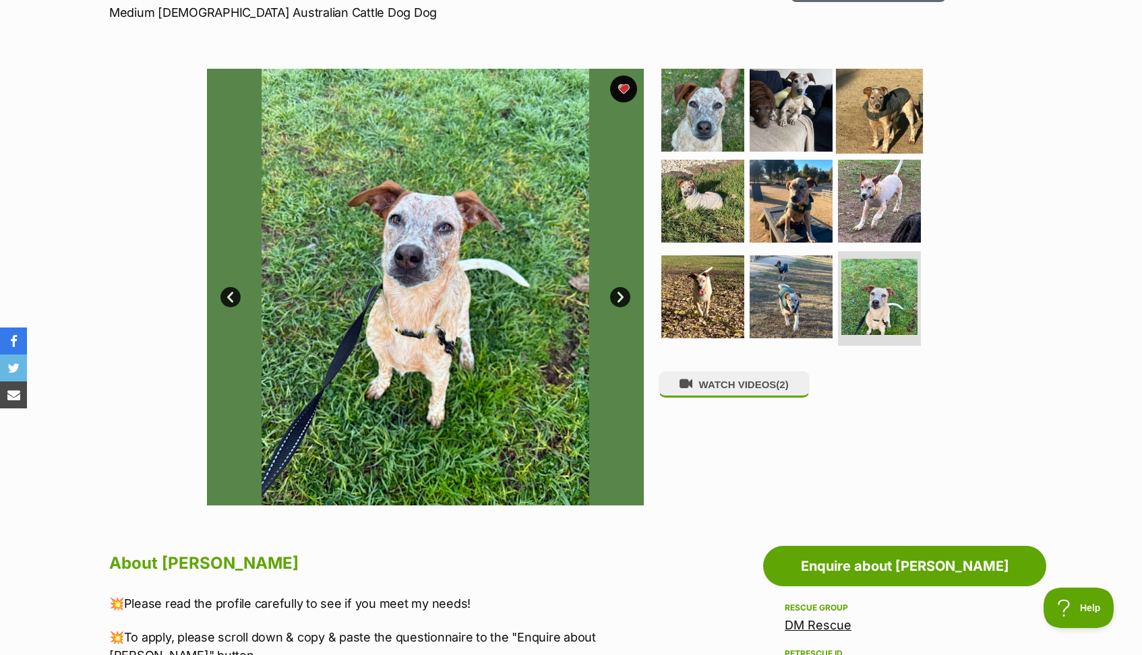
click at [876, 121] on img at bounding box center [879, 109] width 87 height 87
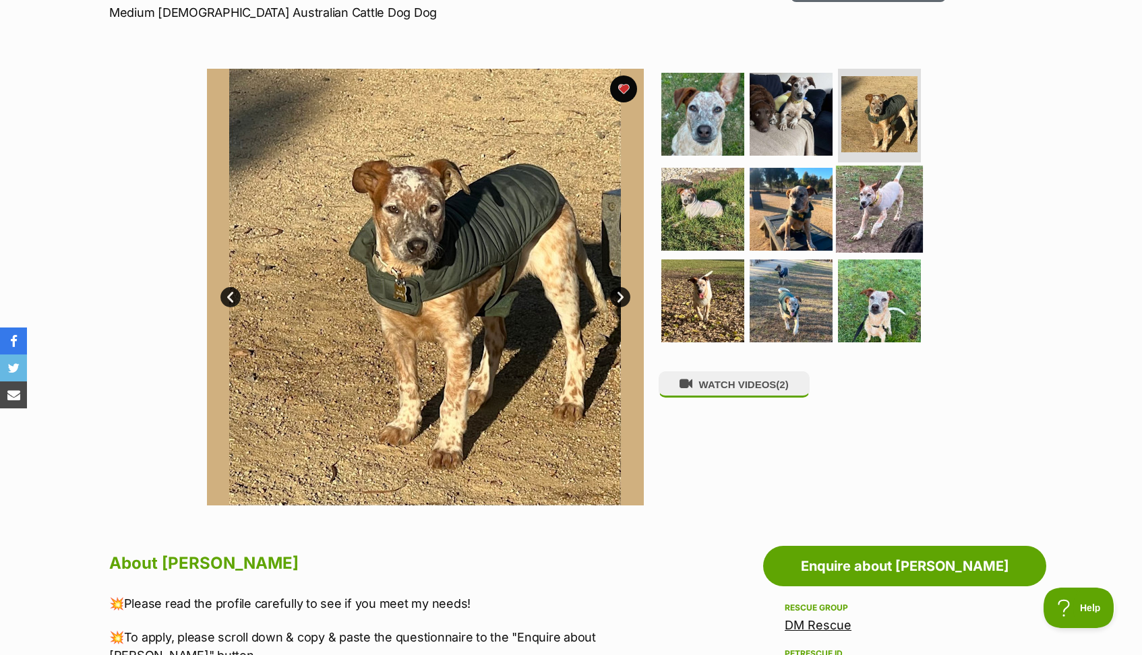
click at [868, 216] on img at bounding box center [879, 209] width 87 height 87
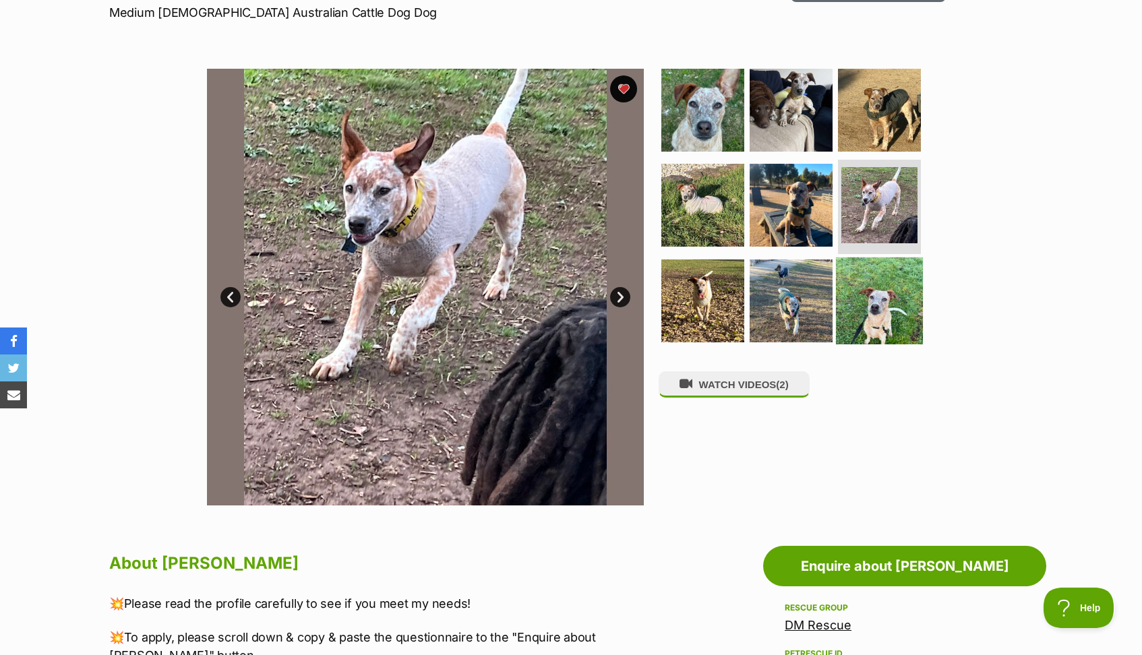
click at [865, 287] on img at bounding box center [879, 301] width 87 height 87
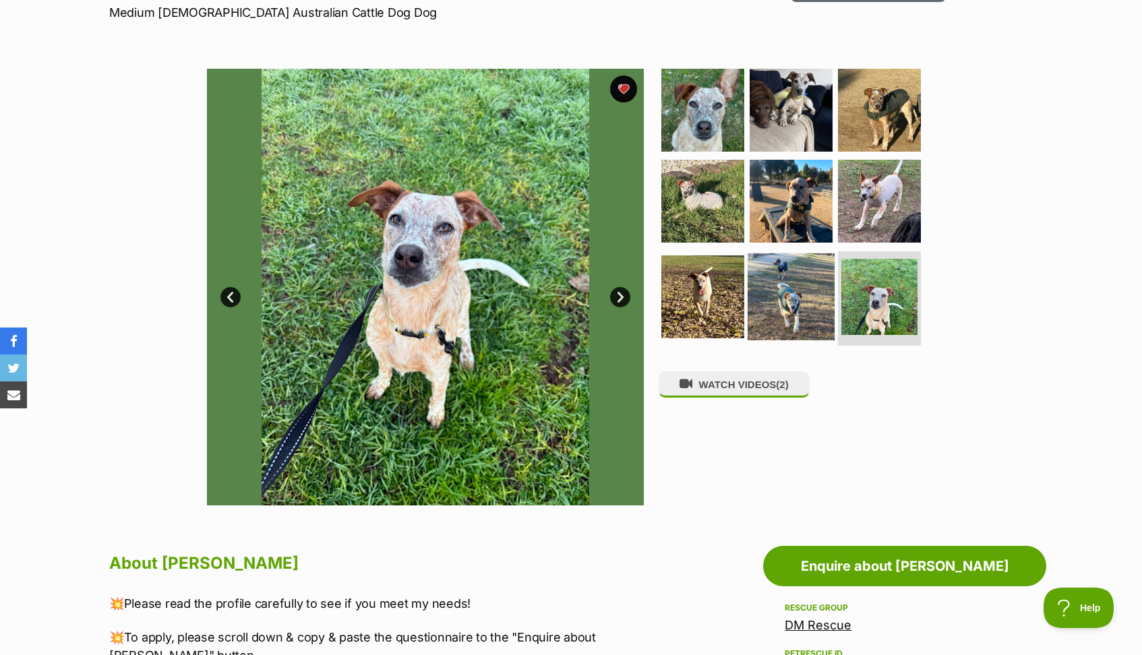
click at [801, 289] on img at bounding box center [791, 297] width 87 height 87
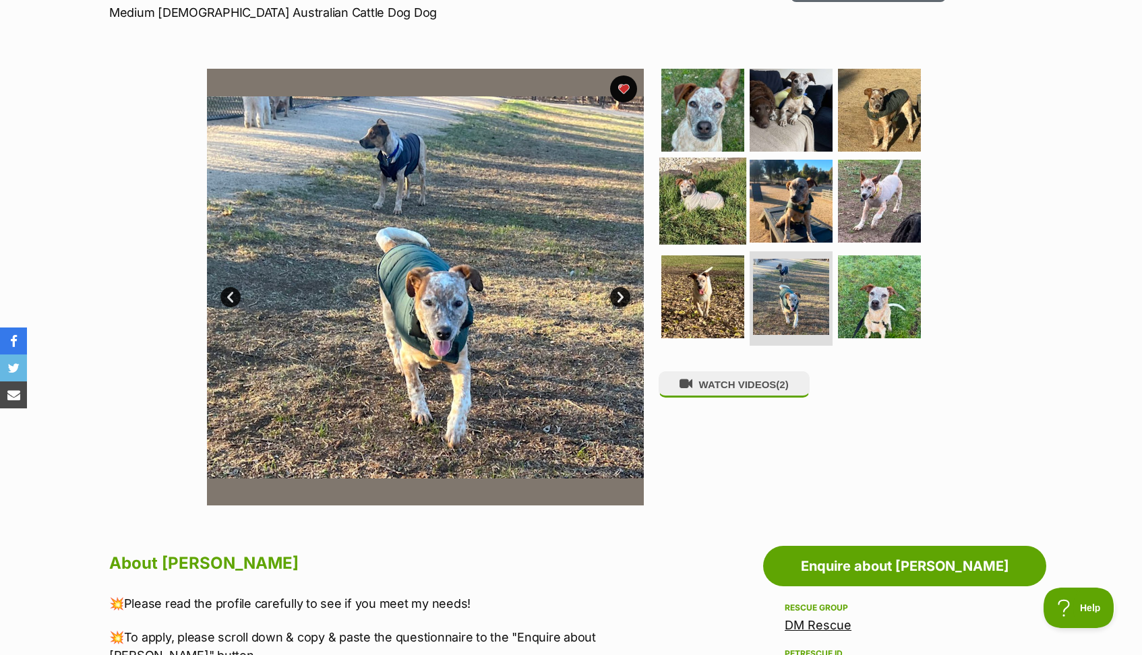
click at [688, 210] on img at bounding box center [702, 201] width 87 height 87
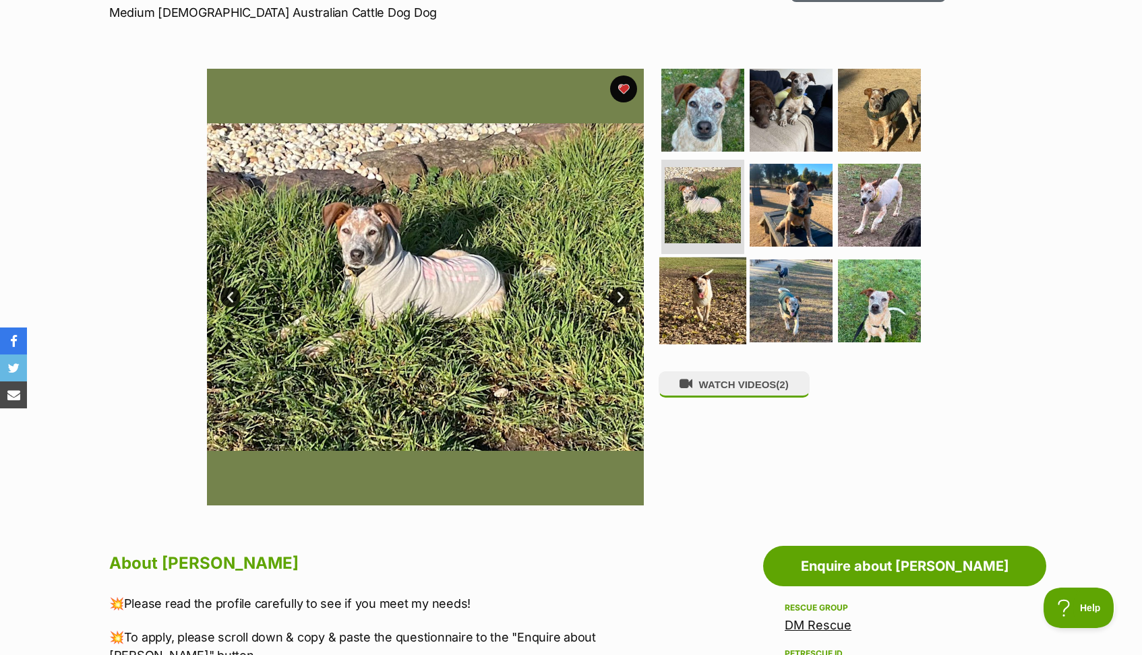
click at [707, 297] on img at bounding box center [702, 301] width 87 height 87
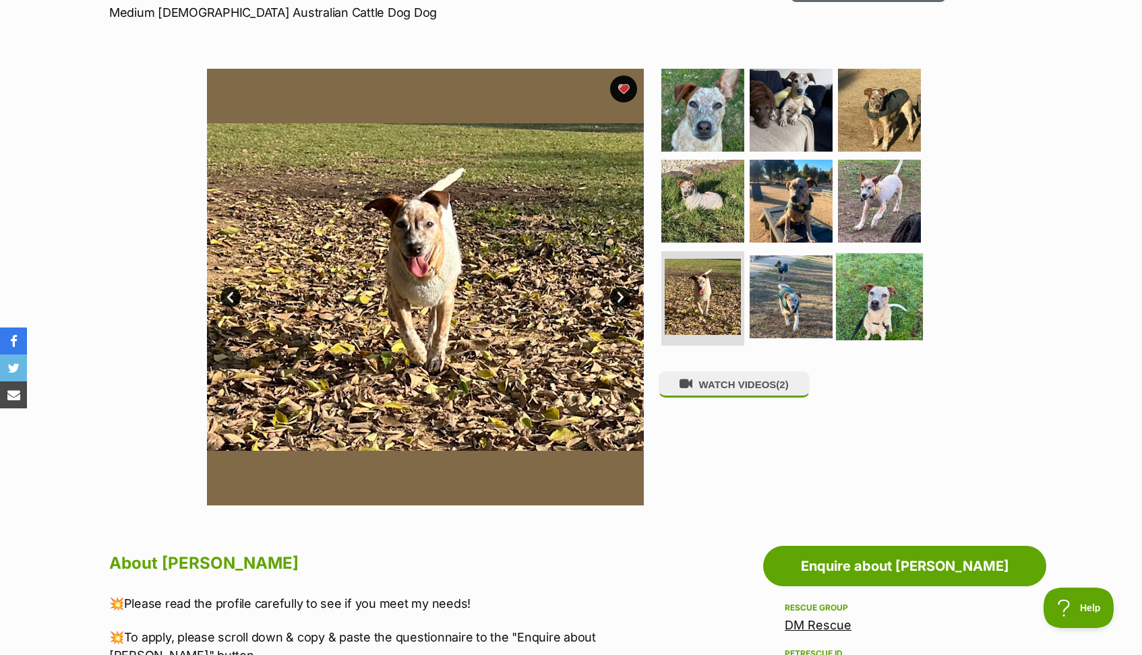
click at [860, 301] on img at bounding box center [879, 297] width 87 height 87
